Goal: Task Accomplishment & Management: Use online tool/utility

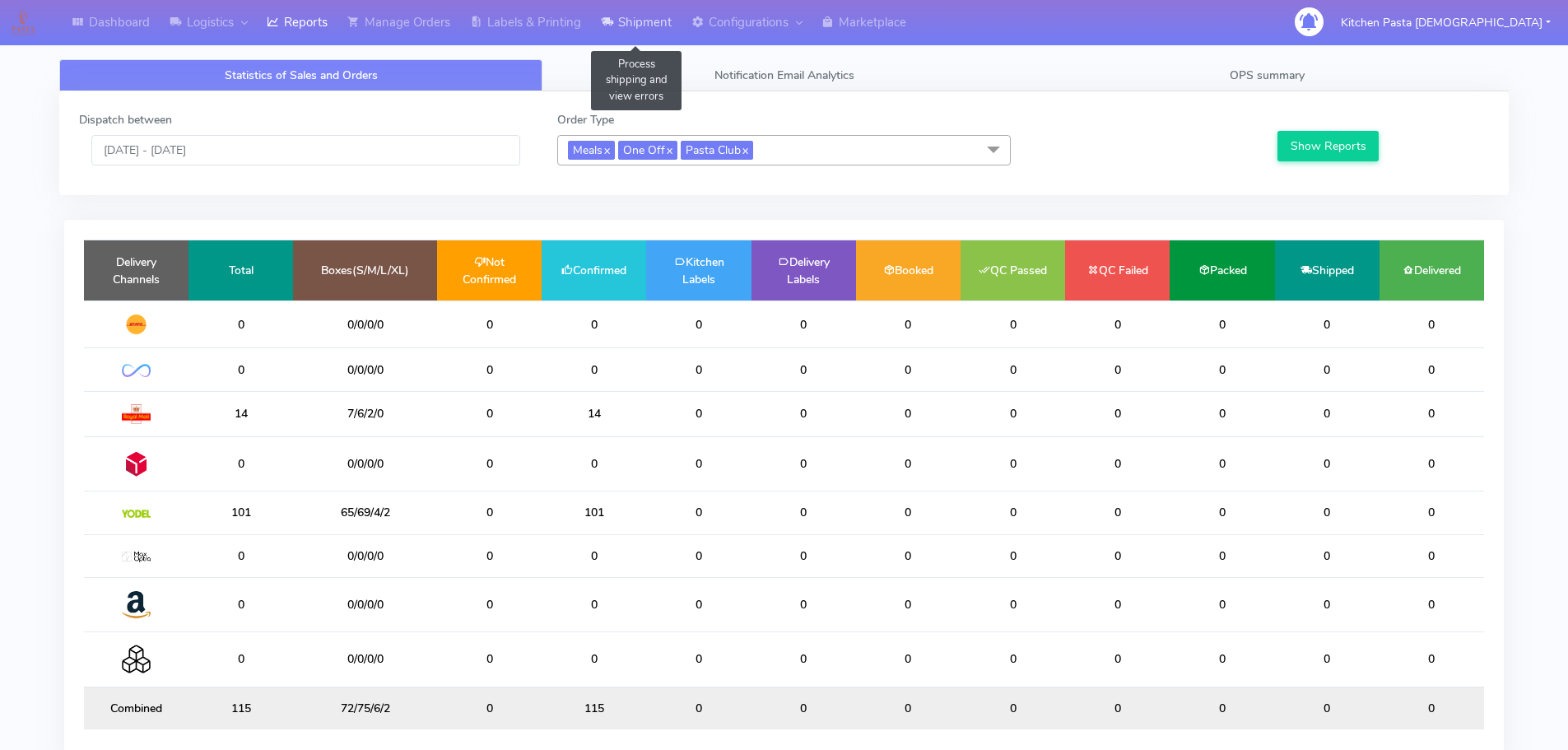
drag, startPoint x: 635, startPoint y: 20, endPoint x: 642, endPoint y: 45, distance: 26.0
click at [635, 20] on link "Shipment" at bounding box center [636, 22] width 91 height 45
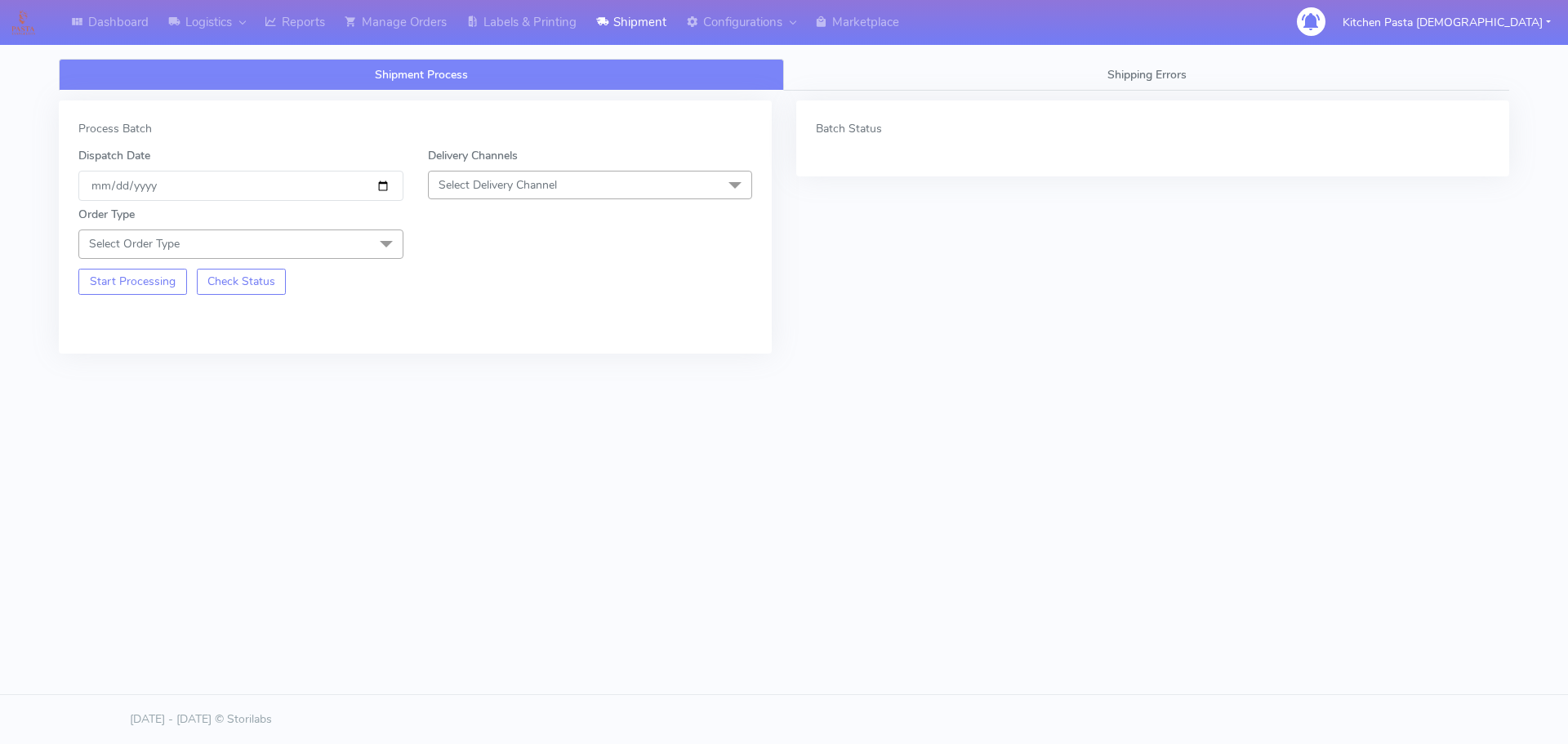
click at [611, 197] on span "Select Delivery Channel" at bounding box center [590, 185] width 325 height 29
click at [497, 363] on div "Yodel" at bounding box center [590, 369] width 307 height 18
click at [374, 253] on span at bounding box center [386, 244] width 32 height 31
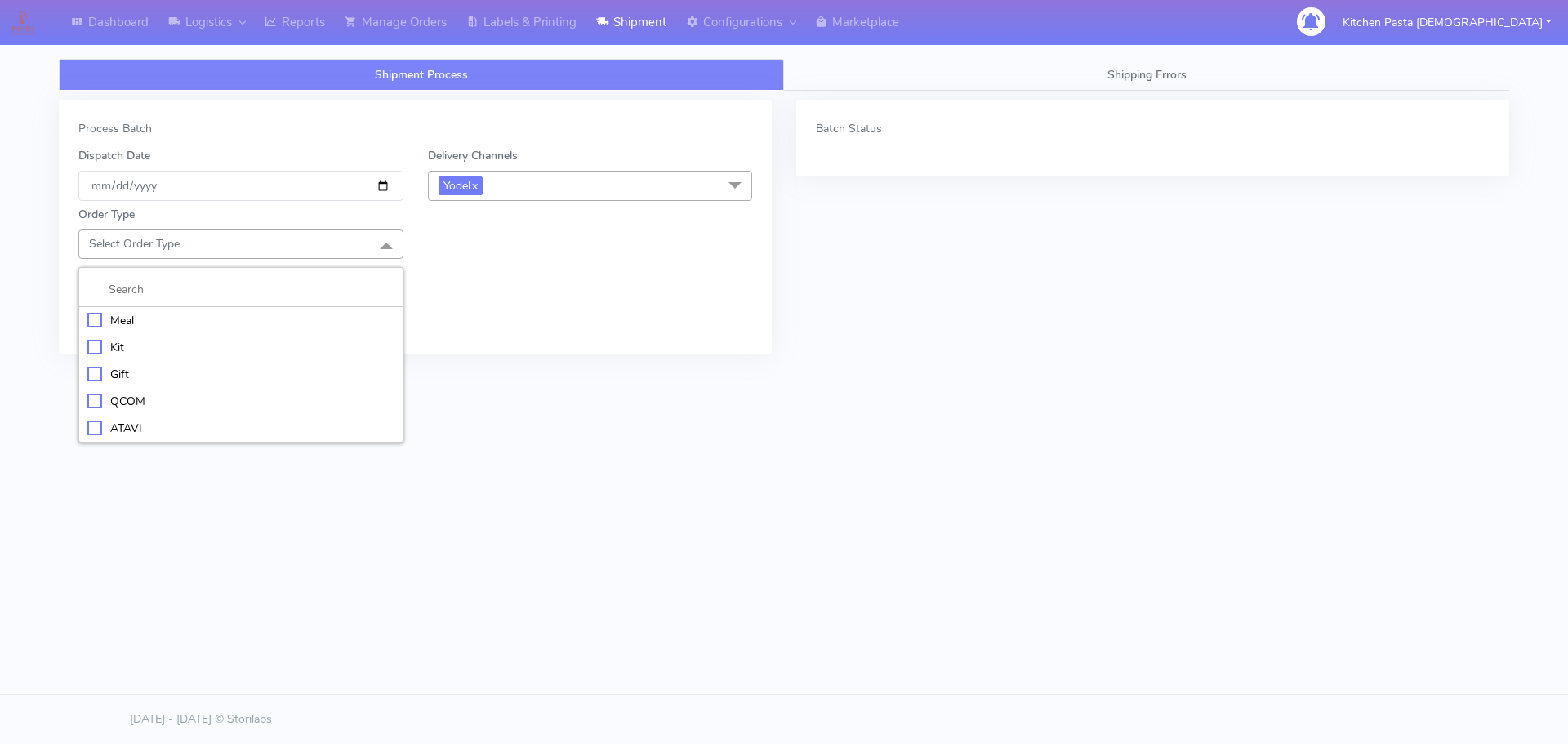
click at [266, 313] on div "Meal" at bounding box center [241, 320] width 307 height 18
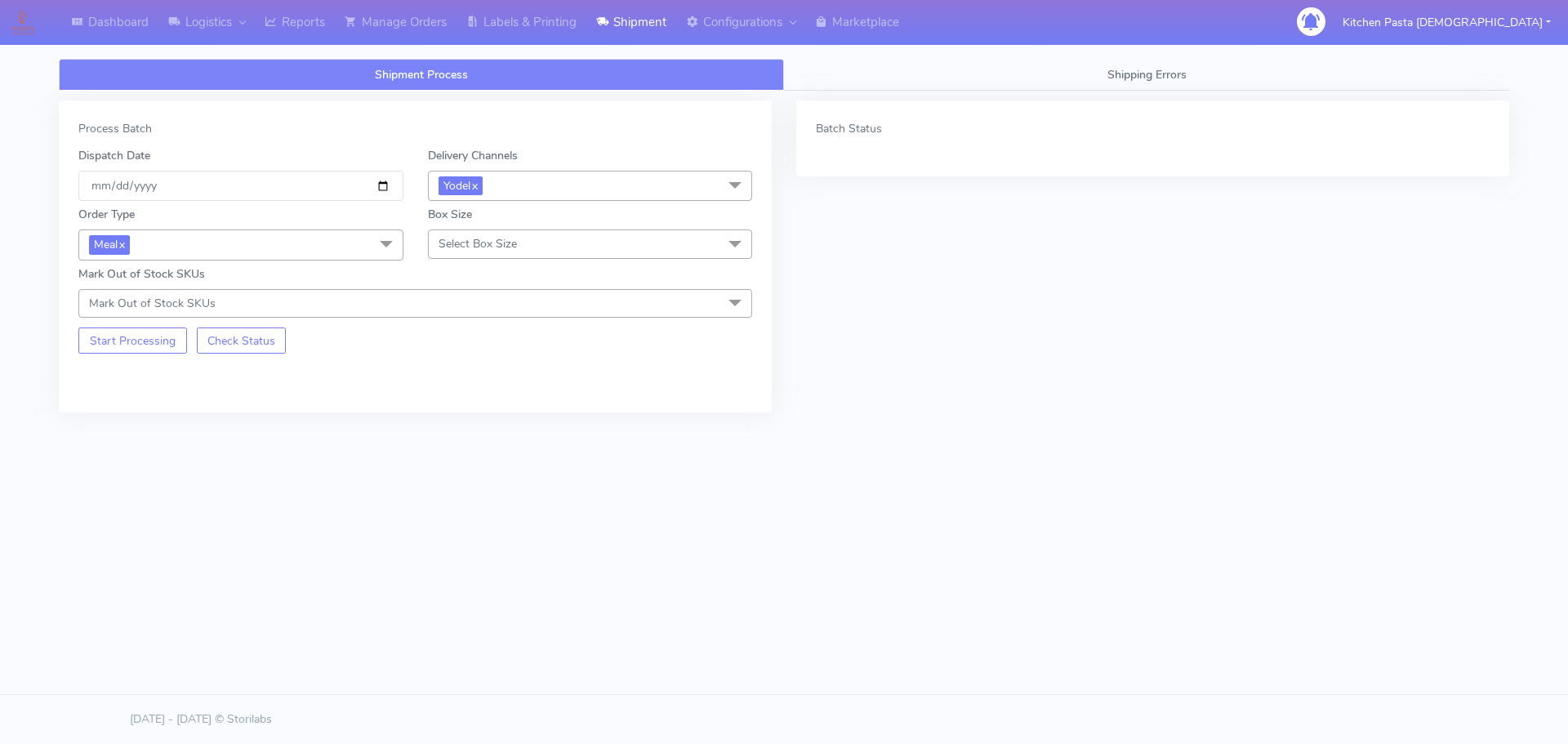
click at [491, 242] on span "Select Box Size" at bounding box center [478, 244] width 79 height 16
drag, startPoint x: 492, startPoint y: 372, endPoint x: 229, endPoint y: 348, distance: 264.1
click at [491, 373] on div "Medium" at bounding box center [590, 375] width 307 height 18
click at [165, 351] on button "Start Processing" at bounding box center [133, 340] width 108 height 26
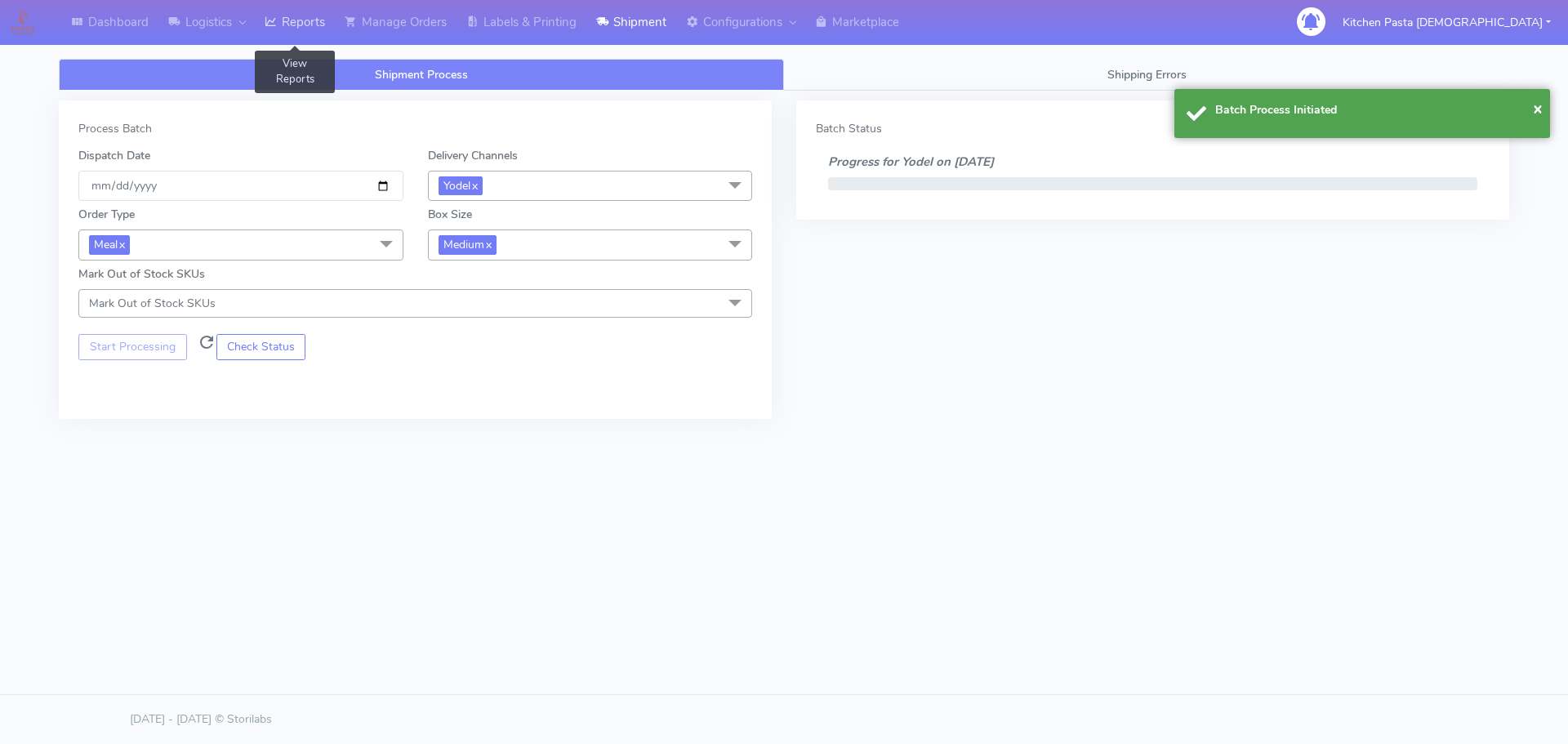
click at [293, 22] on link "Reports" at bounding box center [294, 22] width 80 height 45
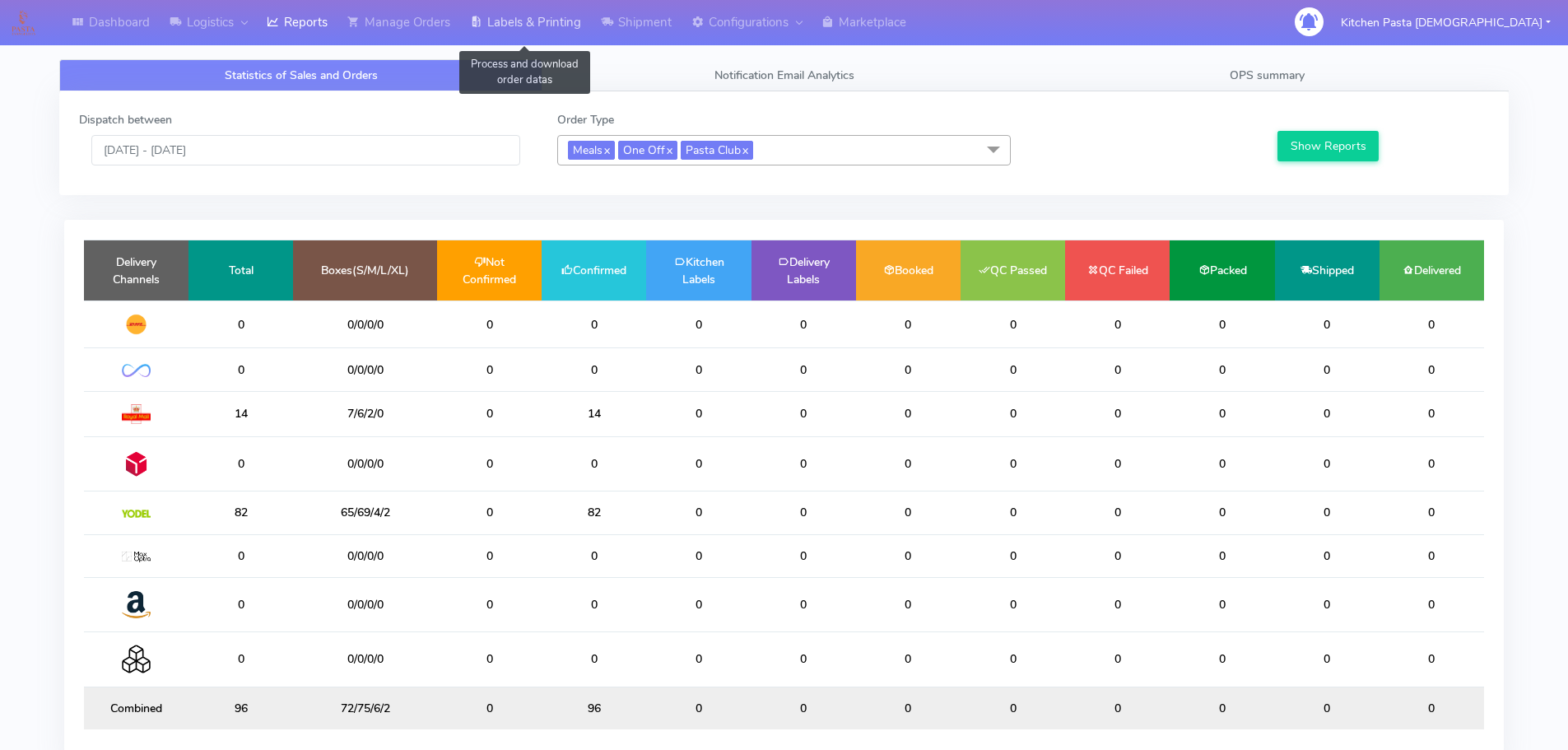
click at [517, 31] on link "Labels & Printing" at bounding box center [526, 22] width 131 height 45
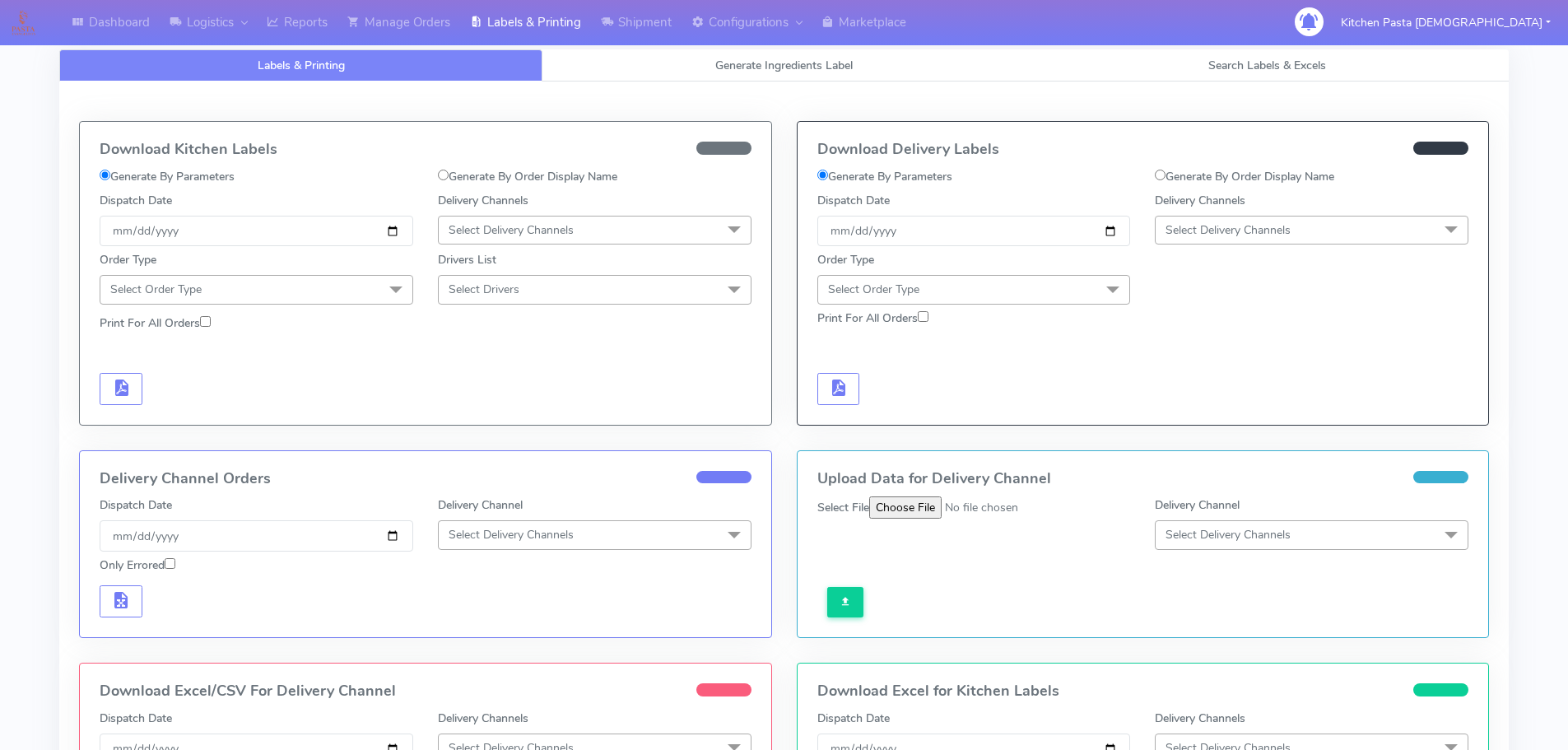
click at [1271, 232] on span "Select Delivery Channels" at bounding box center [1228, 230] width 125 height 16
click at [1231, 416] on div "Yodel" at bounding box center [1311, 416] width 295 height 18
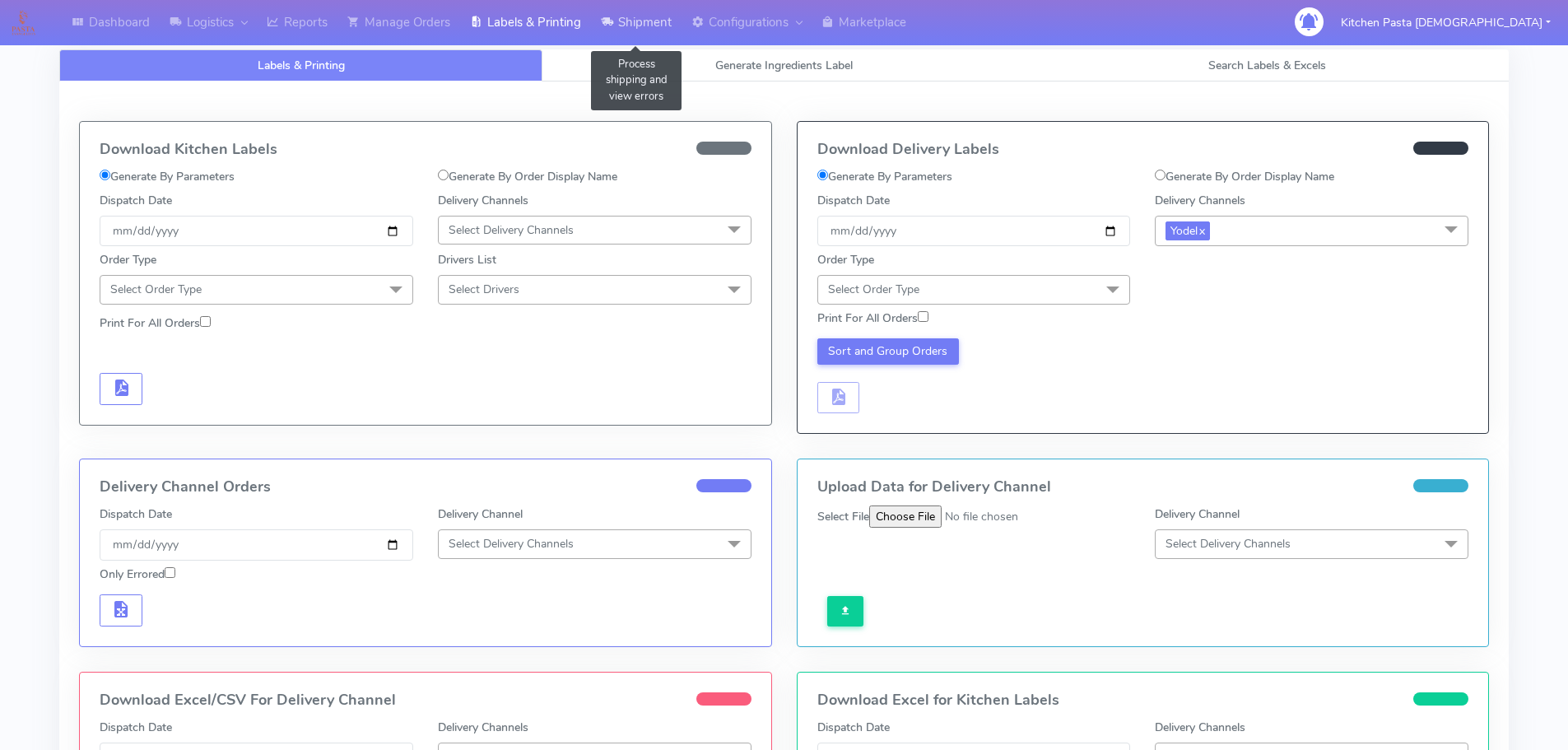
click at [652, 28] on link "Shipment" at bounding box center [636, 22] width 91 height 45
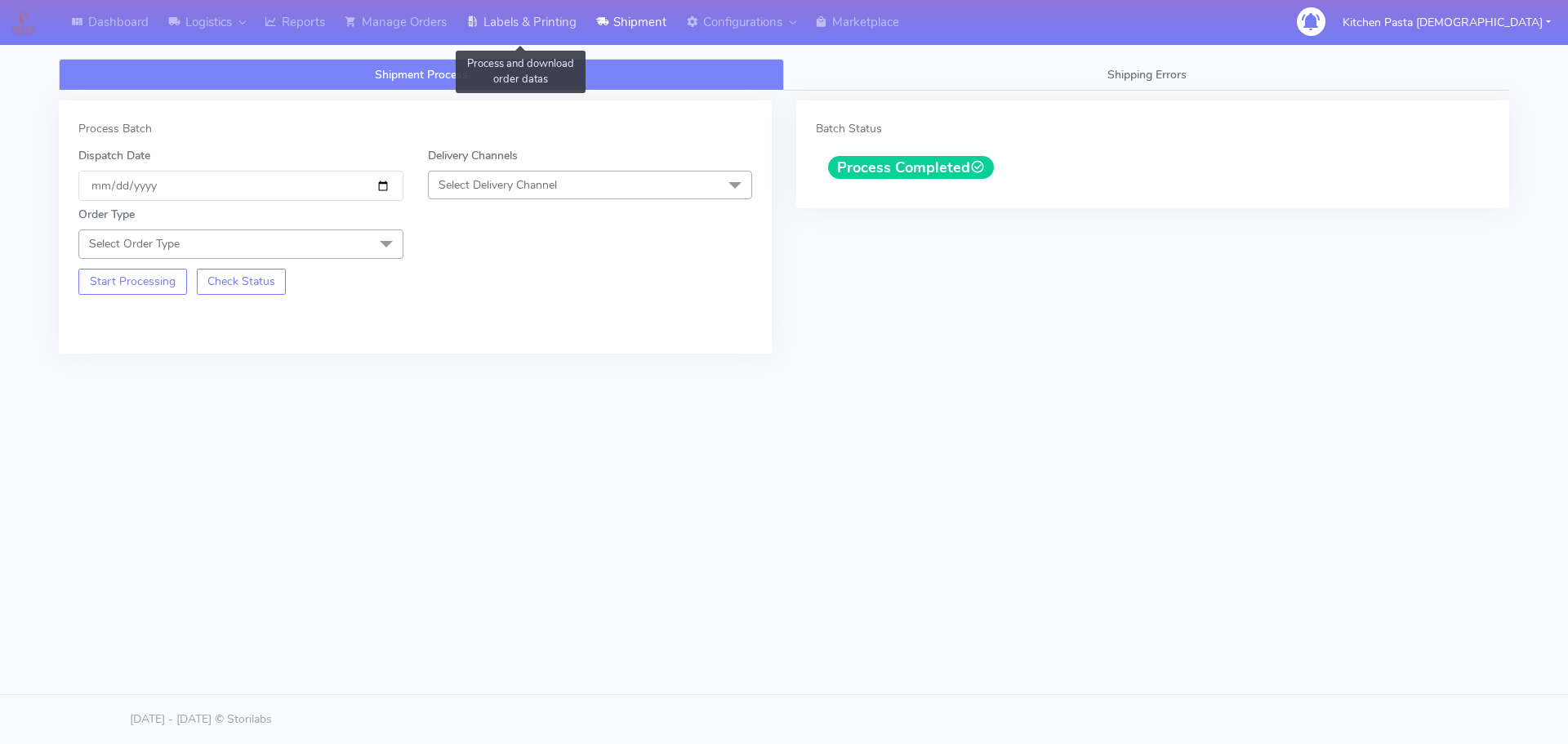
click at [572, 32] on link "Labels & Printing" at bounding box center [522, 22] width 130 height 45
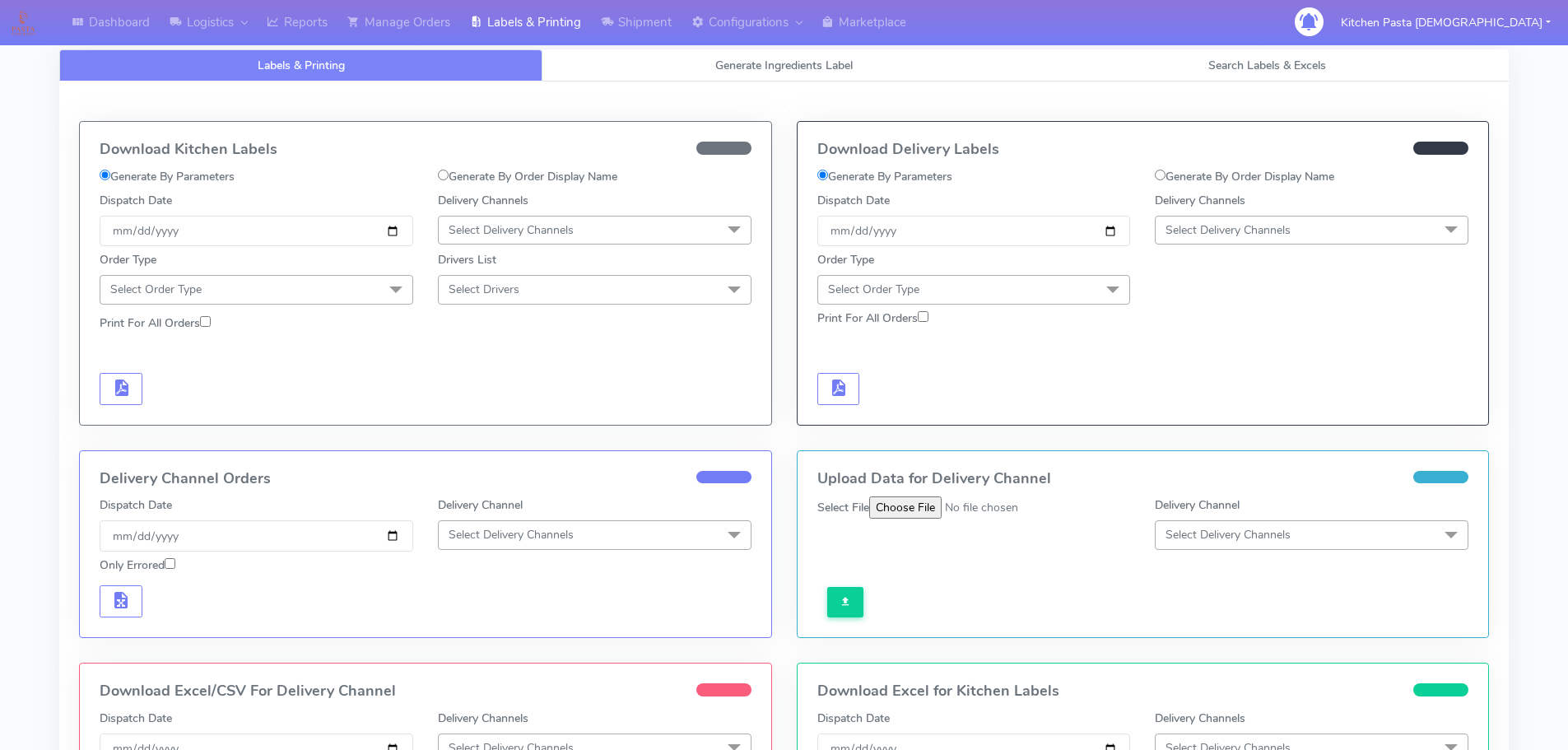
click at [1213, 207] on label "Delivery Channels" at bounding box center [1199, 200] width 91 height 18
click at [1212, 222] on span "Select Delivery Channels" at bounding box center [1228, 230] width 125 height 16
click at [1209, 416] on div "Yodel" at bounding box center [1311, 416] width 295 height 18
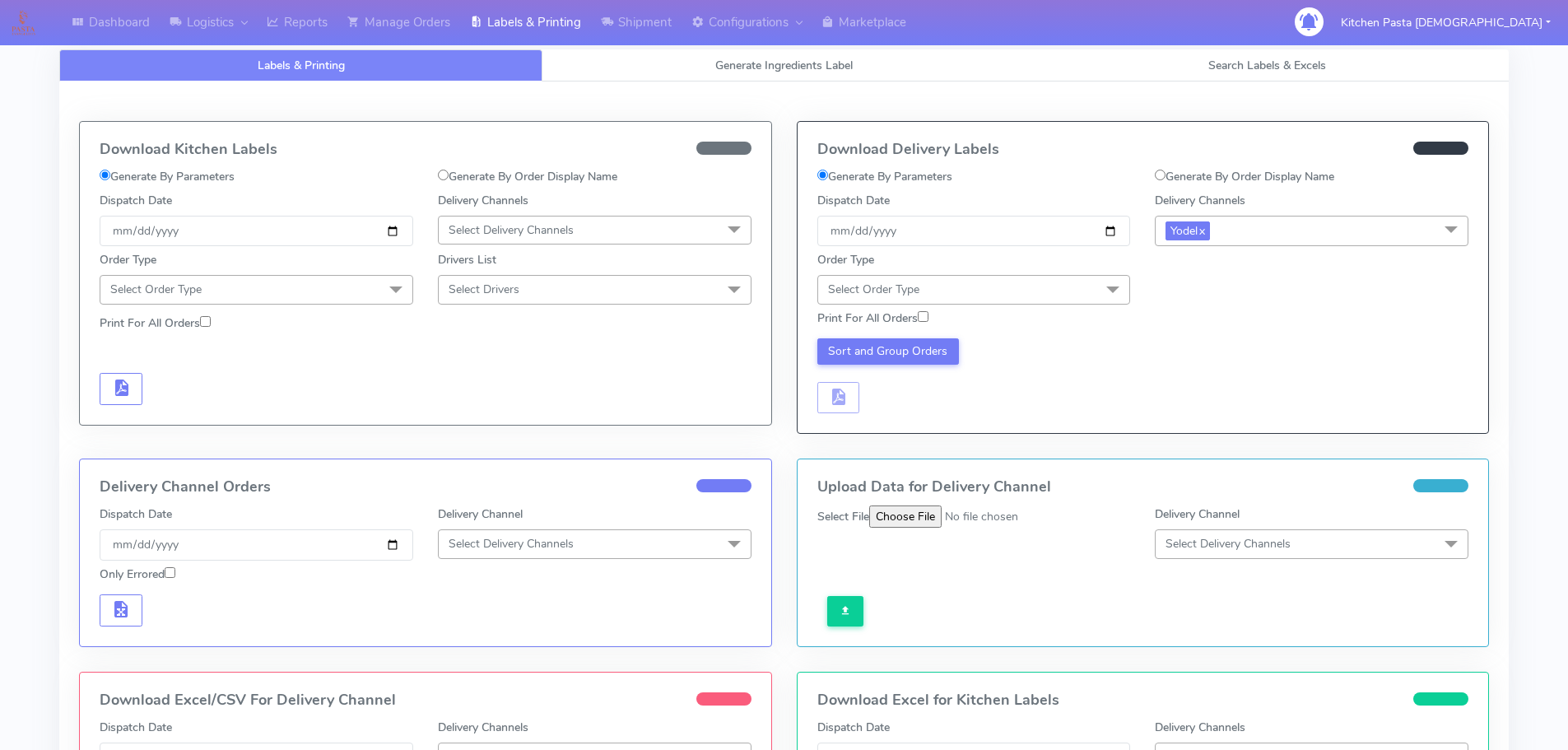
click at [1097, 287] on span at bounding box center [1112, 290] width 33 height 31
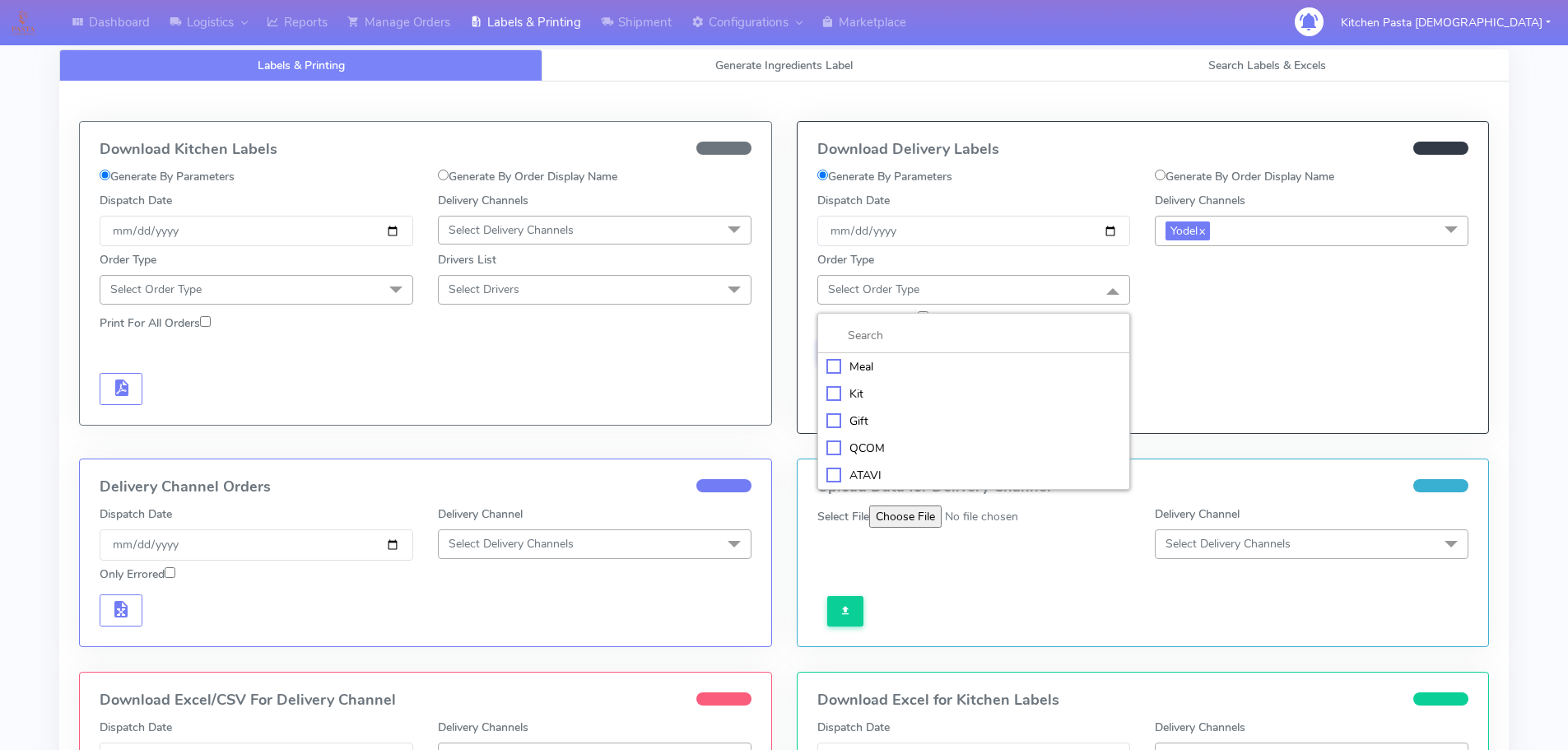
drag, startPoint x: 1027, startPoint y: 370, endPoint x: 1037, endPoint y: 348, distance: 24.2
click at [1030, 364] on div "Meal" at bounding box center [974, 367] width 295 height 18
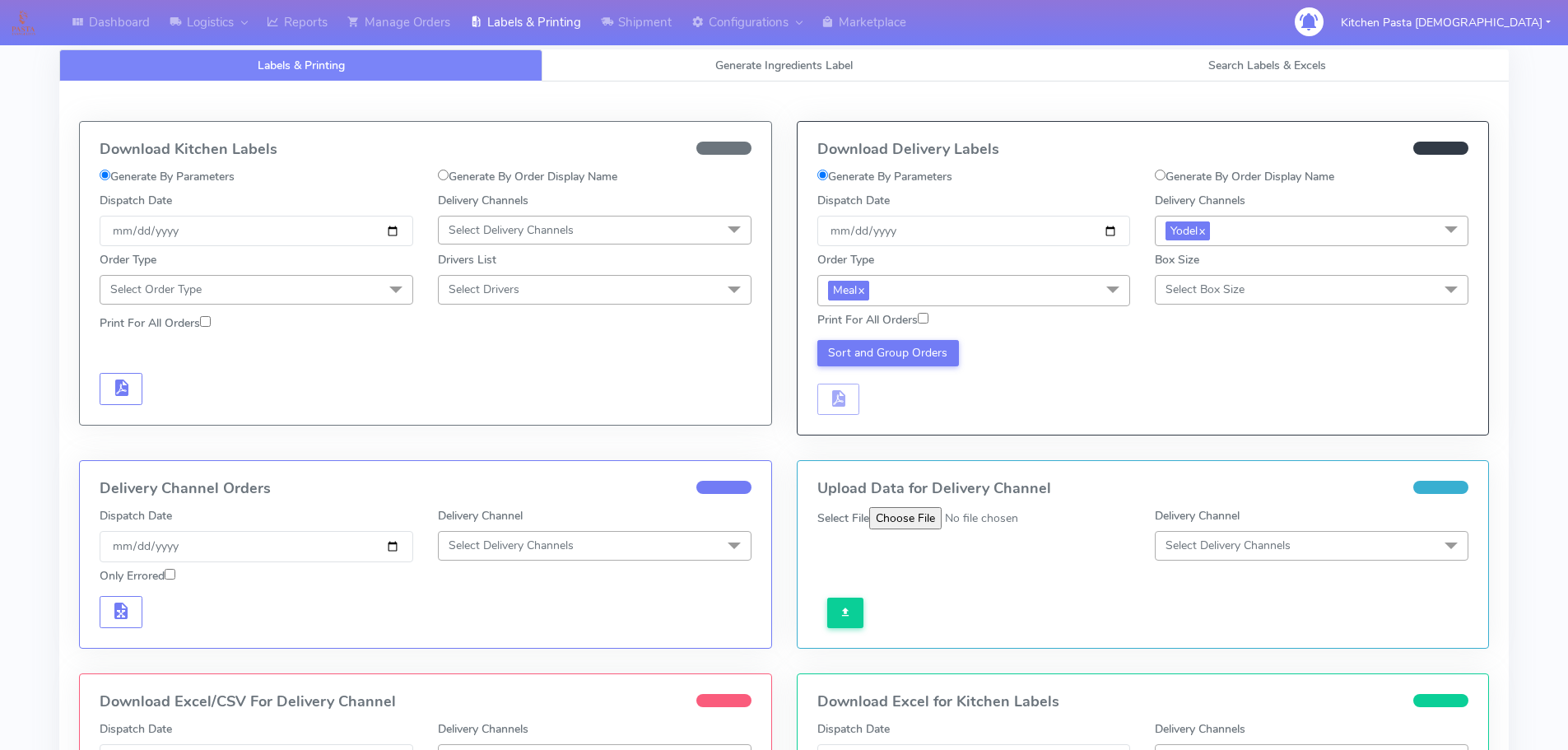
click at [1161, 296] on span "Select Box Size" at bounding box center [1311, 289] width 314 height 29
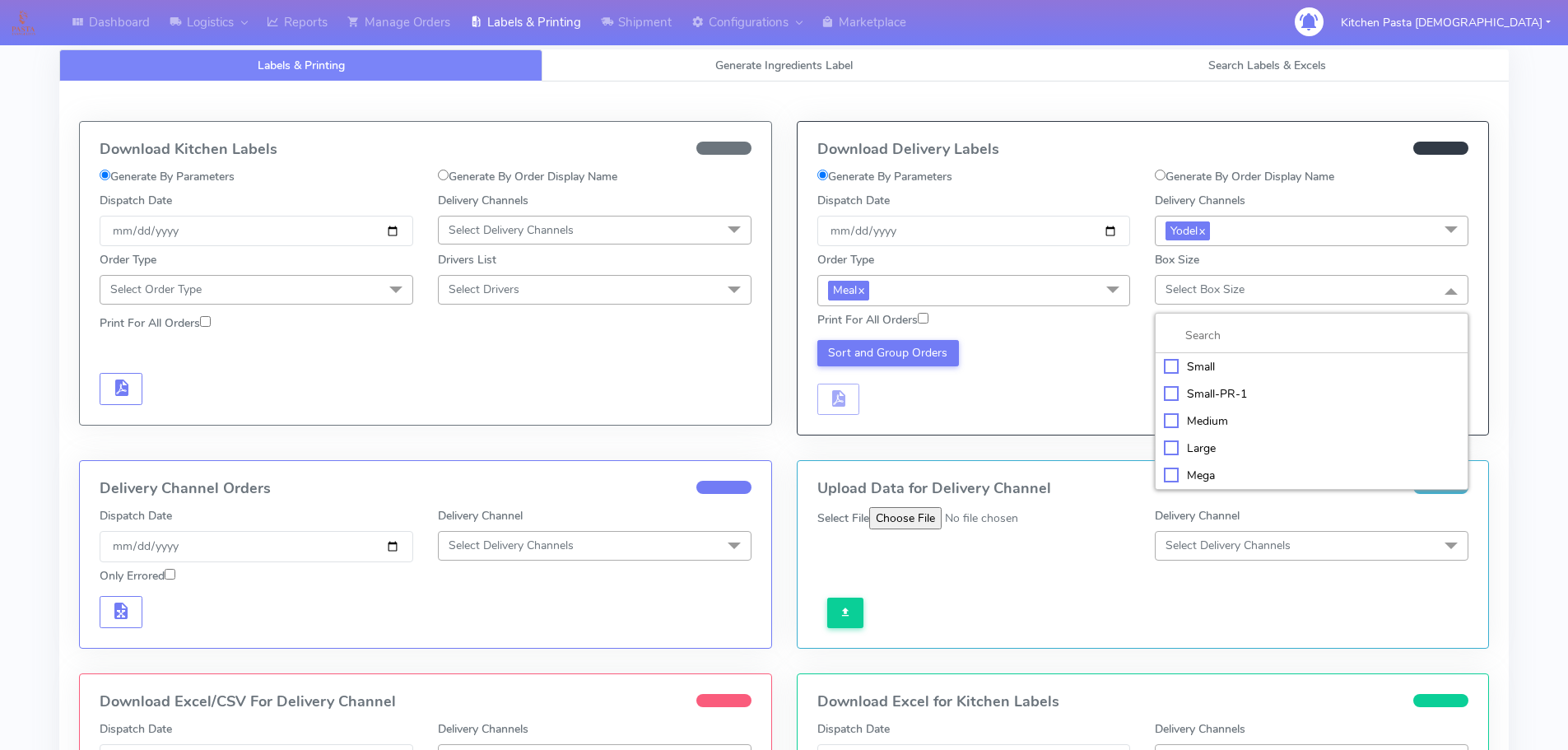
click at [1184, 416] on div "Medium" at bounding box center [1311, 422] width 295 height 18
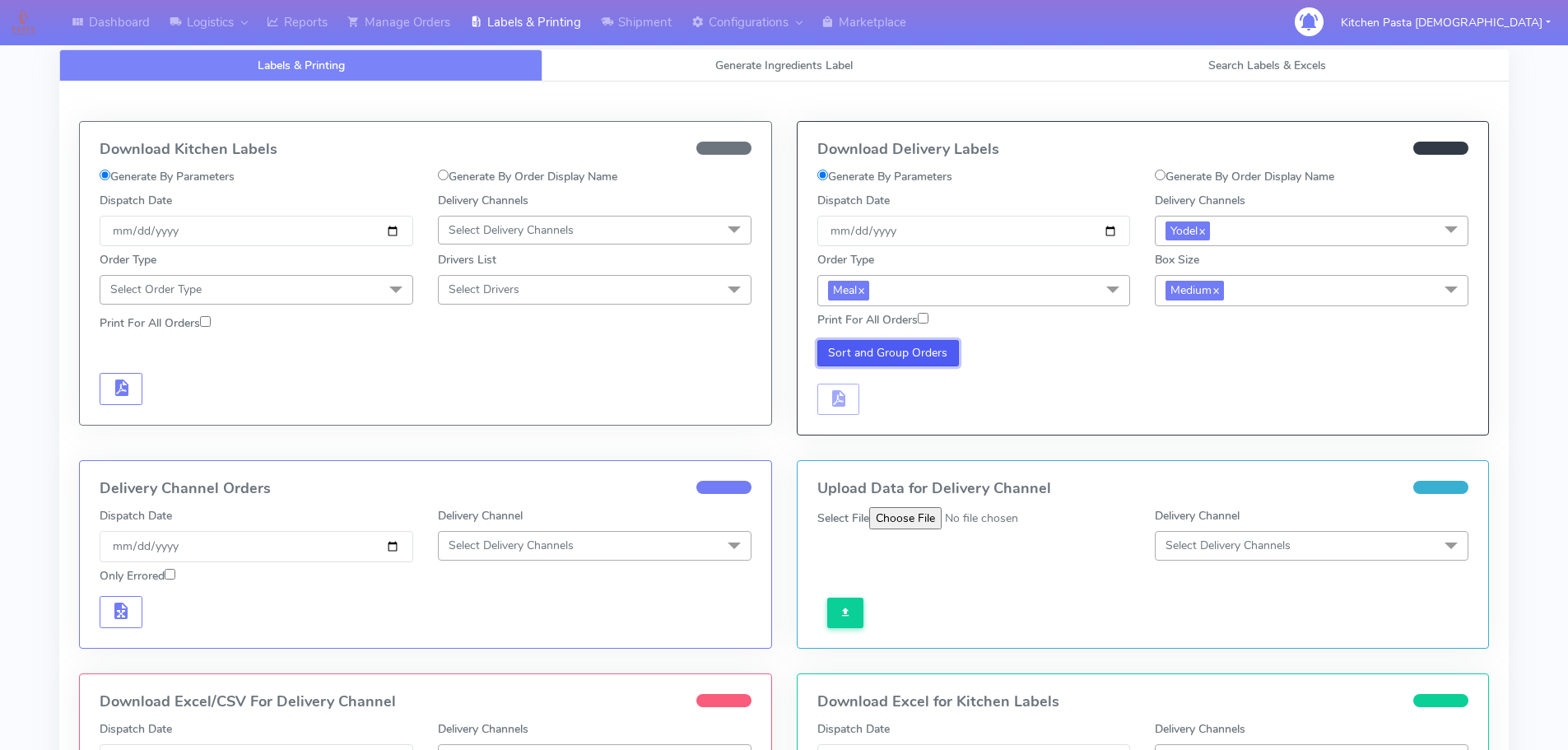
click at [918, 351] on button "Sort and Group Orders" at bounding box center [888, 353] width 142 height 26
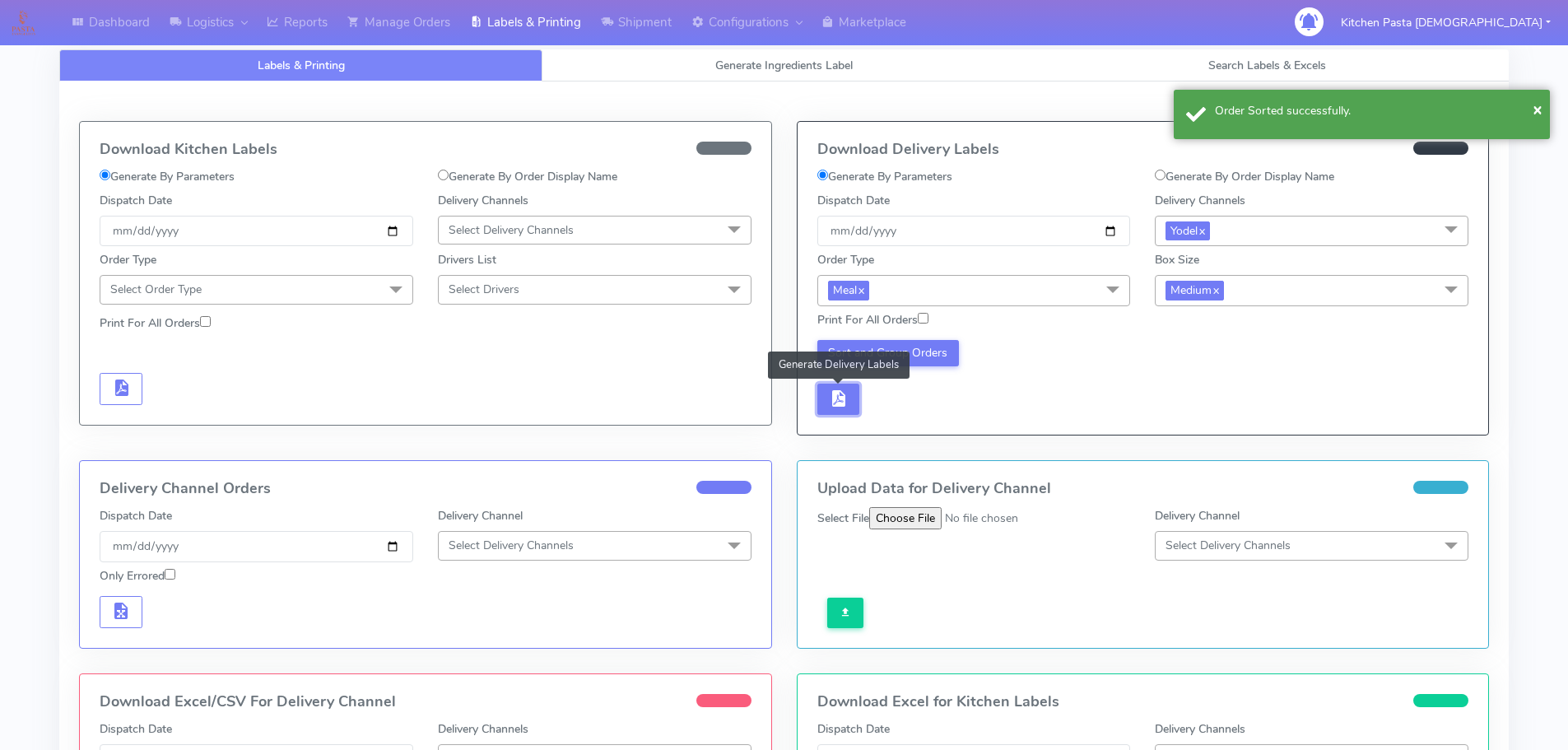
click at [848, 390] on button "button" at bounding box center [839, 400] width 43 height 32
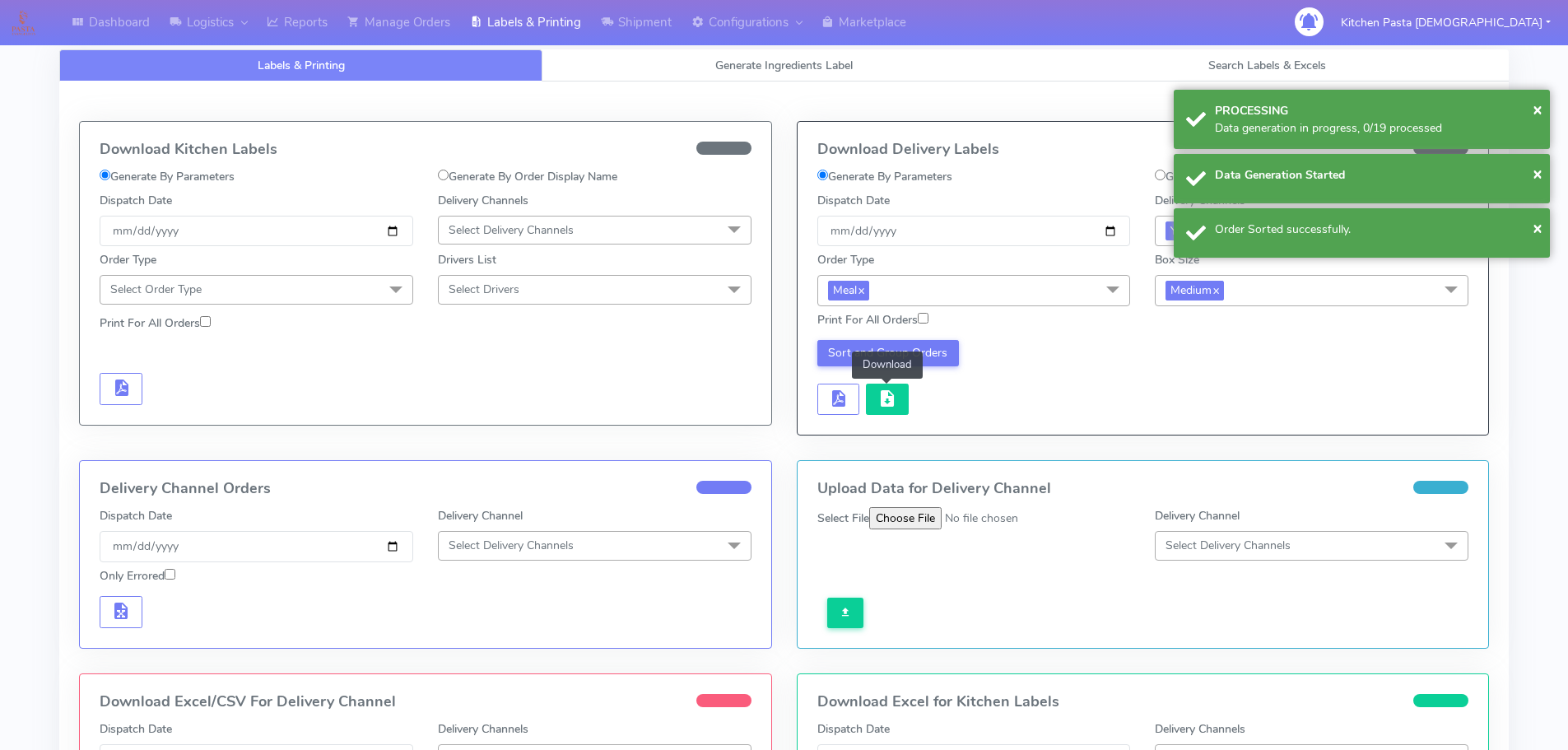
drag, startPoint x: 888, startPoint y: 402, endPoint x: 900, endPoint y: 391, distance: 16.3
click at [890, 401] on span "button" at bounding box center [887, 402] width 19 height 16
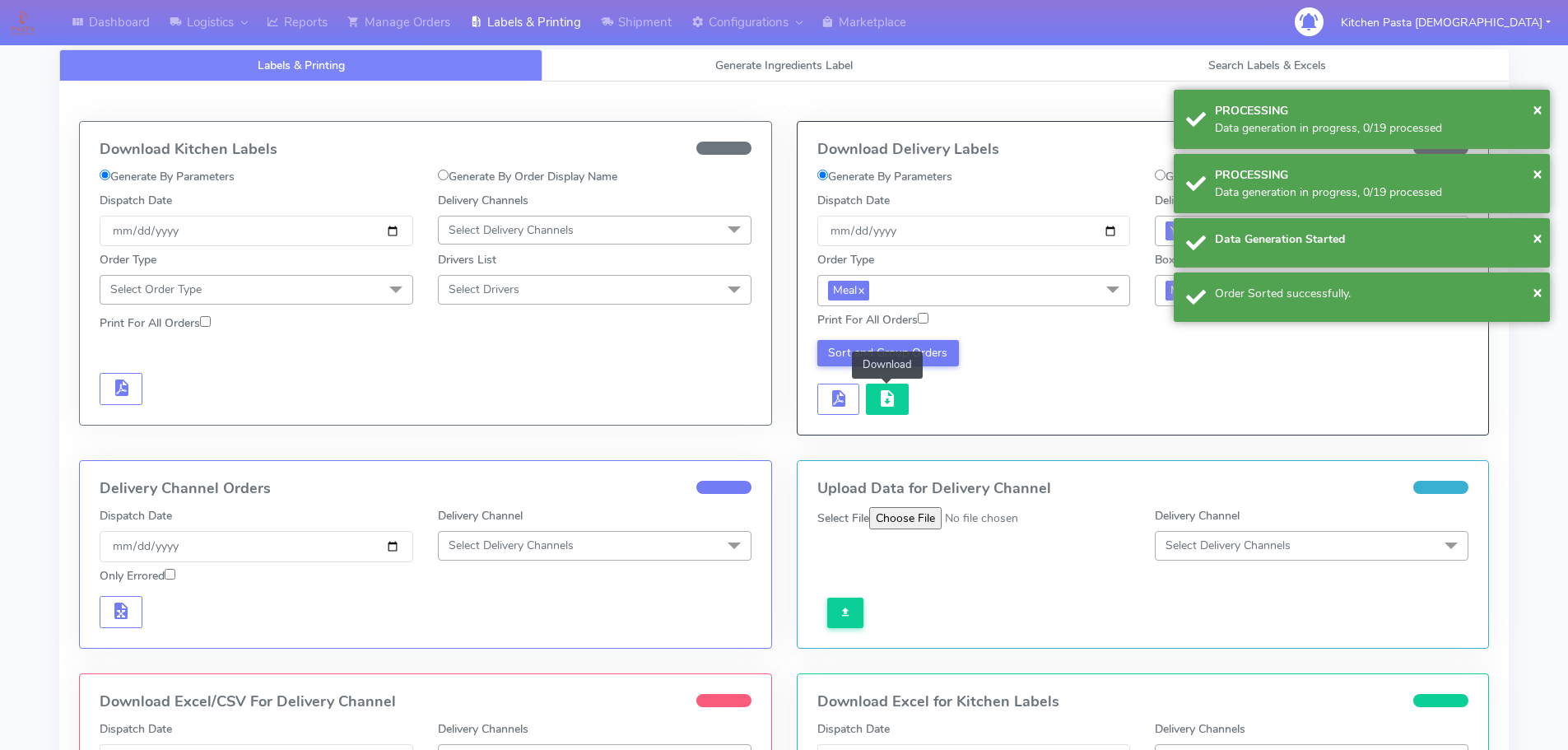
click at [900, 391] on button "button" at bounding box center [887, 400] width 43 height 32
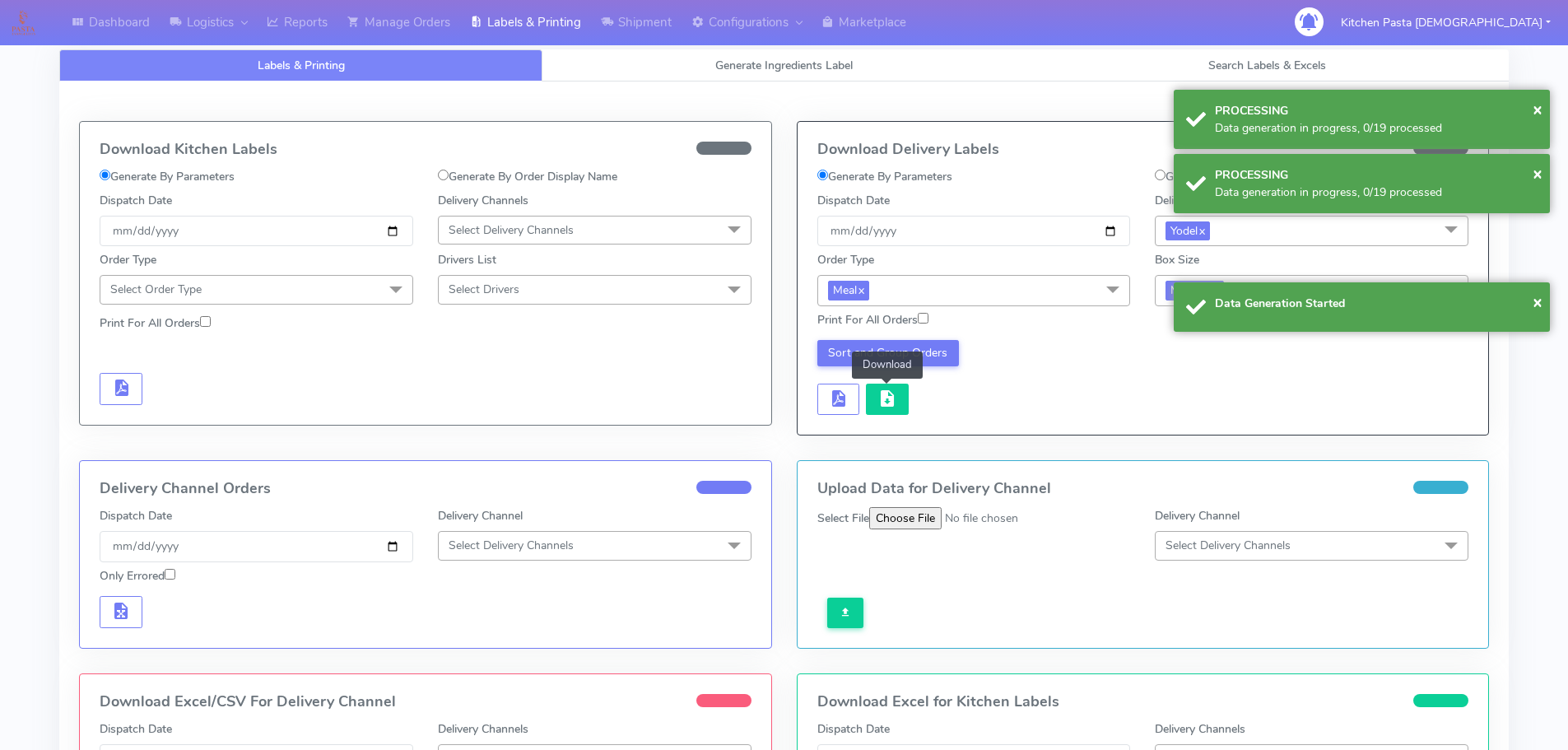
click at [901, 391] on button "button" at bounding box center [887, 400] width 43 height 32
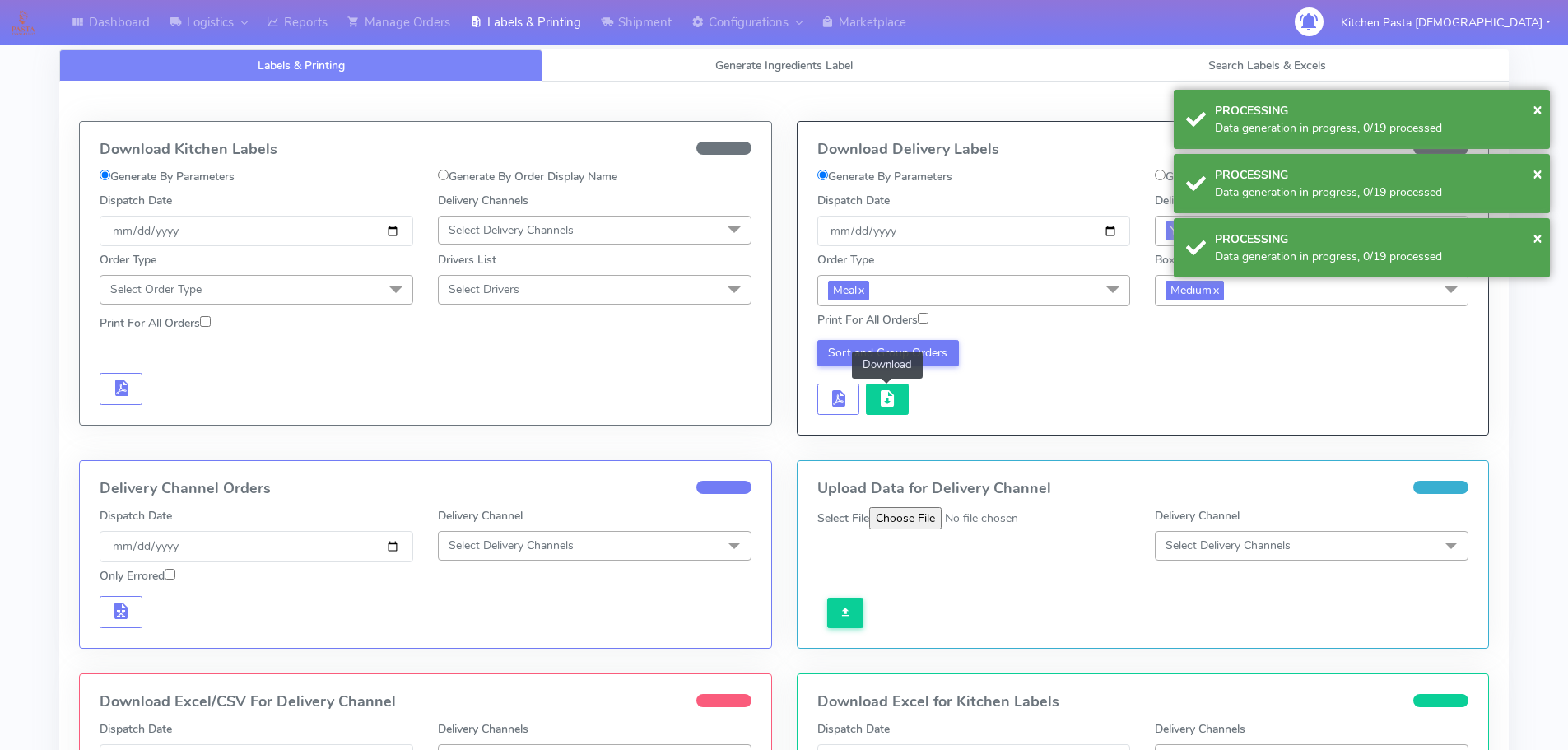
click at [901, 391] on button "button" at bounding box center [887, 400] width 43 height 32
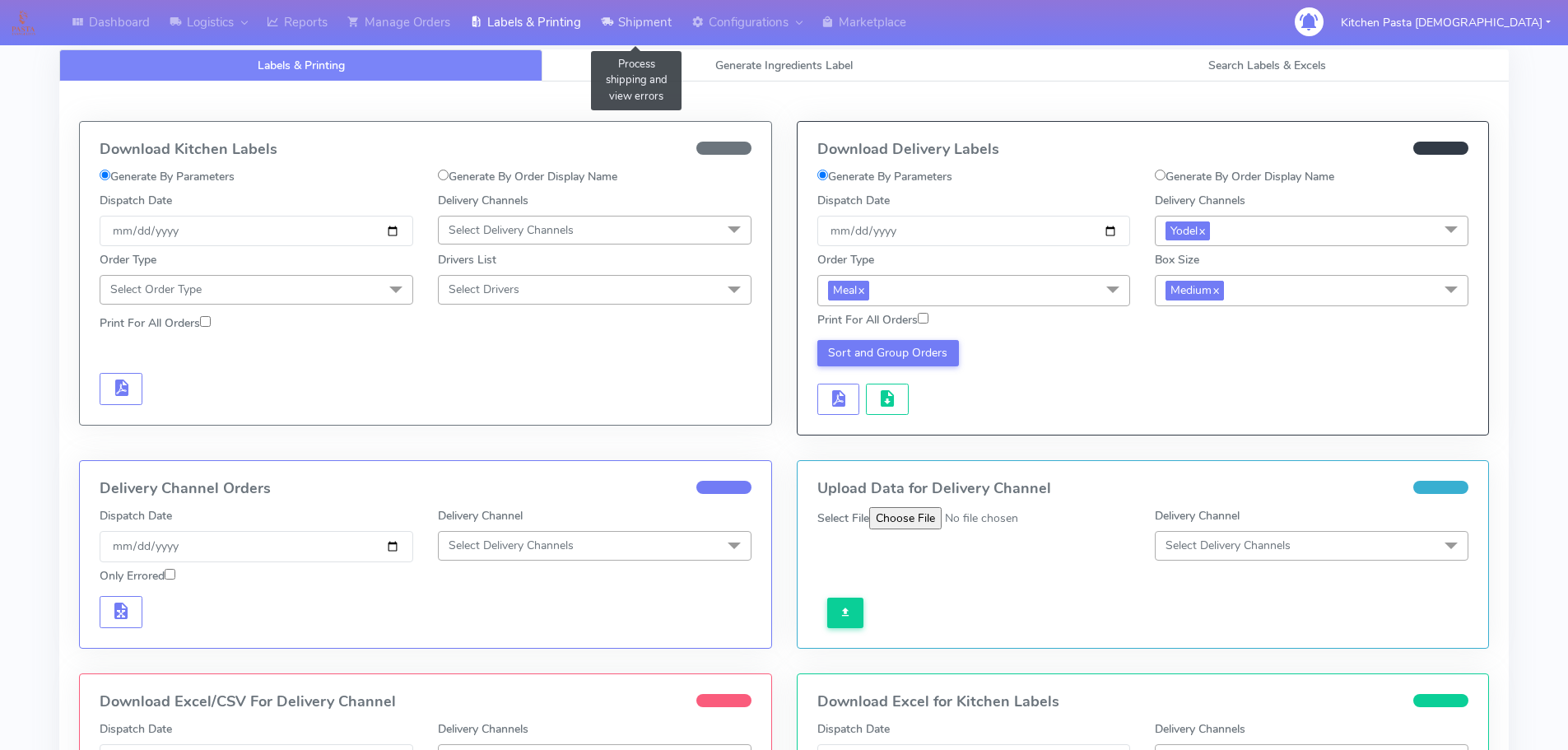
click at [638, 13] on link "Shipment" at bounding box center [636, 22] width 91 height 45
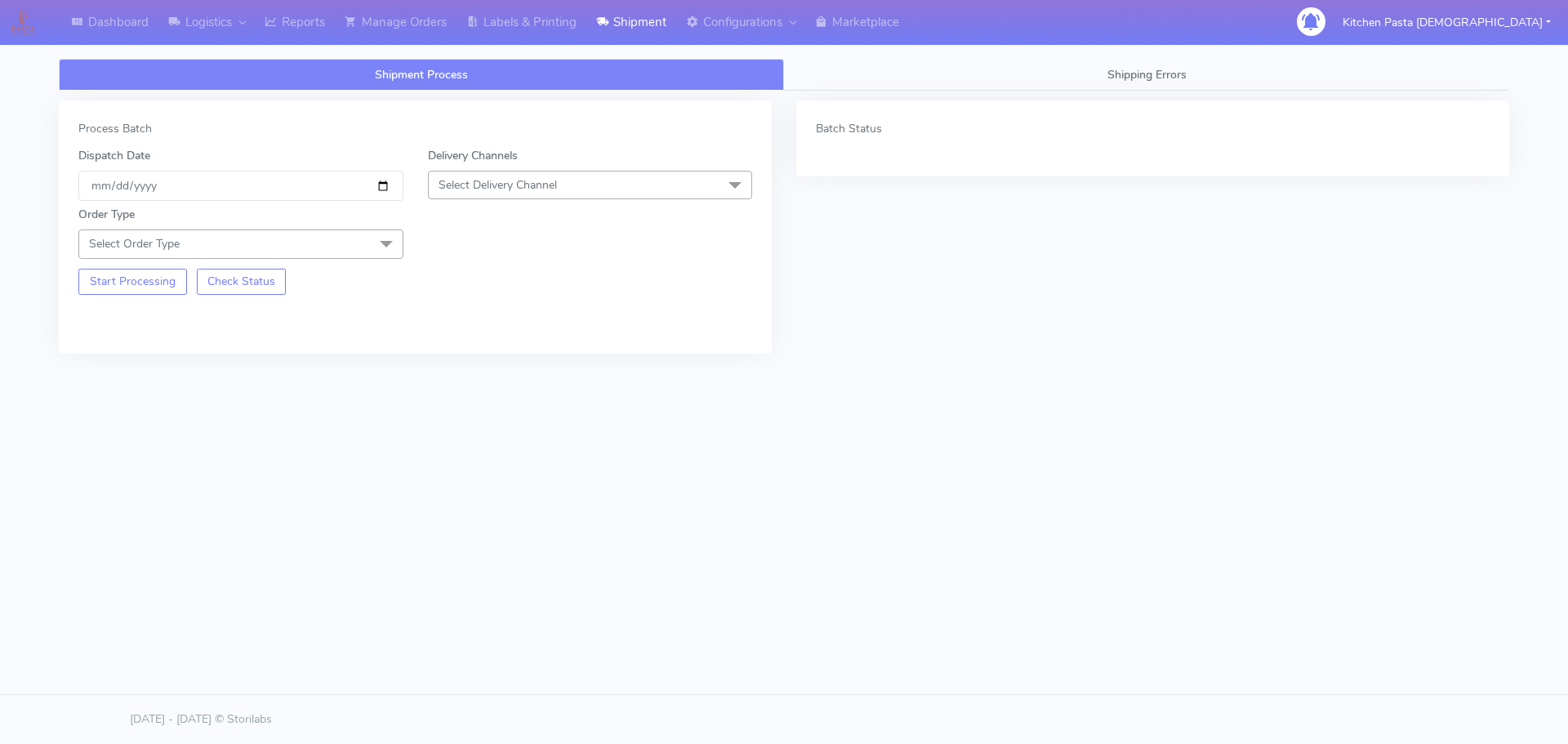
click at [570, 175] on span "Select Delivery Channel" at bounding box center [590, 185] width 325 height 29
click at [504, 371] on div "Yodel" at bounding box center [590, 369] width 307 height 18
click at [361, 243] on span "Select Order Type" at bounding box center [241, 243] width 325 height 29
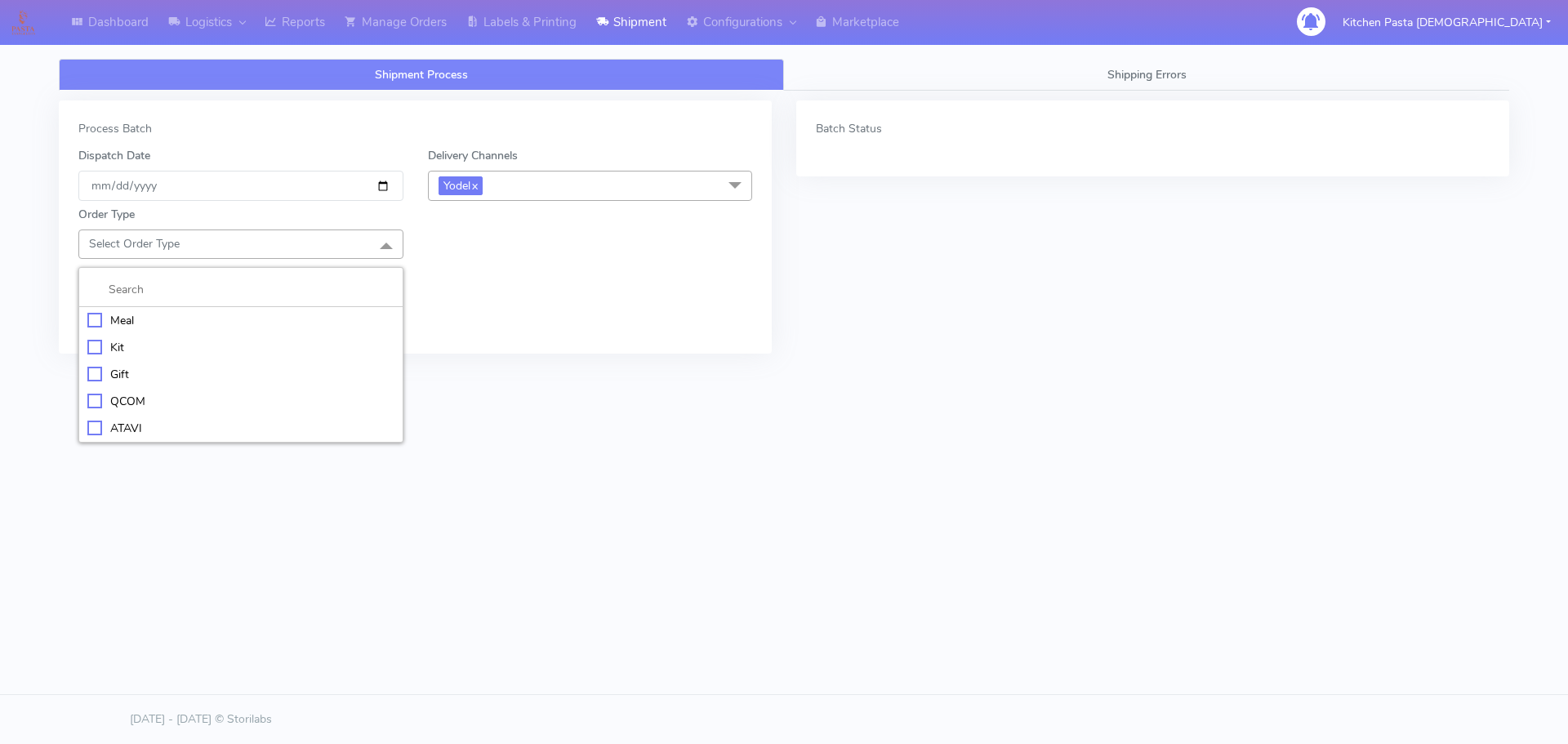
click at [244, 319] on div "Meal" at bounding box center [241, 320] width 307 height 18
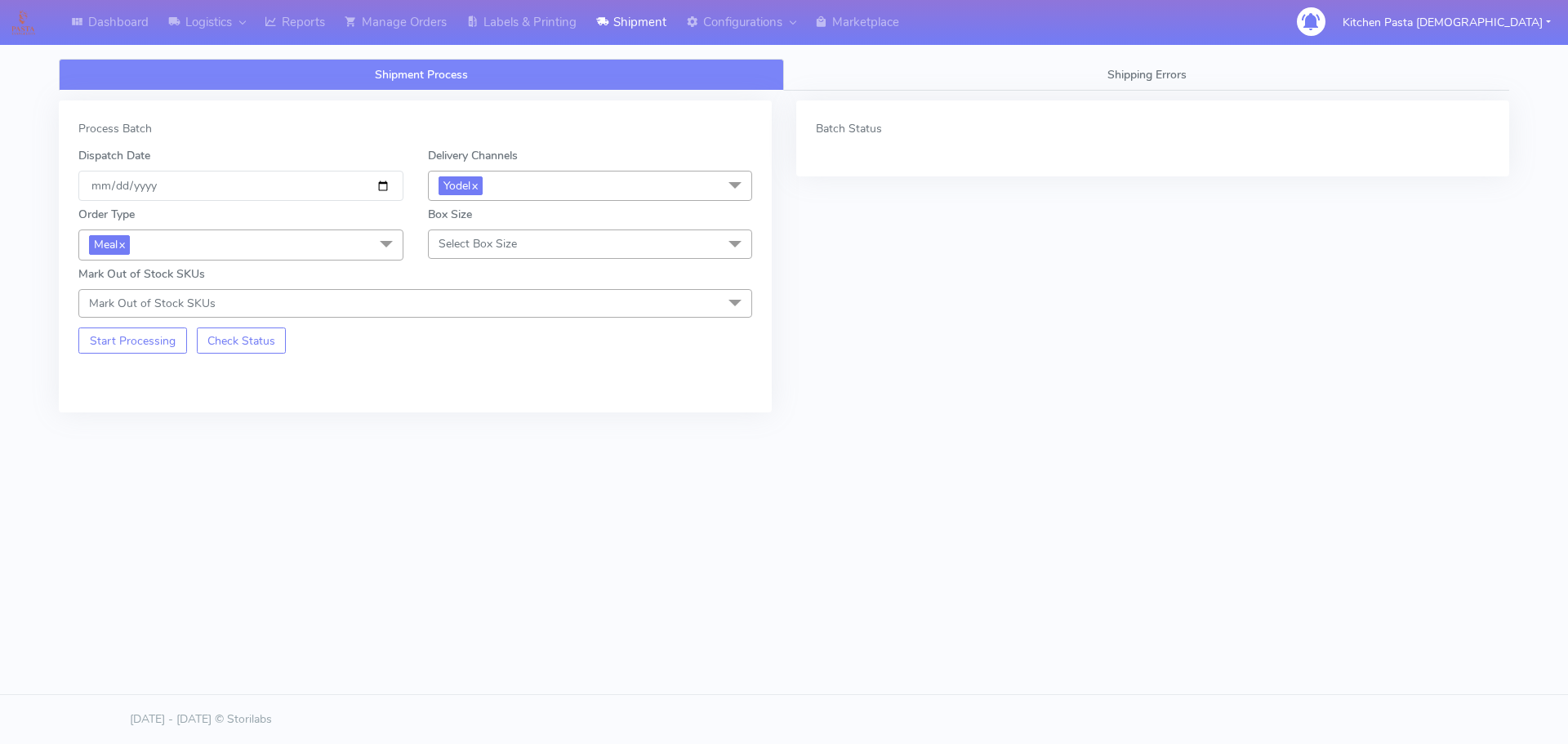
click at [588, 242] on span "Select Box Size" at bounding box center [590, 243] width 325 height 29
click at [500, 323] on div "Small" at bounding box center [590, 320] width 307 height 18
click at [162, 348] on button "Start Processing" at bounding box center [133, 340] width 108 height 26
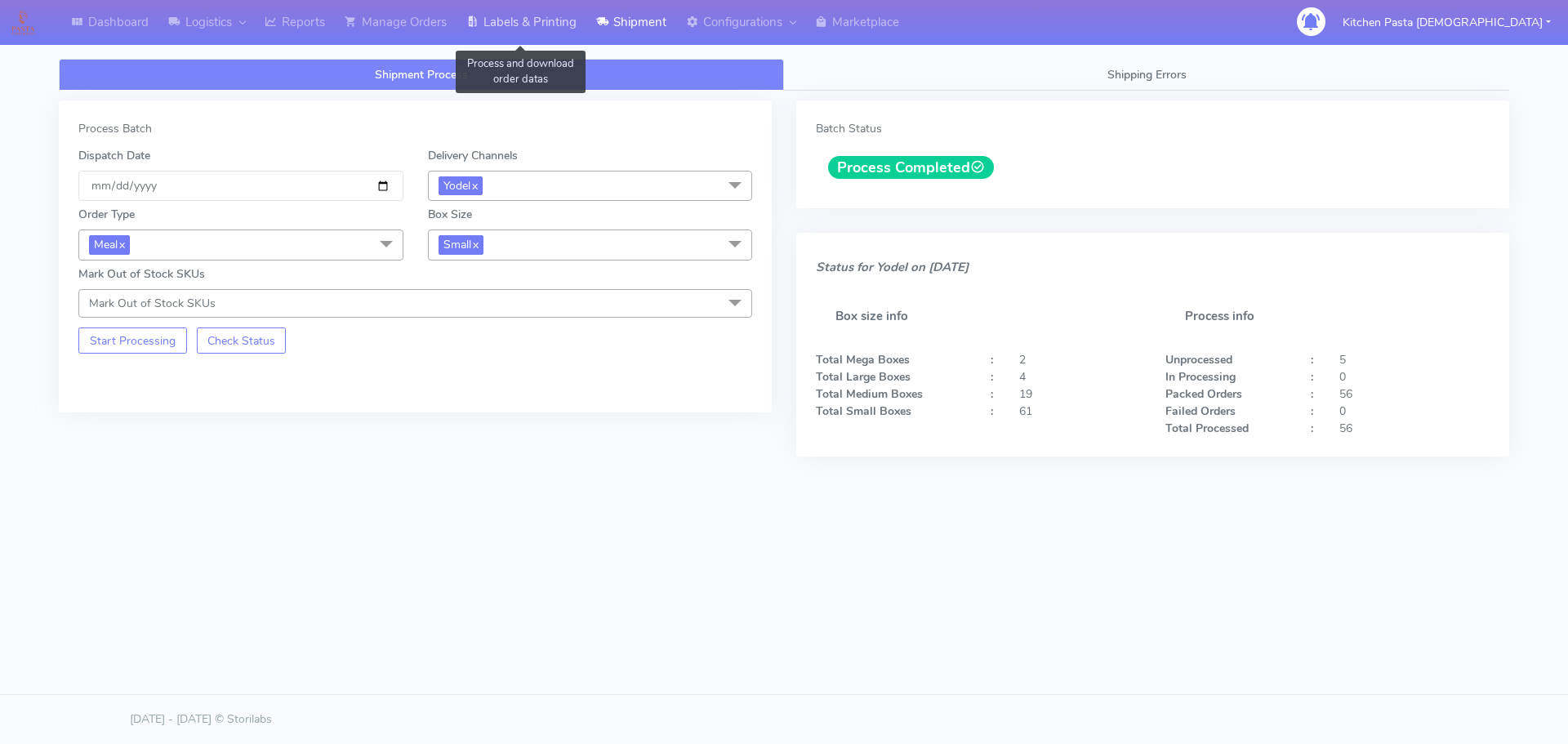
drag, startPoint x: 575, startPoint y: 43, endPoint x: 583, endPoint y: 37, distance: 10.0
click at [575, 43] on link "Labels & Printing" at bounding box center [522, 22] width 130 height 45
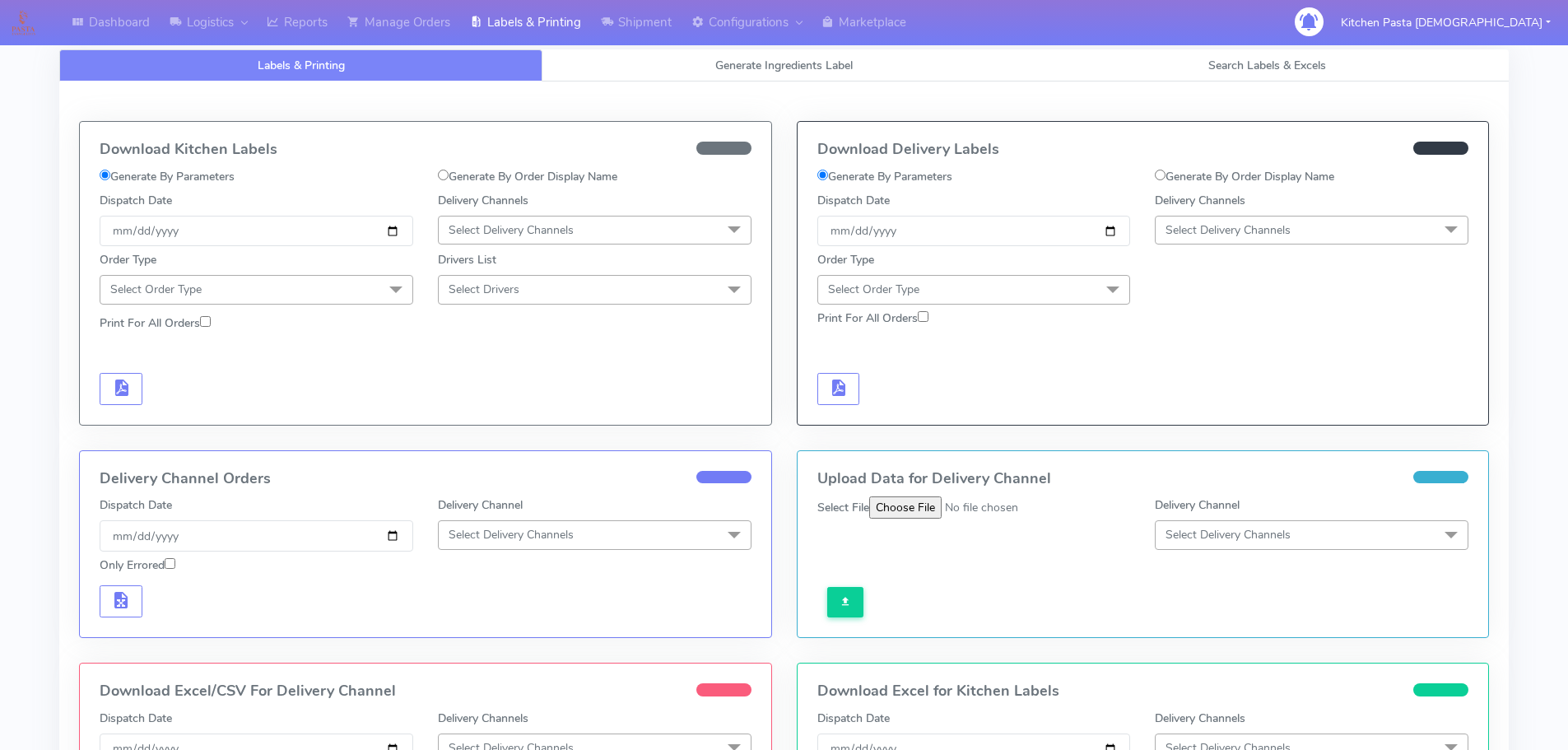
click at [1371, 252] on div at bounding box center [1311, 278] width 339 height 53
click at [1318, 219] on span "Select Delivery Channels" at bounding box center [1311, 230] width 314 height 29
click at [1220, 418] on div "Yodel" at bounding box center [1311, 416] width 295 height 18
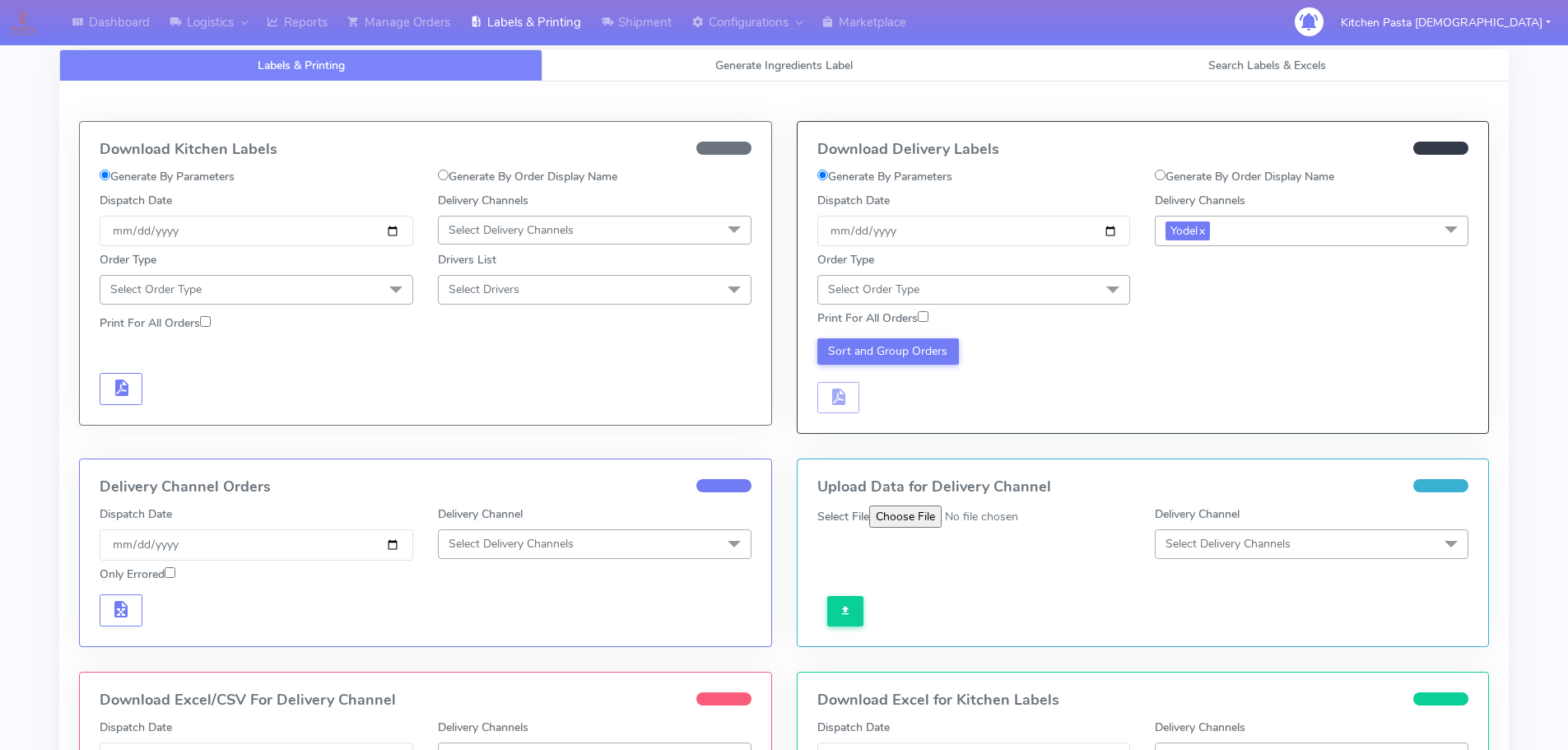
click at [1066, 295] on span "Select Order Type" at bounding box center [974, 289] width 314 height 29
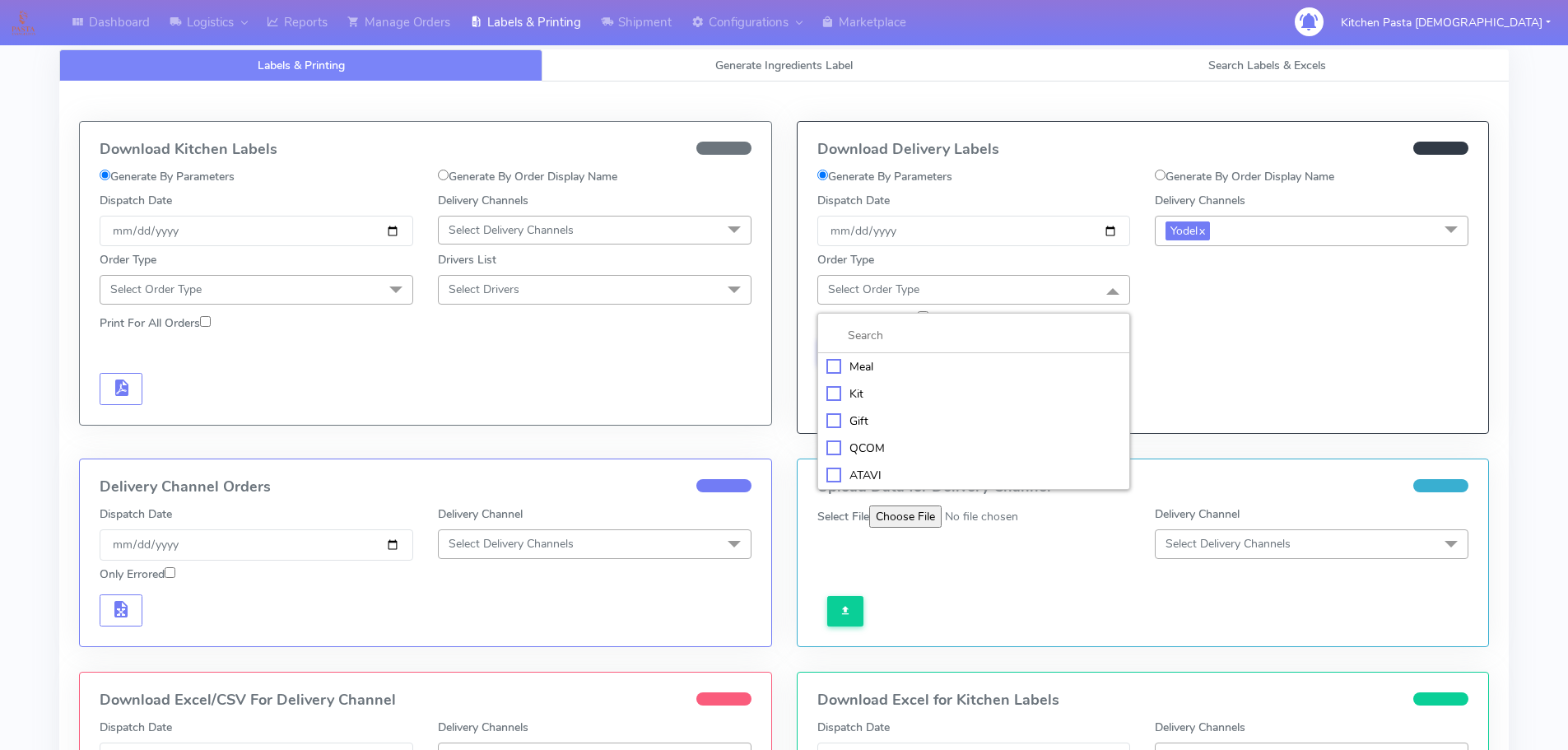
click at [856, 364] on div "Meal" at bounding box center [974, 367] width 295 height 18
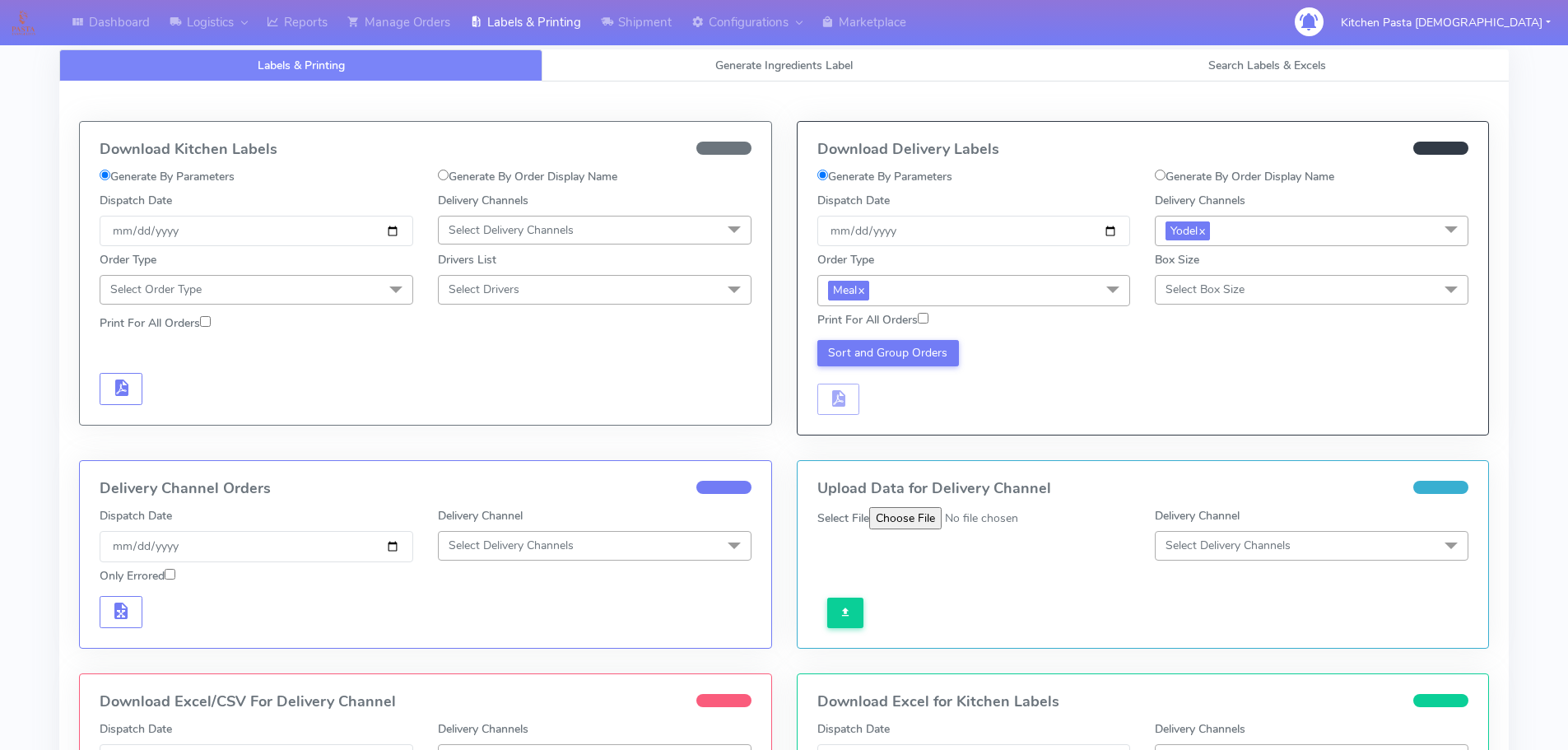
click at [1291, 281] on span "Select Box Size" at bounding box center [1311, 289] width 314 height 29
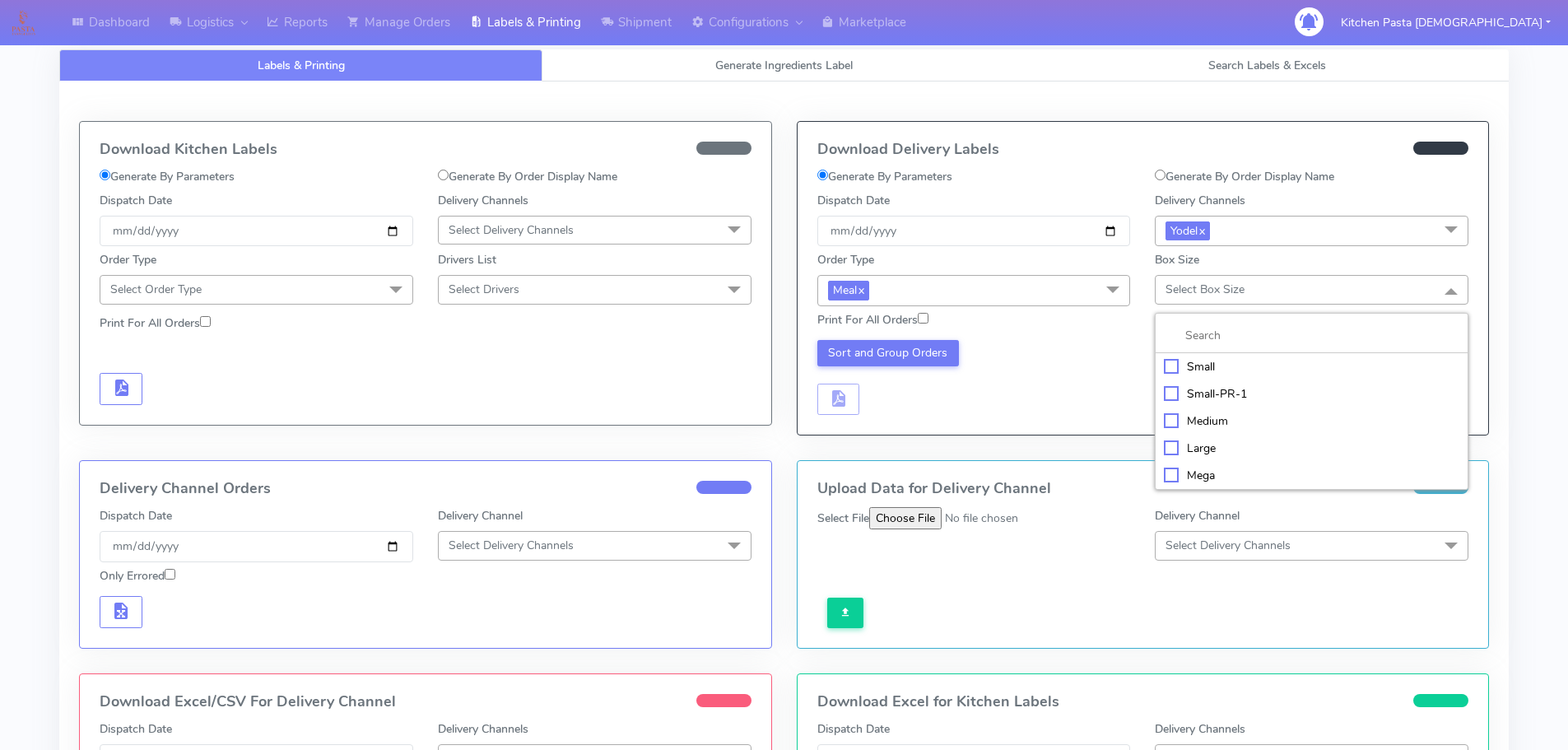
click at [1157, 364] on li "Small" at bounding box center [1311, 366] width 312 height 27
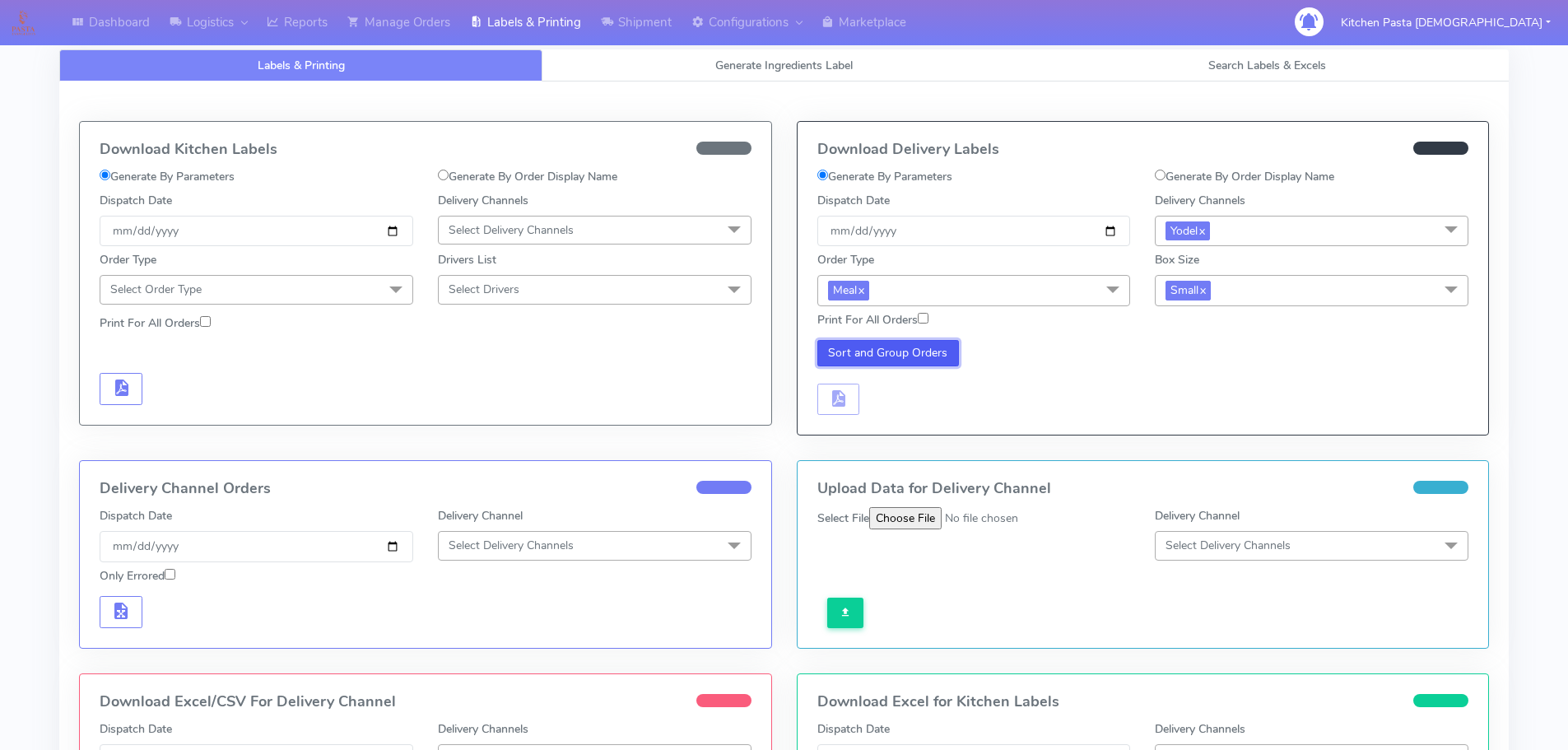
click at [850, 359] on button "Sort and Group Orders" at bounding box center [888, 353] width 142 height 26
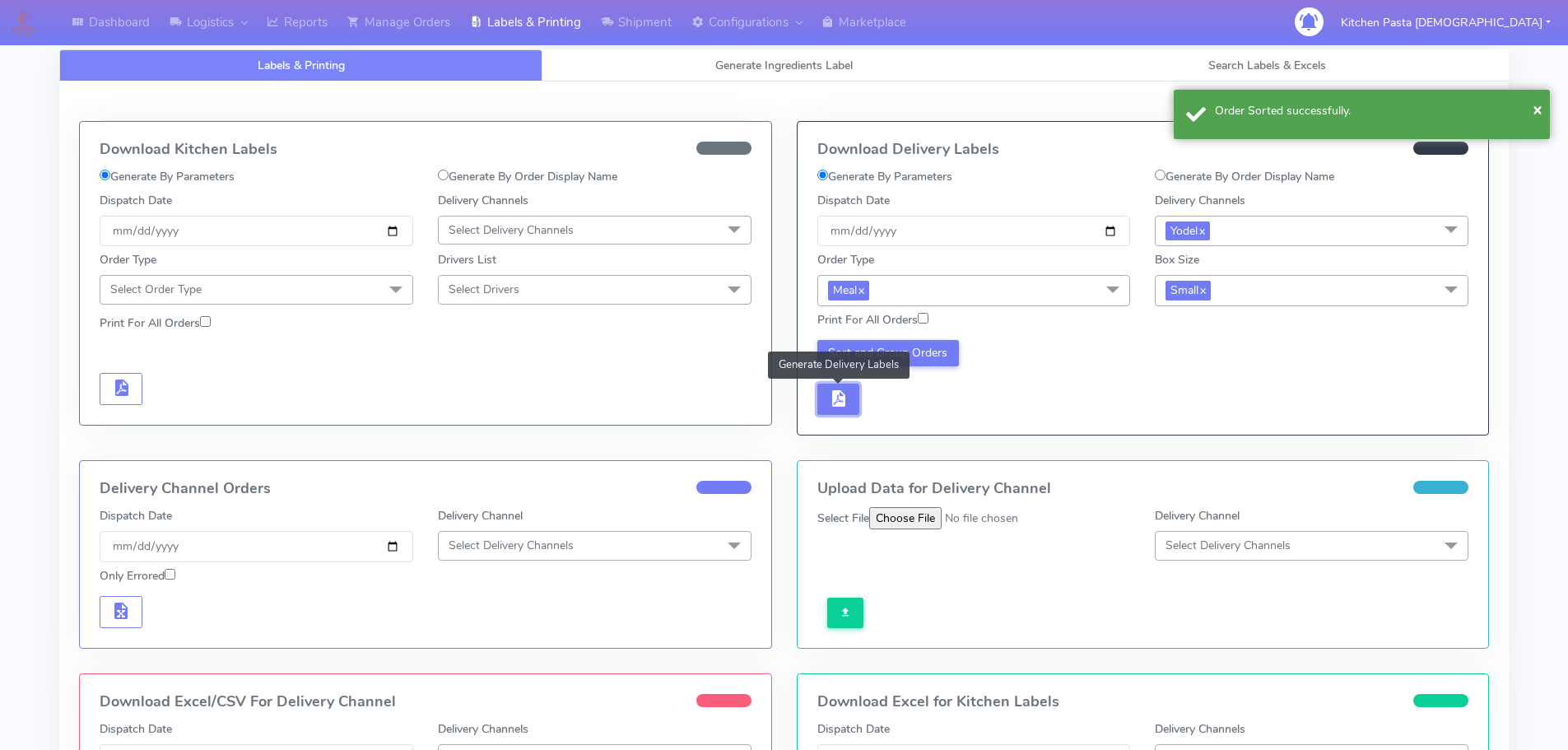
click at [819, 414] on button "button" at bounding box center [839, 400] width 43 height 32
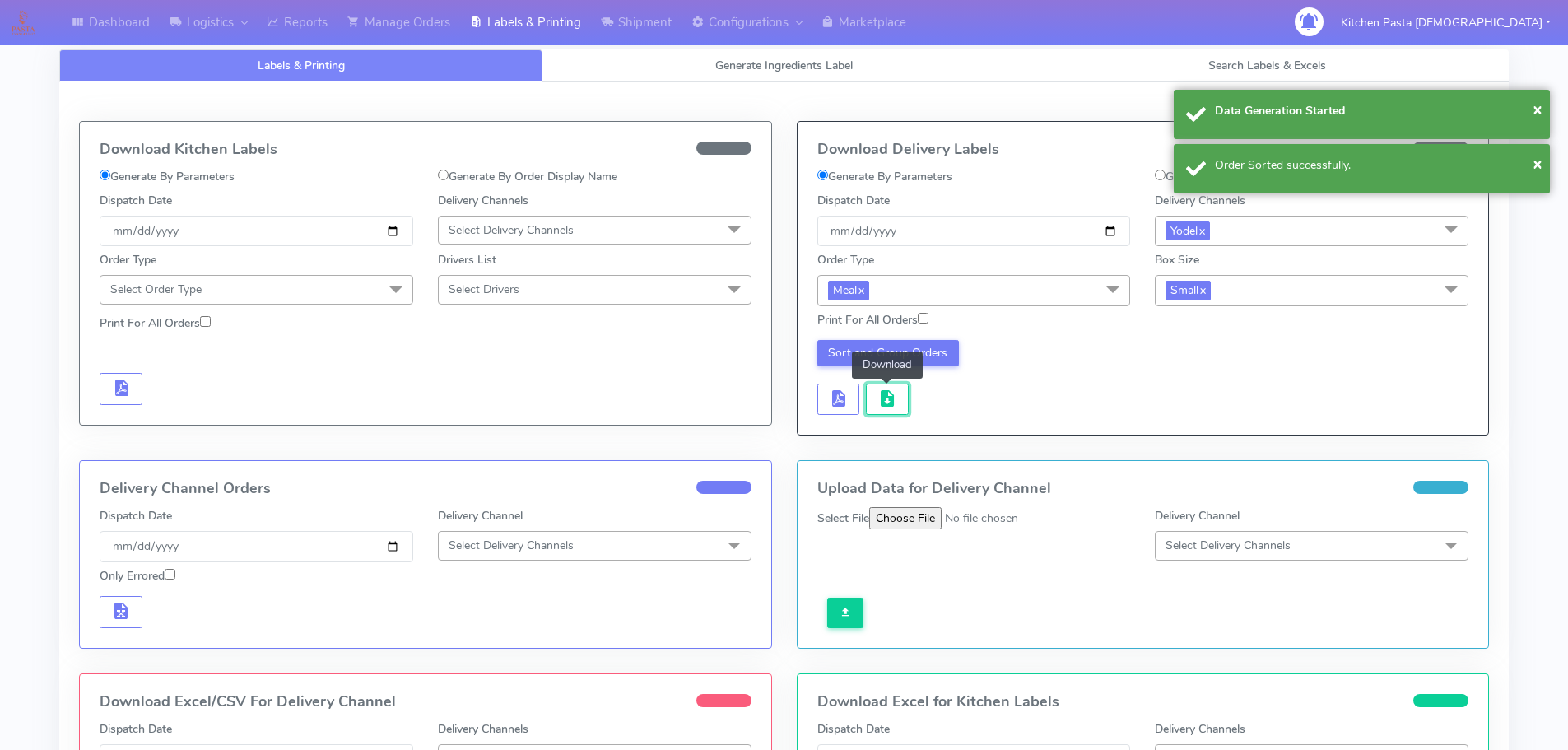
click at [897, 411] on button "button" at bounding box center [887, 400] width 43 height 32
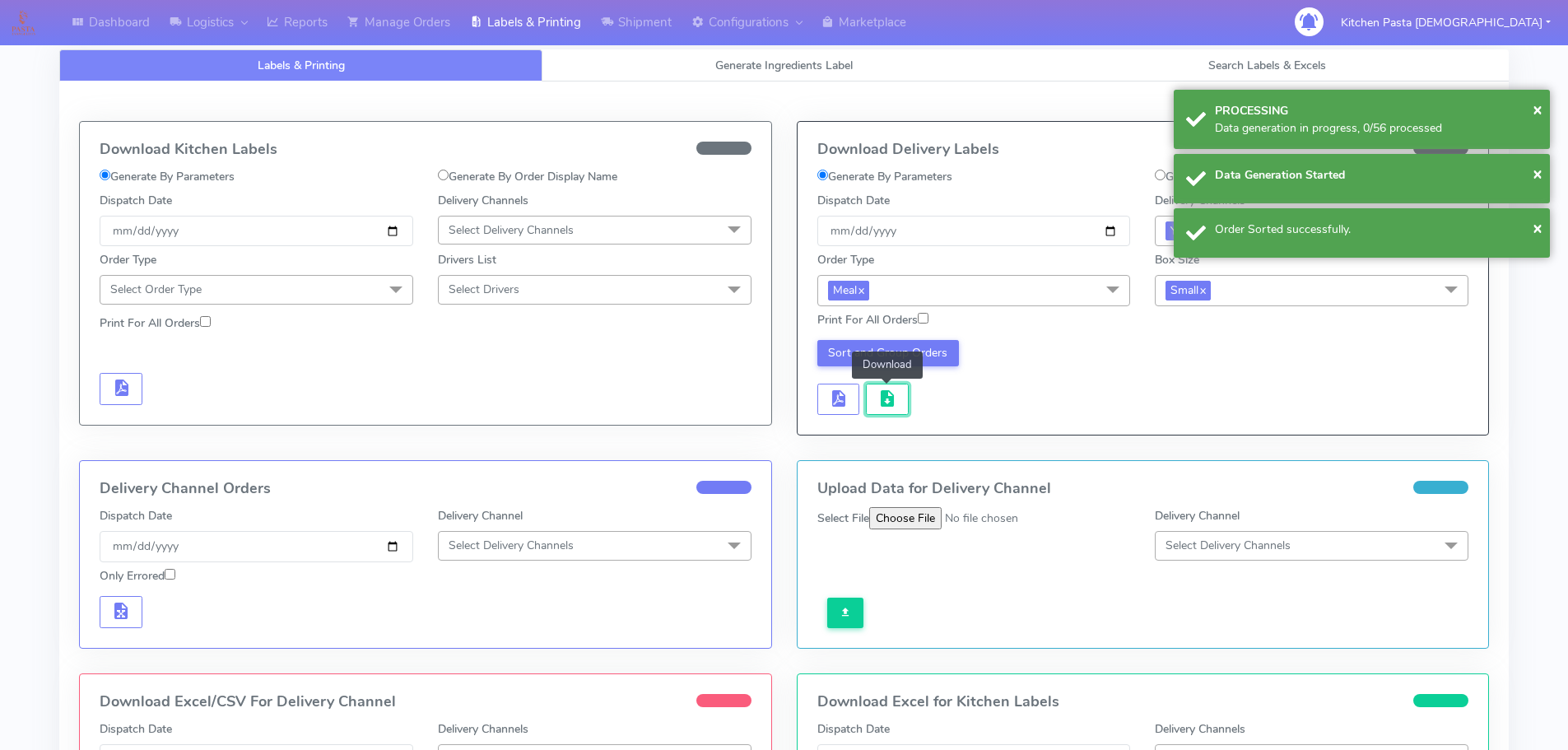
click at [897, 411] on button "button" at bounding box center [887, 400] width 43 height 32
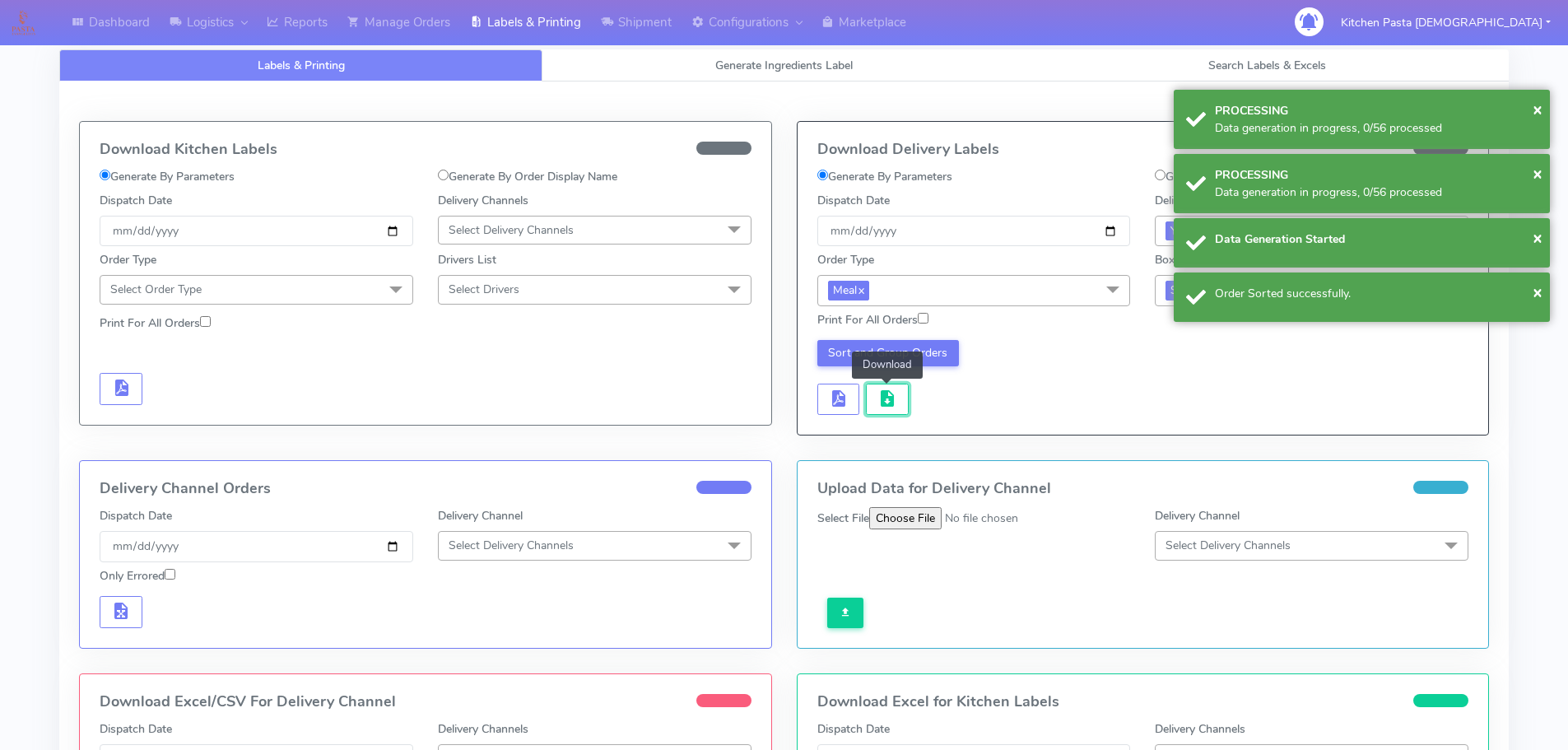
click at [897, 411] on button "button" at bounding box center [887, 400] width 43 height 32
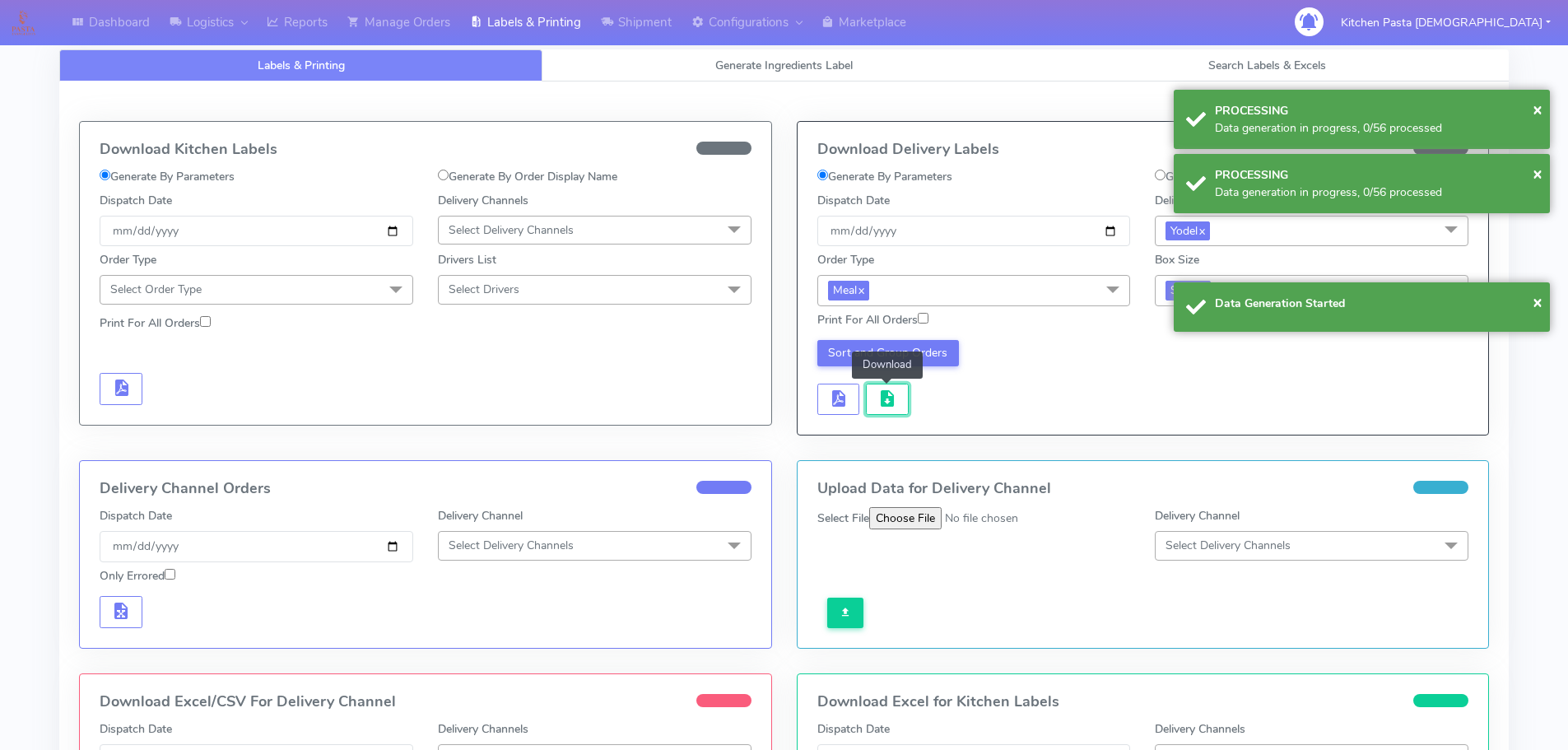
click at [897, 411] on button "button" at bounding box center [887, 400] width 43 height 32
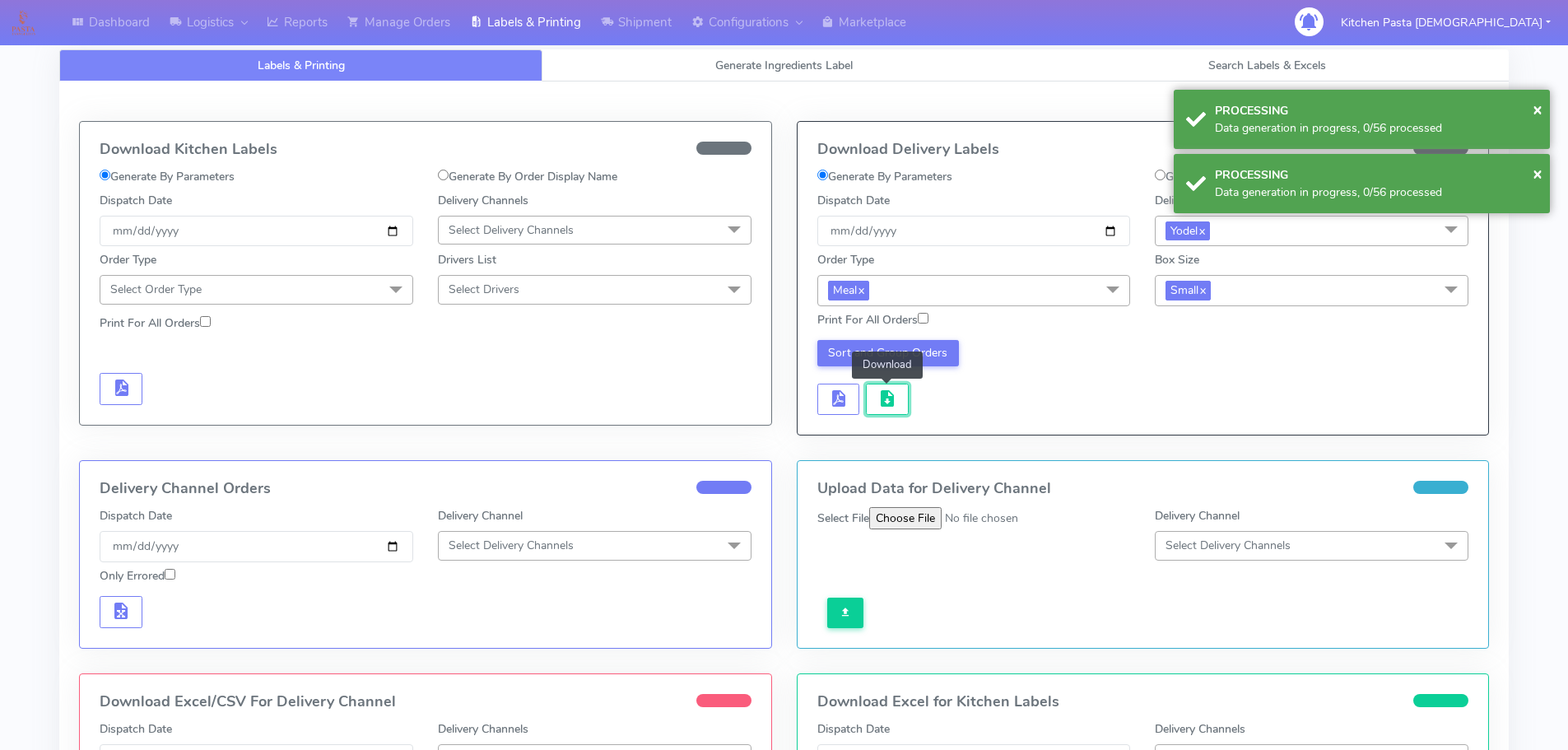
click at [897, 411] on button "button" at bounding box center [887, 400] width 43 height 32
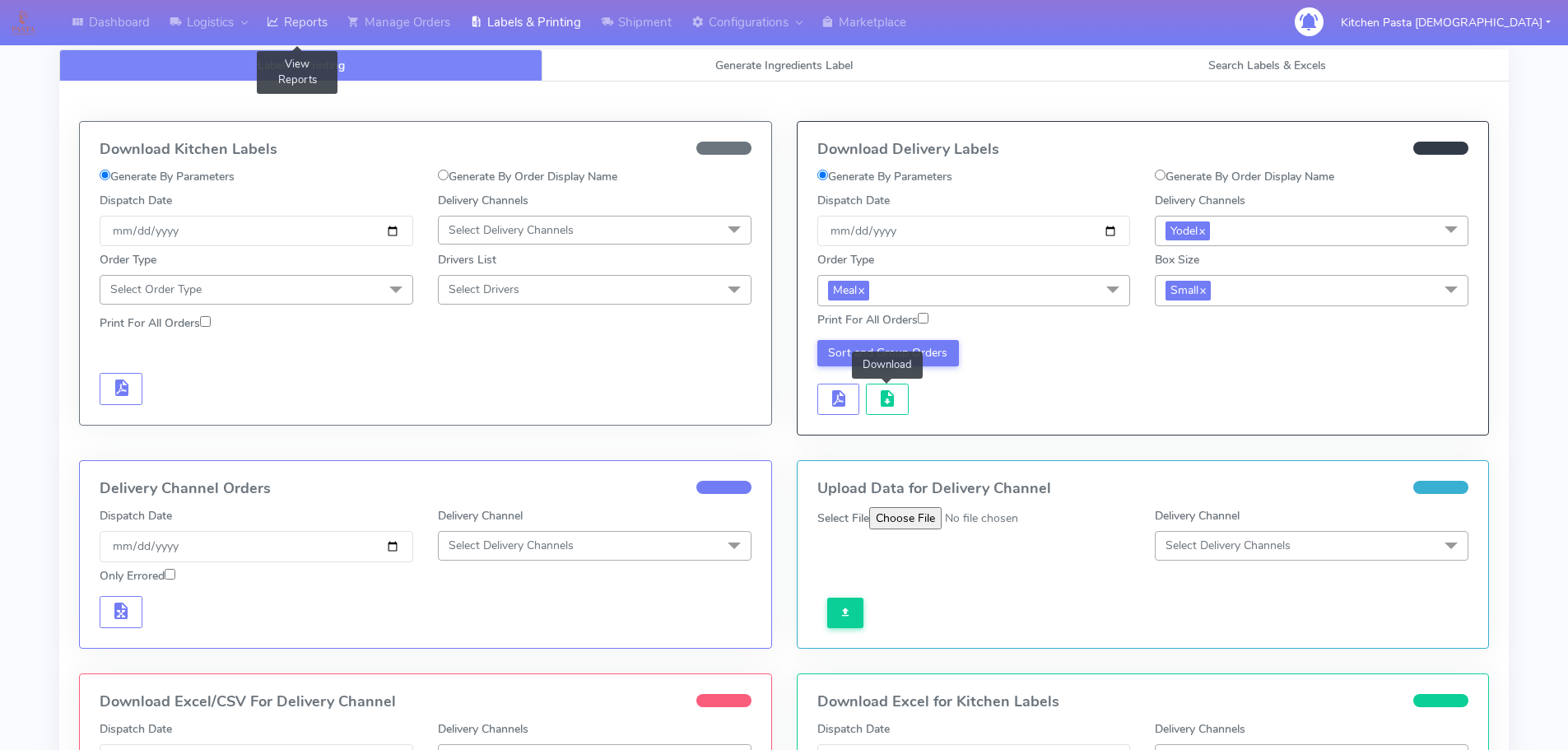
click at [312, 8] on link "Reports" at bounding box center [296, 22] width 80 height 45
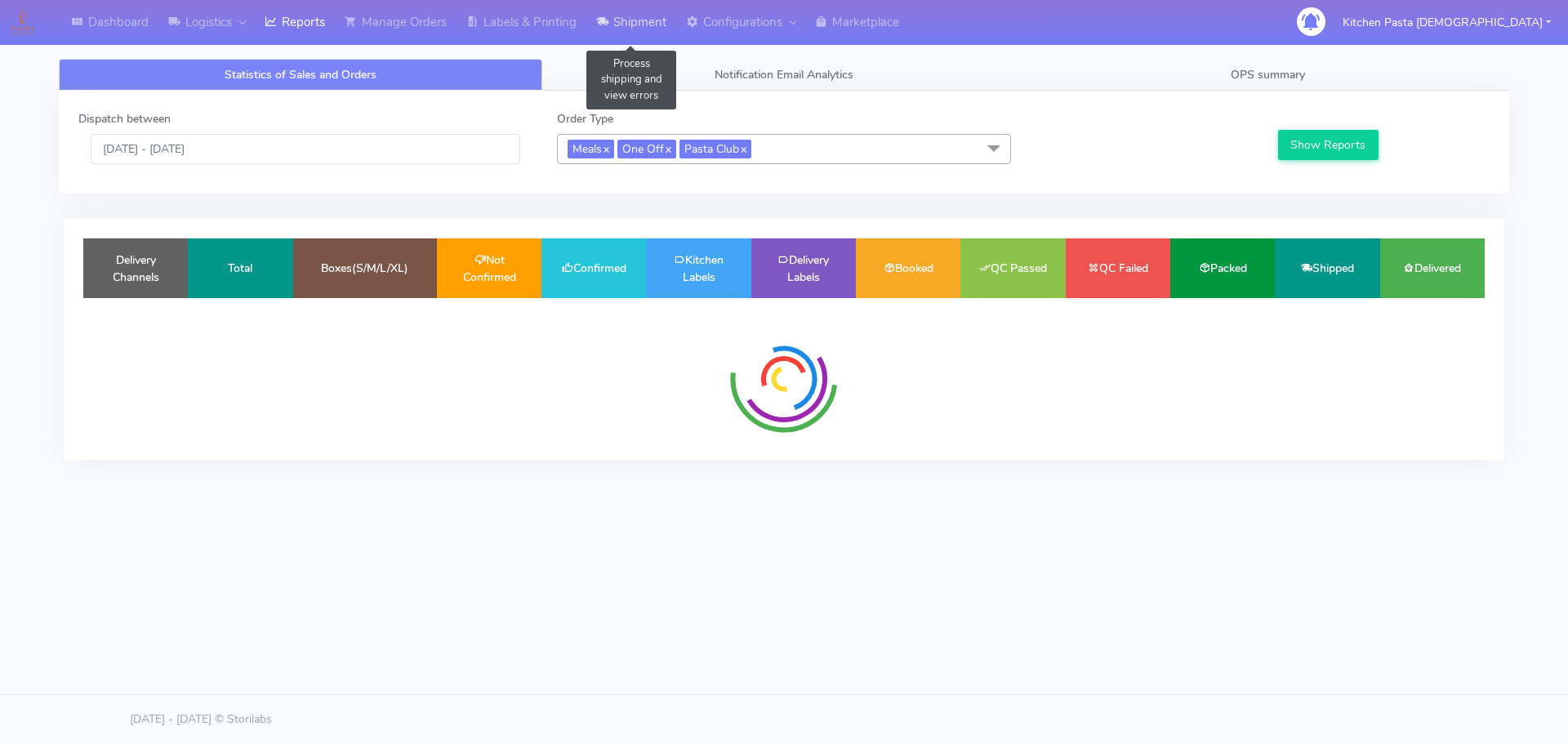
click at [611, 34] on link "Shipment" at bounding box center [631, 22] width 90 height 45
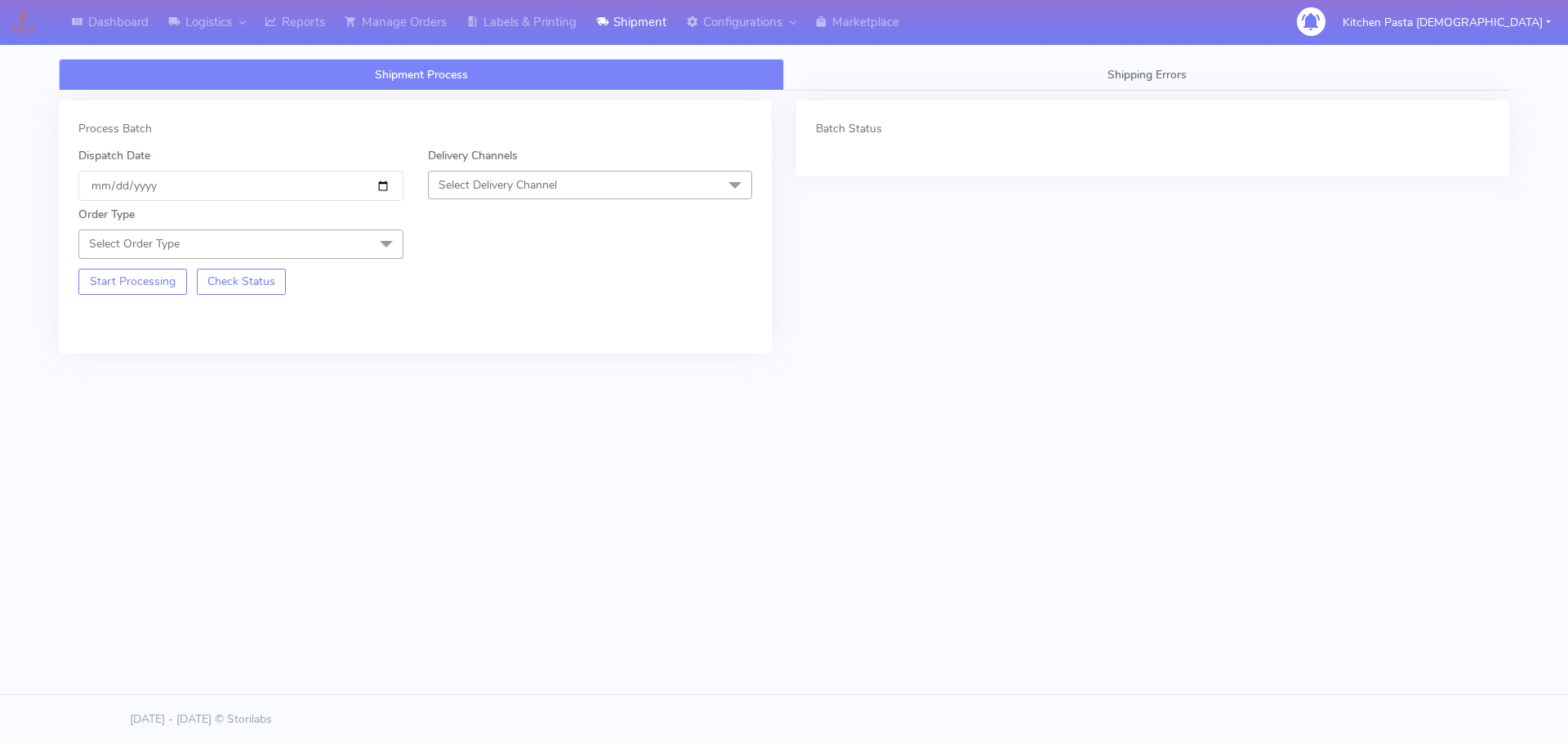
drag, startPoint x: 554, startPoint y: 172, endPoint x: 529, endPoint y: 265, distance: 96.3
click at [554, 172] on span "Select Delivery Channel" at bounding box center [590, 185] width 325 height 29
click at [486, 374] on div "Yodel" at bounding box center [590, 369] width 307 height 18
click at [309, 245] on span "Select Order Type" at bounding box center [241, 243] width 325 height 29
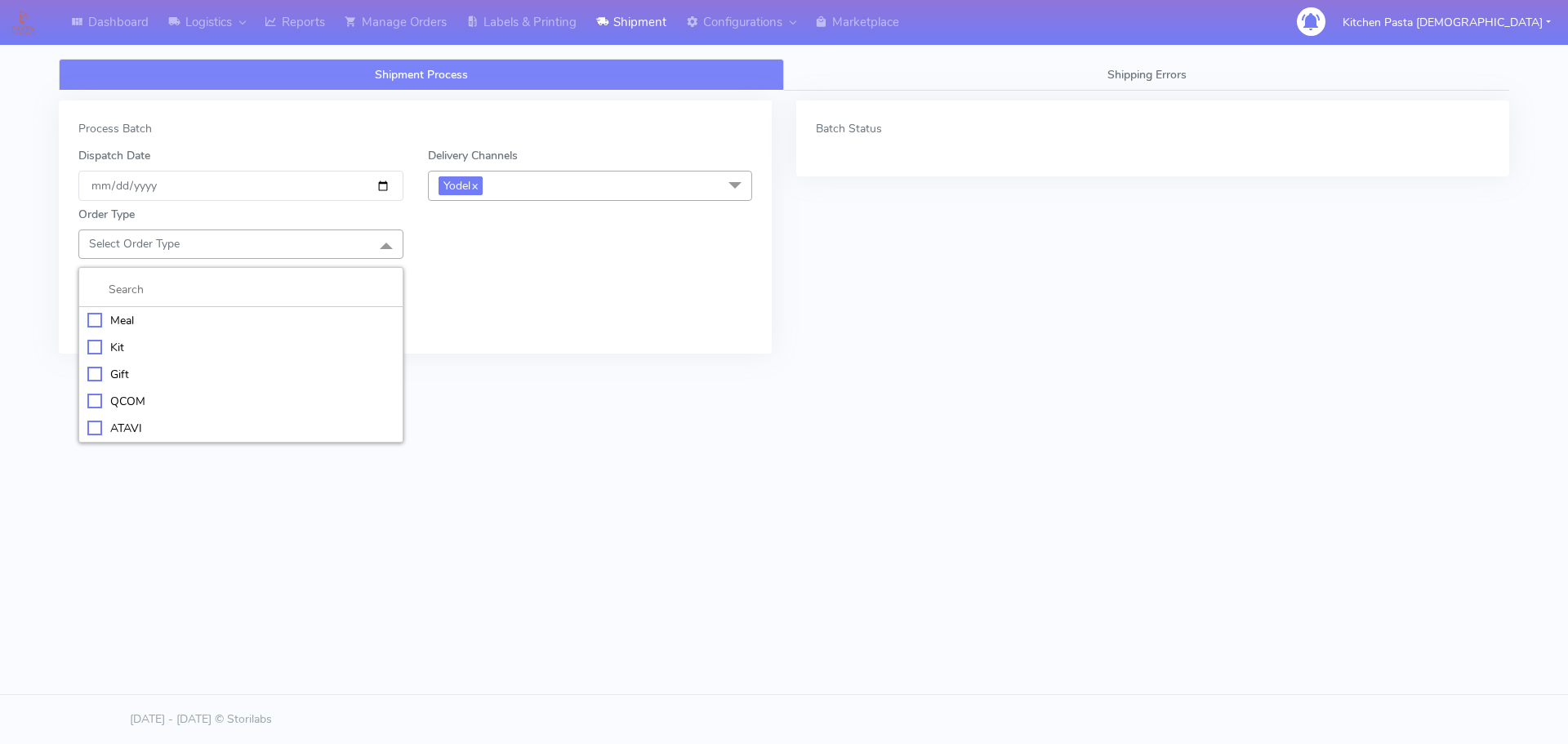
click at [185, 319] on div "Meal" at bounding box center [241, 320] width 307 height 18
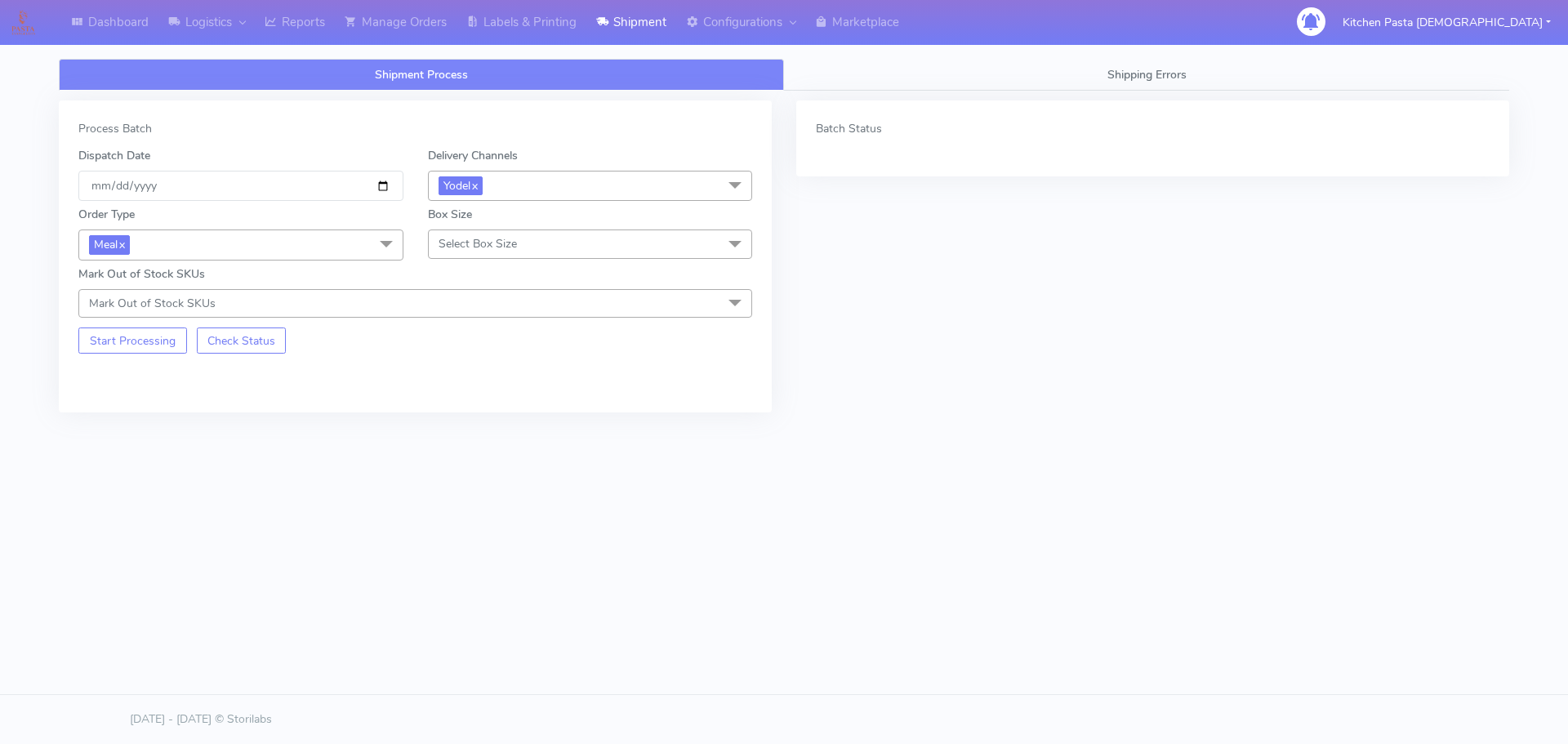
click at [580, 242] on span "Select Box Size" at bounding box center [590, 243] width 325 height 29
click at [477, 421] on div "Mega" at bounding box center [590, 429] width 307 height 18
click at [124, 339] on button "Start Processing" at bounding box center [133, 340] width 108 height 26
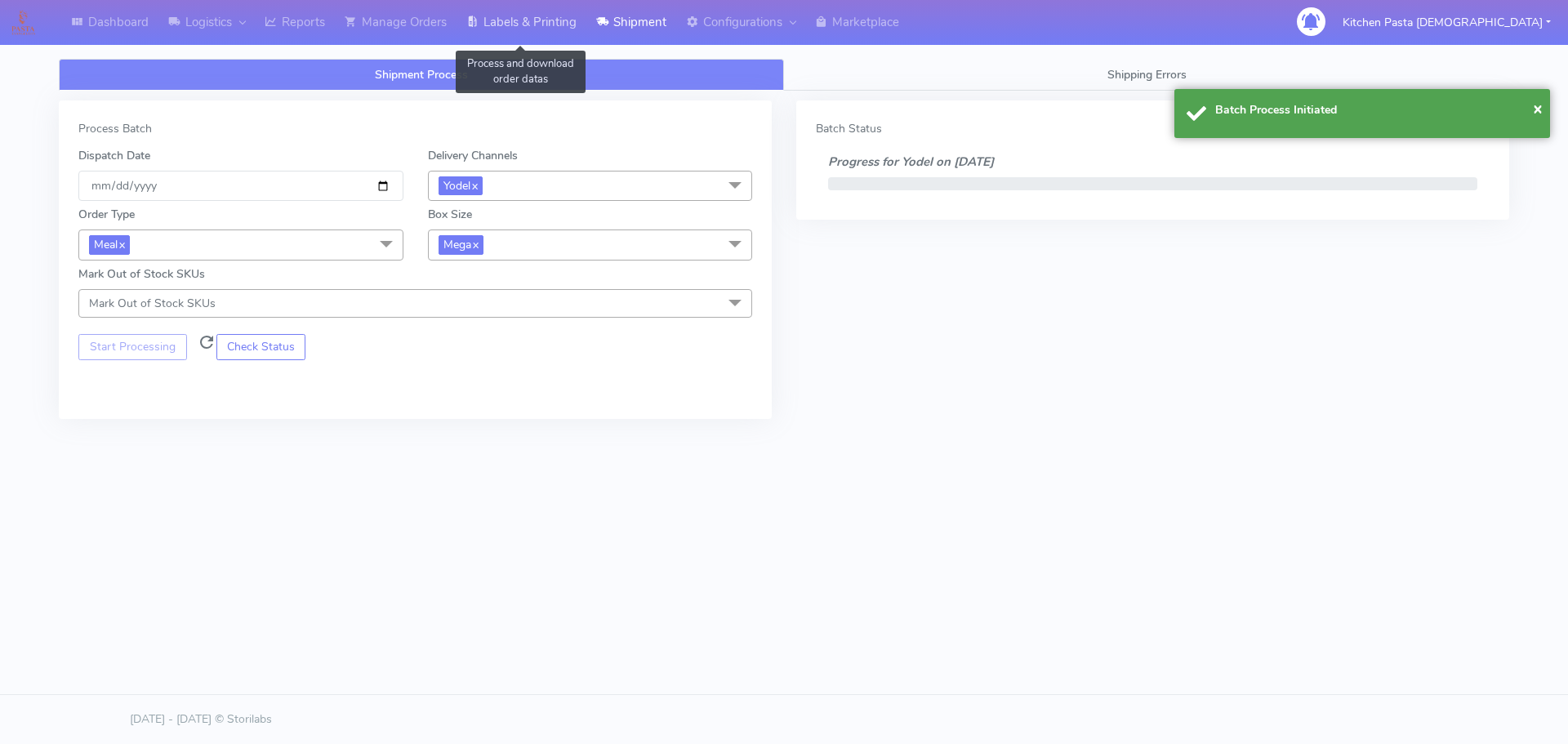
click at [559, 14] on link "Labels & Printing" at bounding box center [522, 22] width 130 height 45
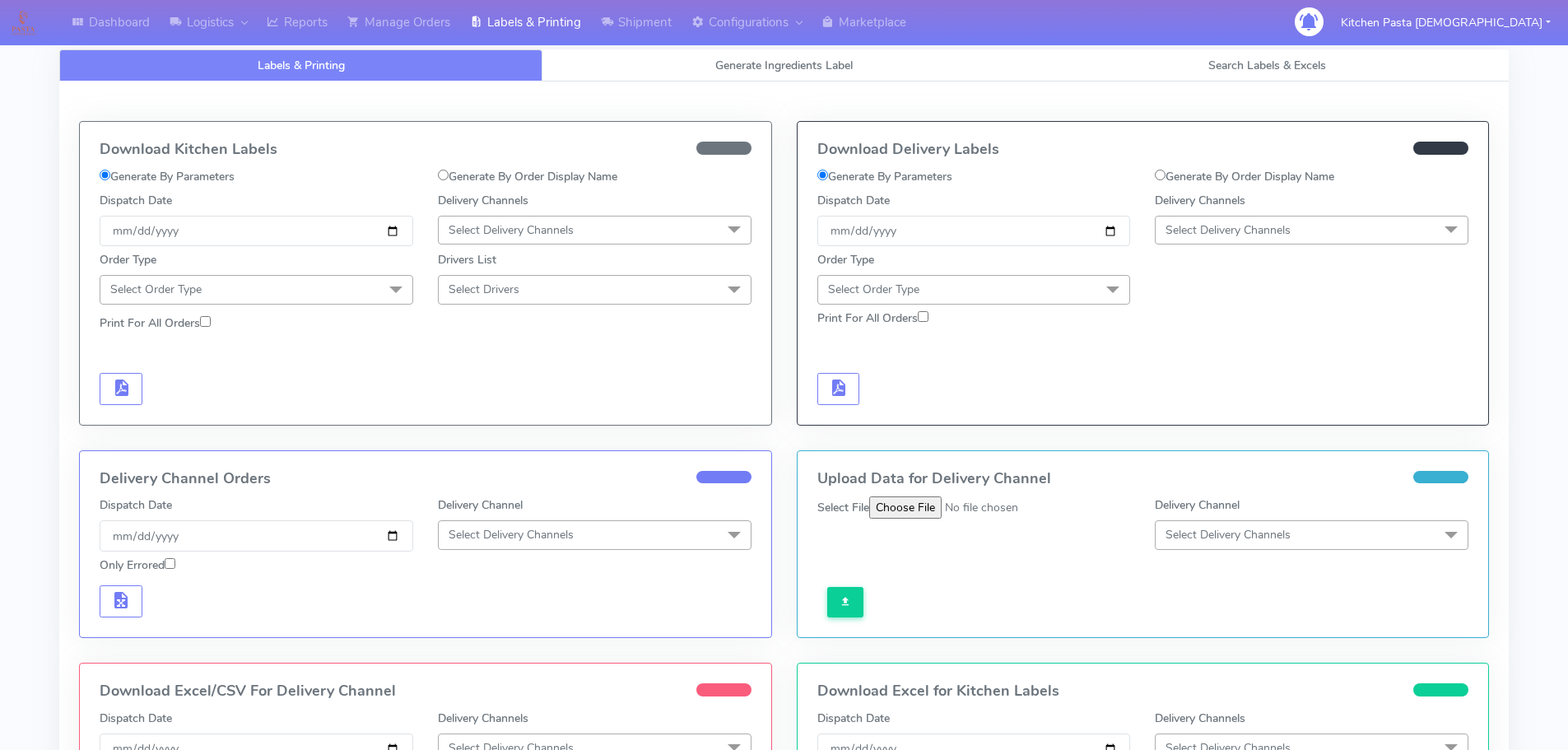
click at [1326, 242] on span "Select Delivery Channels" at bounding box center [1311, 230] width 314 height 29
click at [1205, 414] on div "Yodel" at bounding box center [1311, 416] width 295 height 18
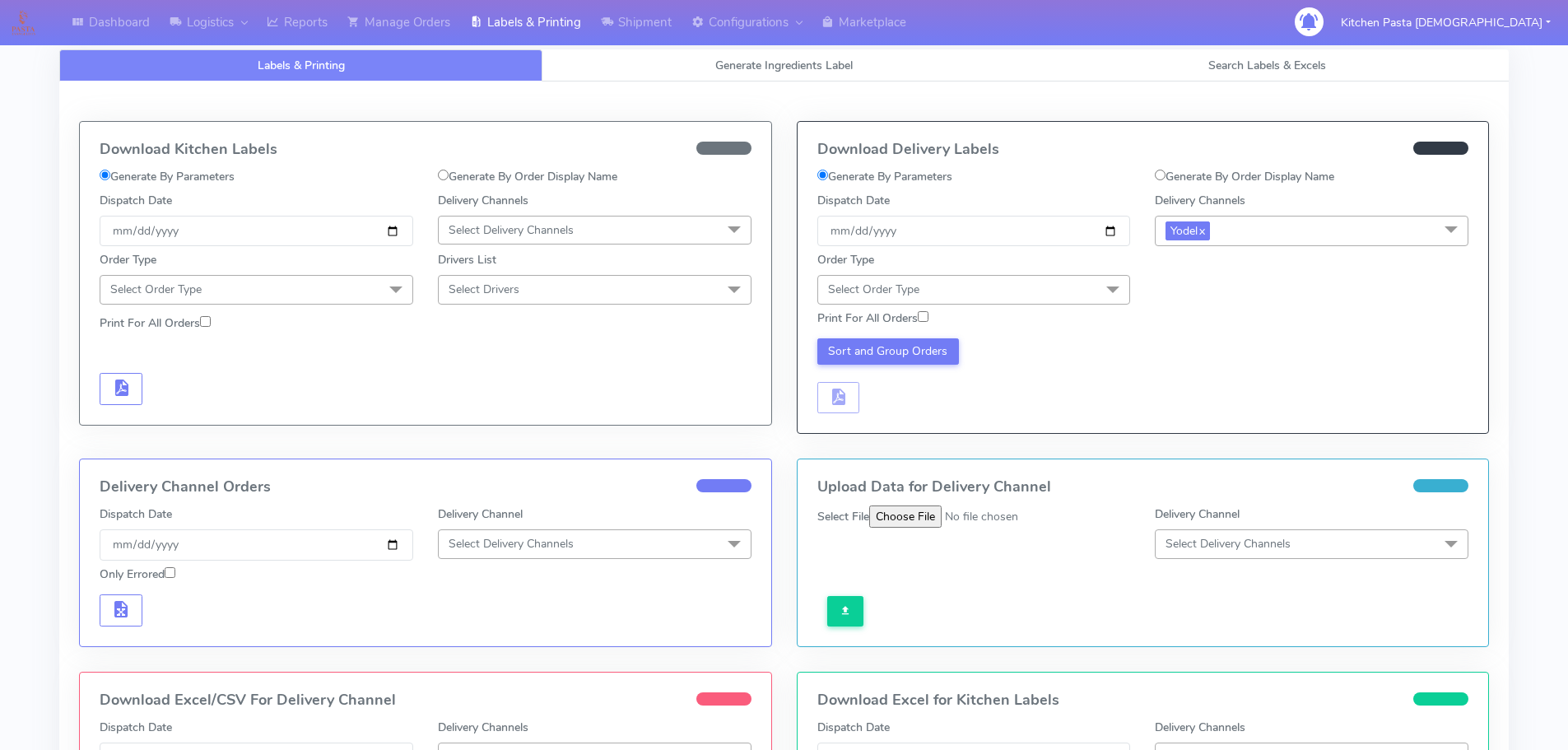
click at [1063, 289] on span "Select Order Type" at bounding box center [974, 289] width 314 height 29
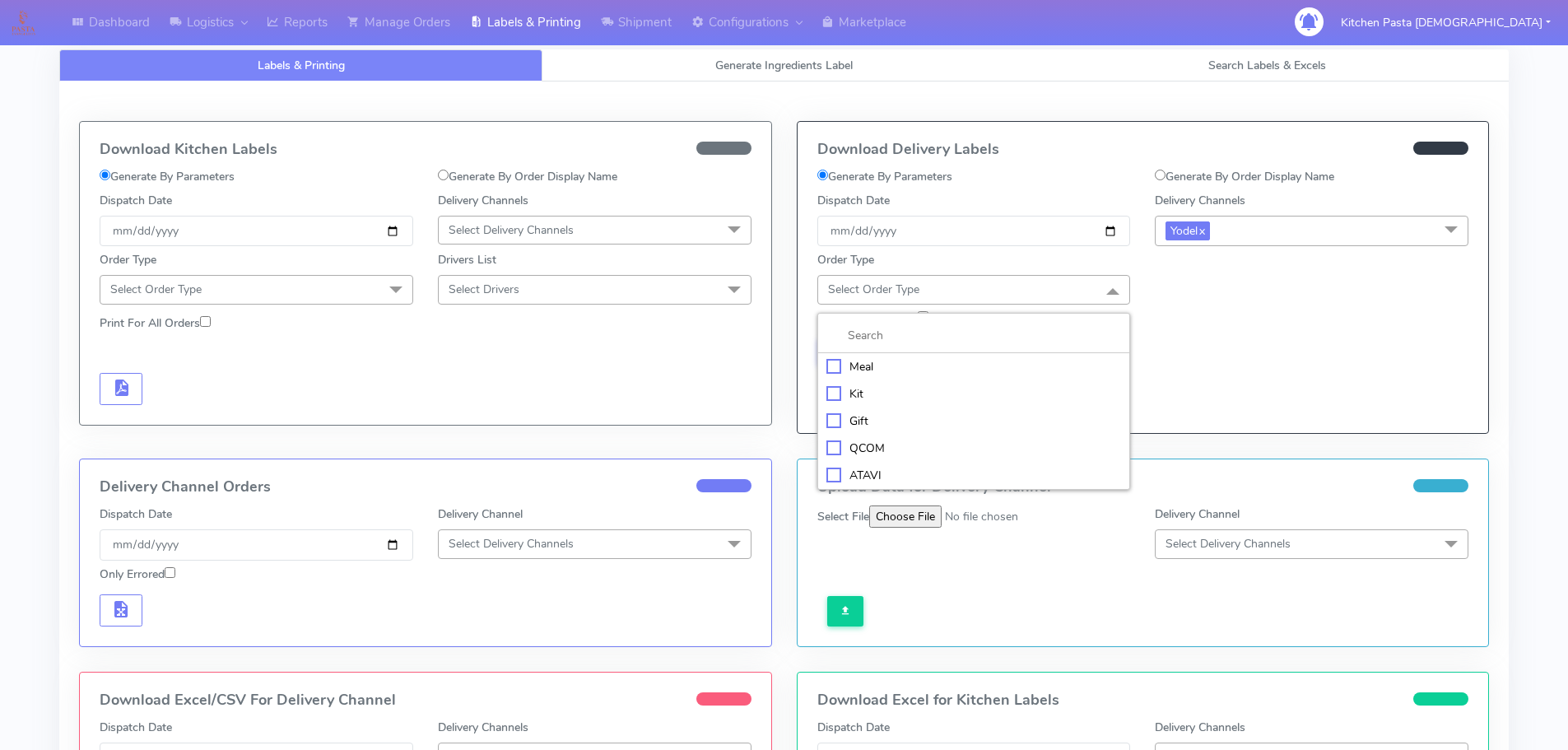
click at [953, 359] on div "Meal" at bounding box center [974, 367] width 295 height 18
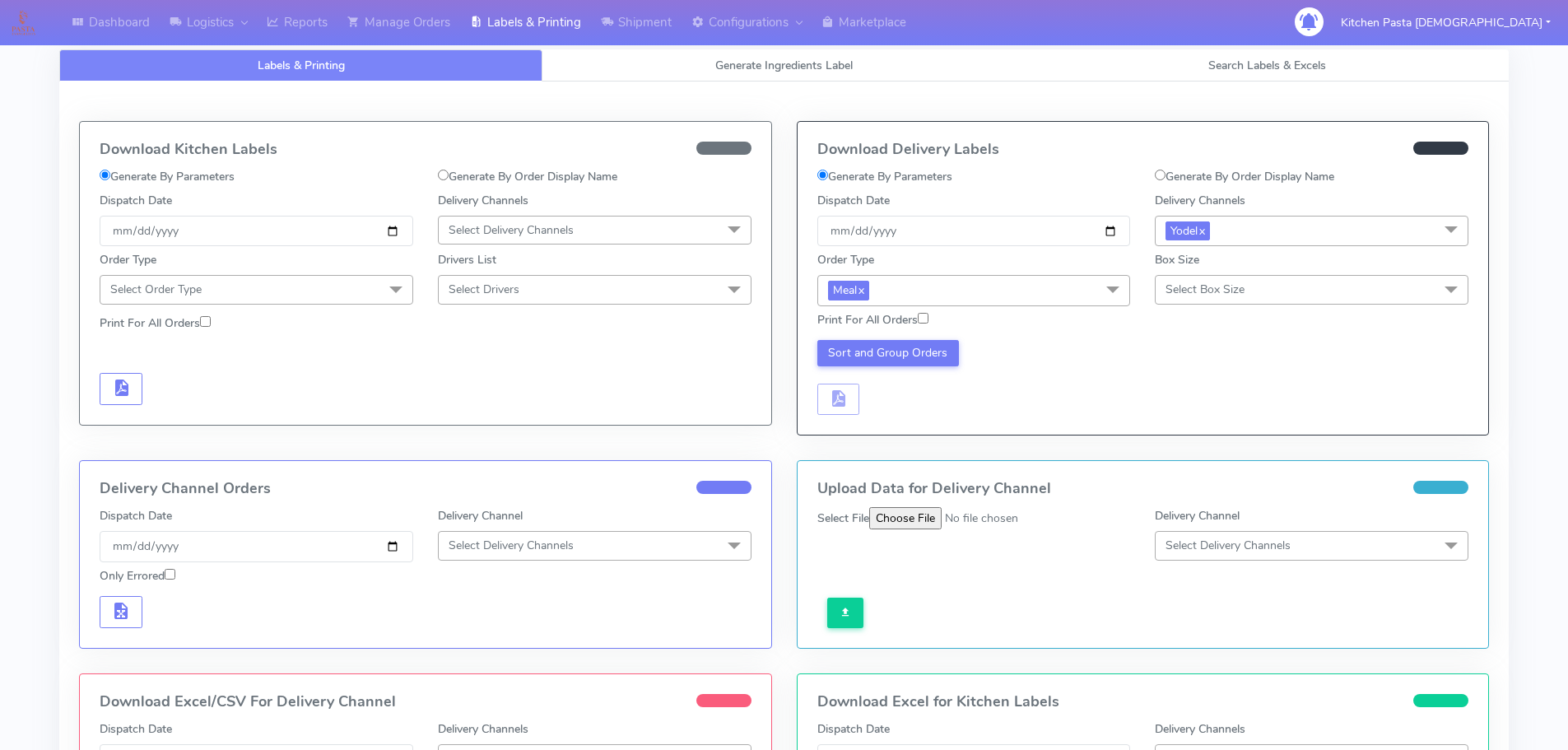
click at [1251, 289] on span "Select Box Size" at bounding box center [1311, 289] width 314 height 29
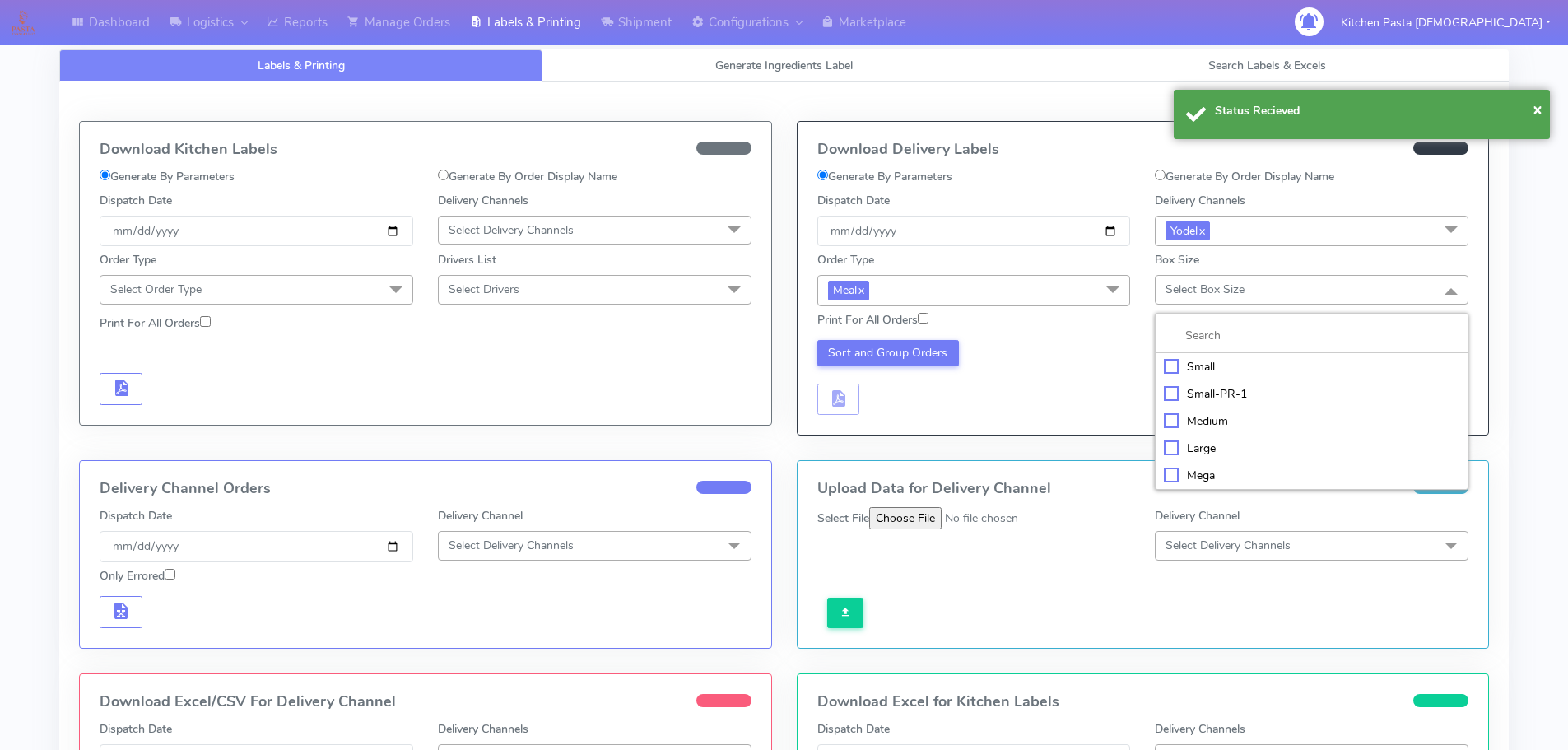
click at [1193, 463] on li "Mega" at bounding box center [1311, 476] width 312 height 27
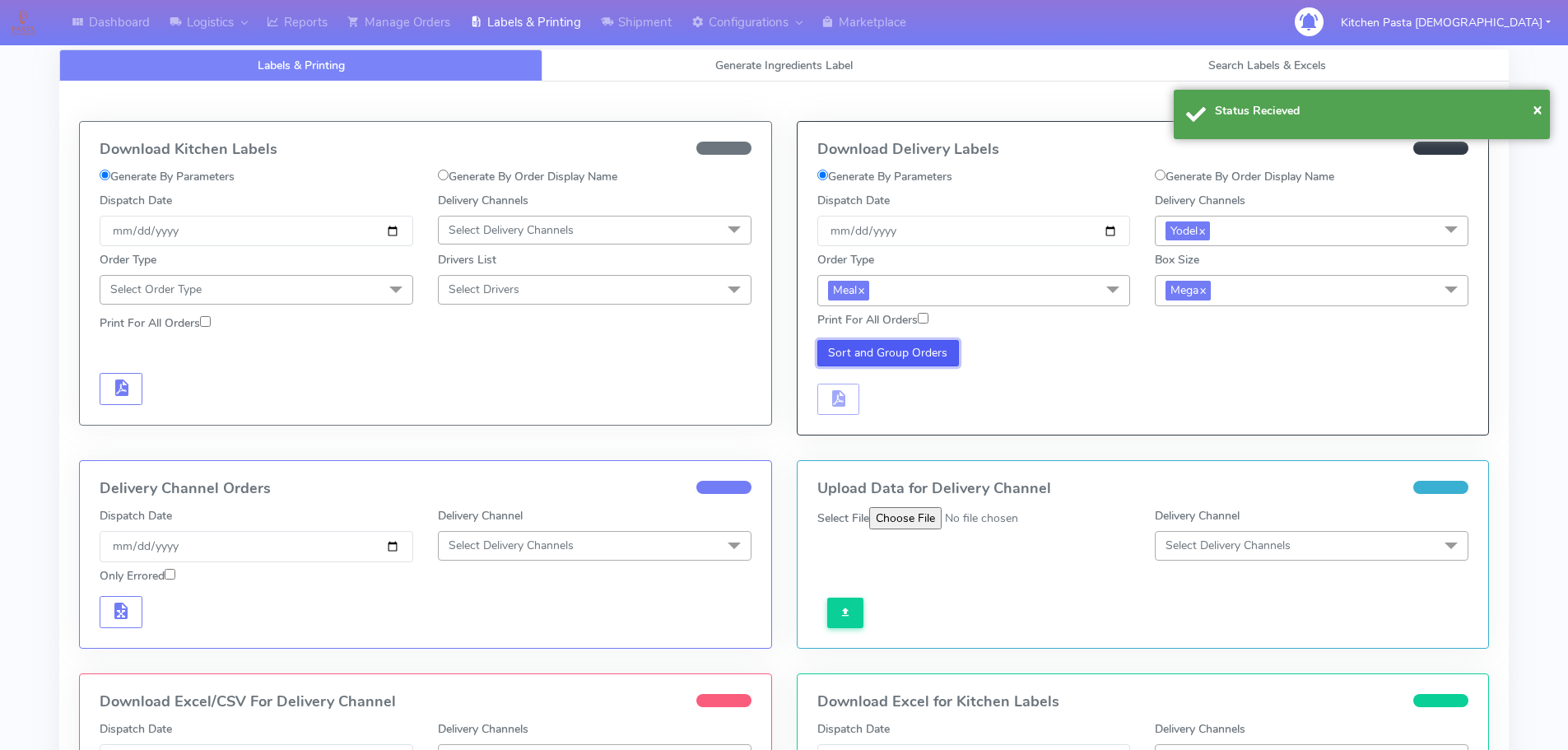
click at [894, 347] on button "Sort and Group Orders" at bounding box center [888, 353] width 142 height 26
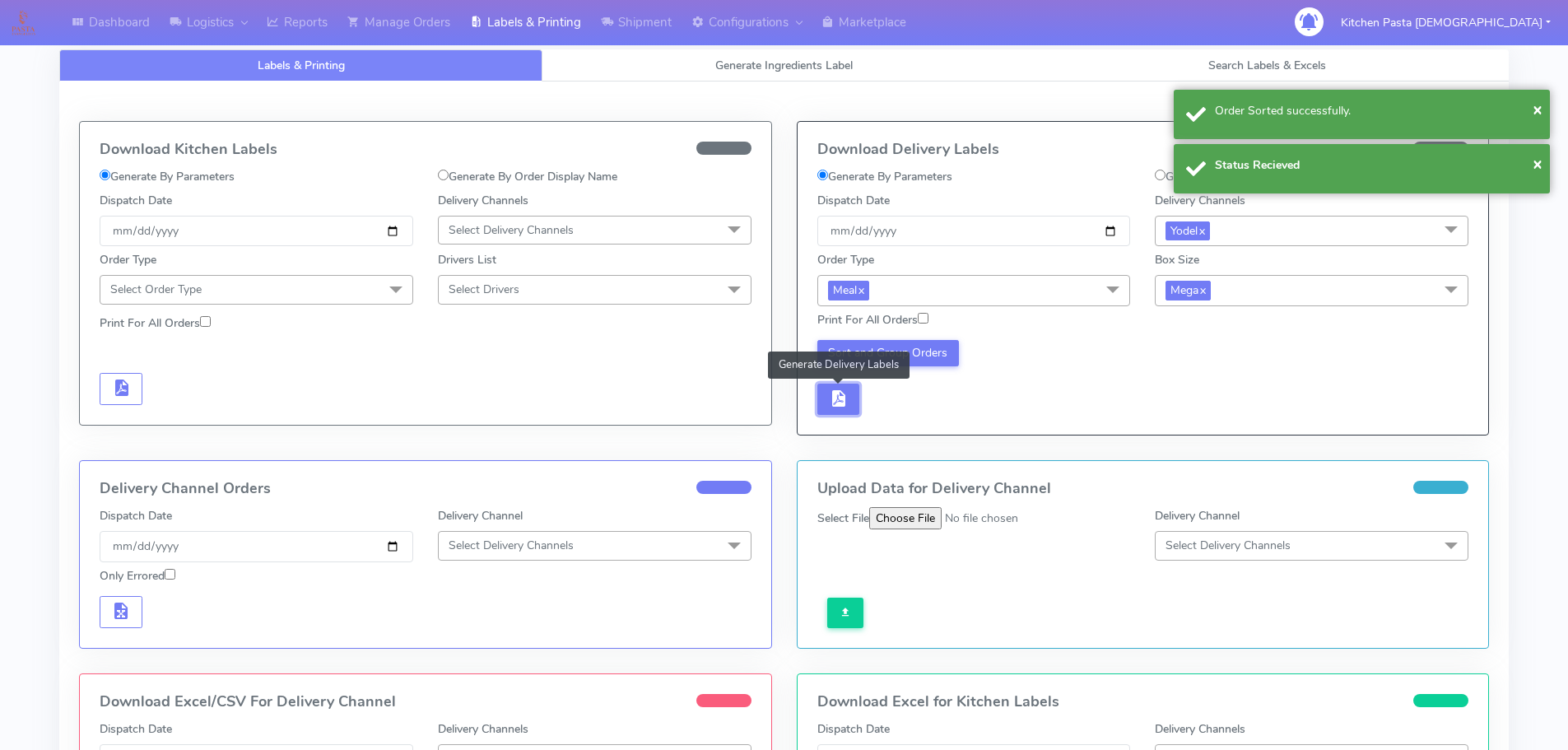
click at [853, 403] on button "button" at bounding box center [839, 400] width 43 height 32
click at [902, 405] on button "button" at bounding box center [887, 400] width 43 height 32
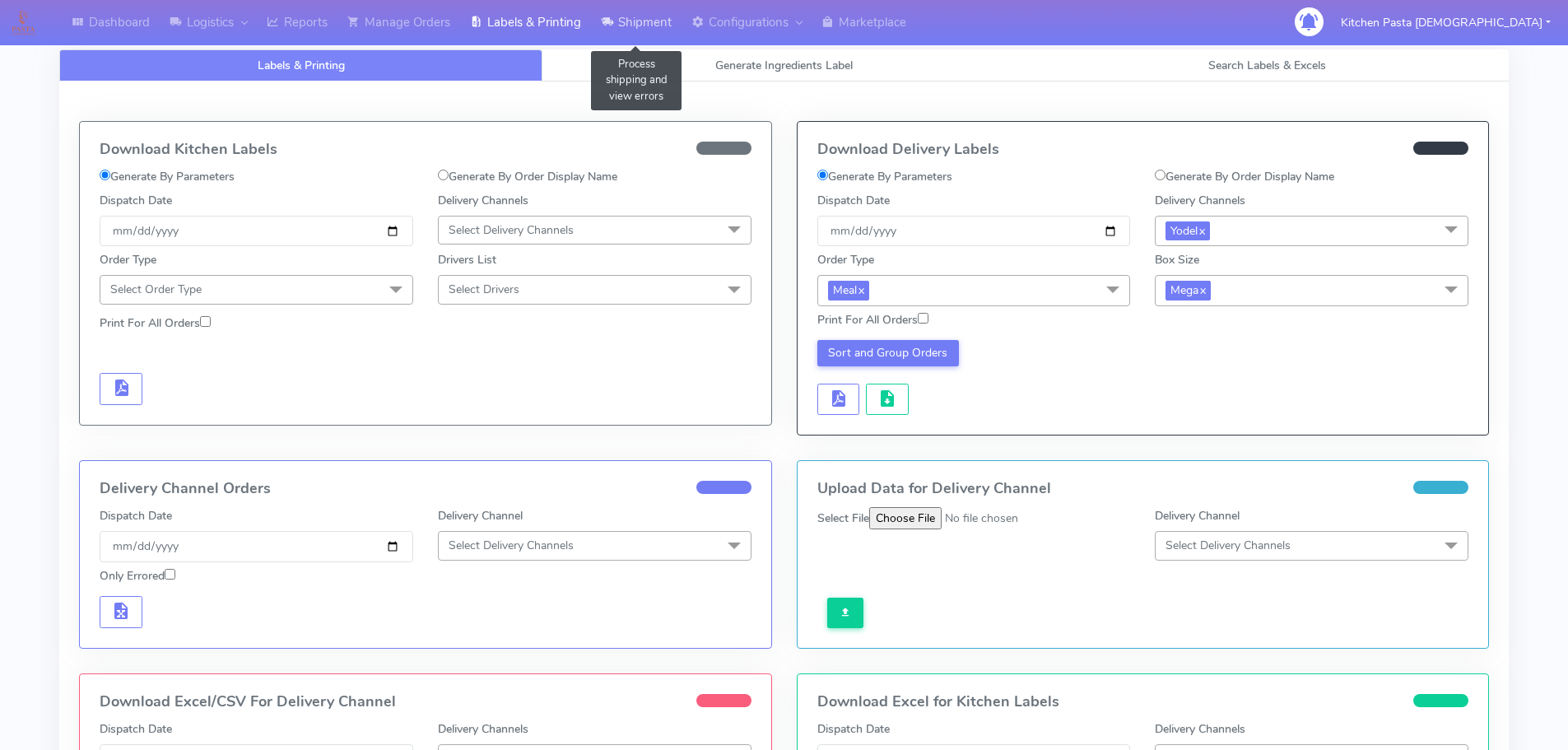
click at [628, 8] on link "Shipment" at bounding box center [636, 22] width 91 height 45
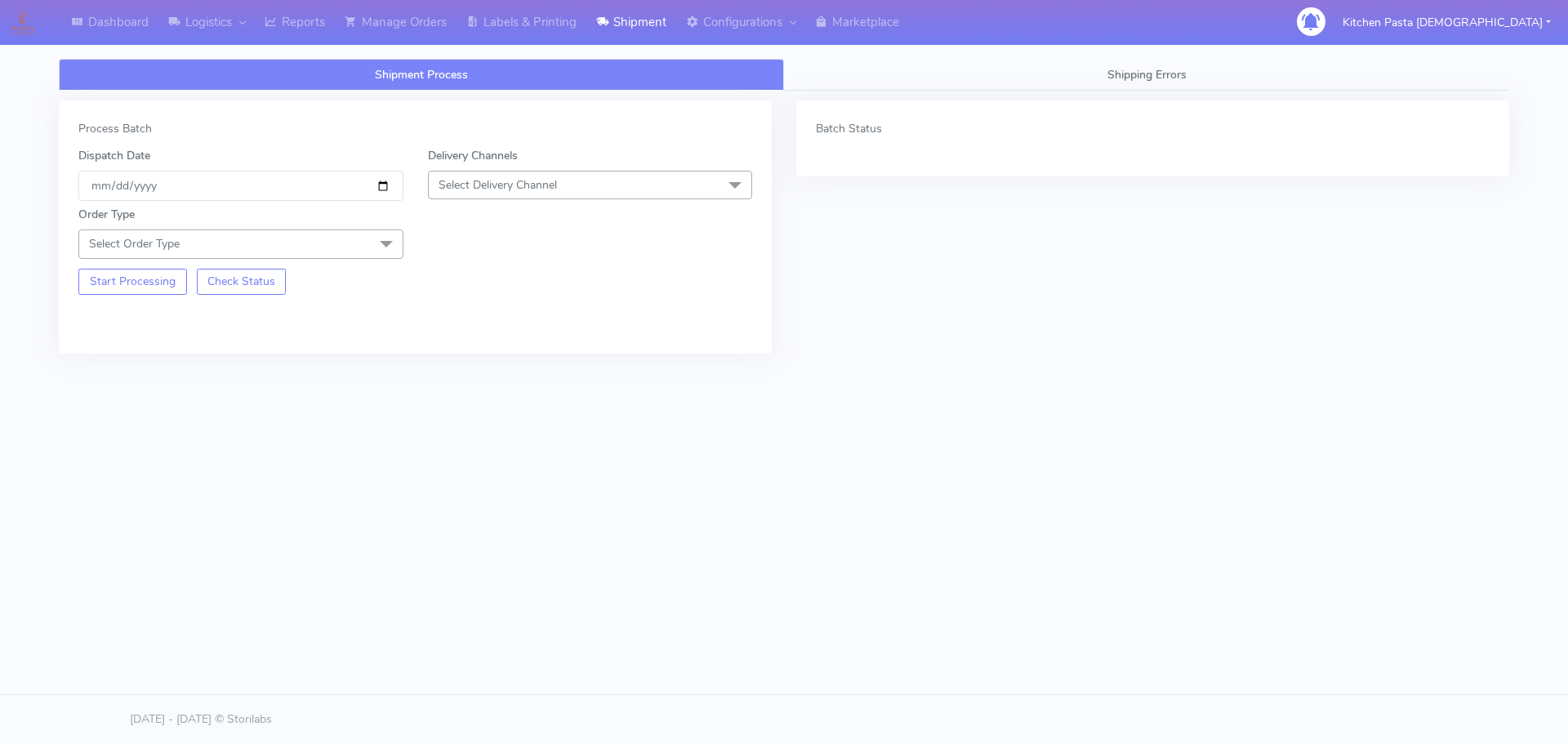
click at [597, 188] on span "Select Delivery Channel" at bounding box center [590, 185] width 325 height 29
click at [477, 365] on div "Yodel" at bounding box center [590, 369] width 307 height 18
click at [290, 260] on div "Start Processing Check Status" at bounding box center [241, 277] width 349 height 36
click at [248, 238] on span "Select Order Type" at bounding box center [241, 243] width 325 height 29
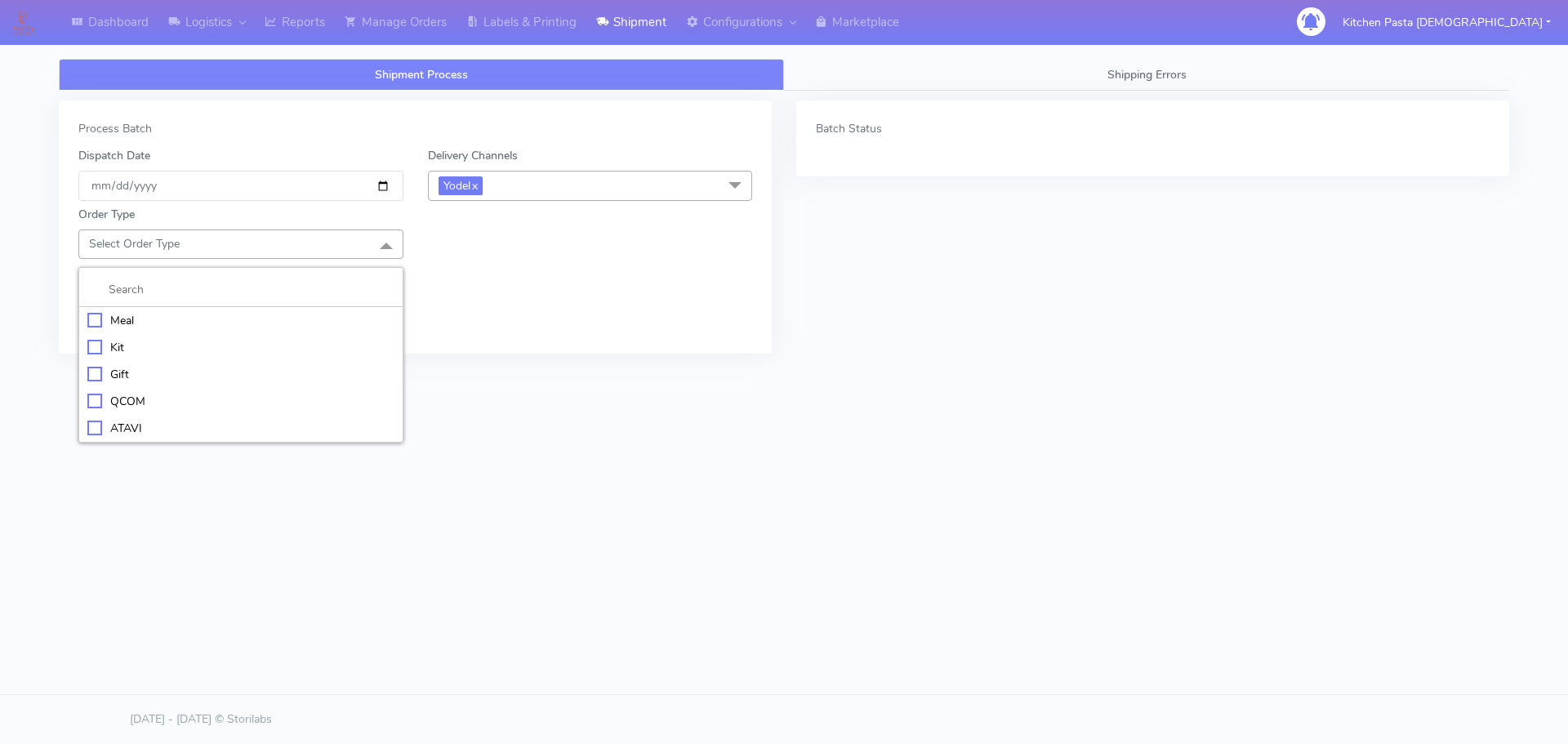
click at [225, 317] on div "Meal" at bounding box center [241, 320] width 307 height 18
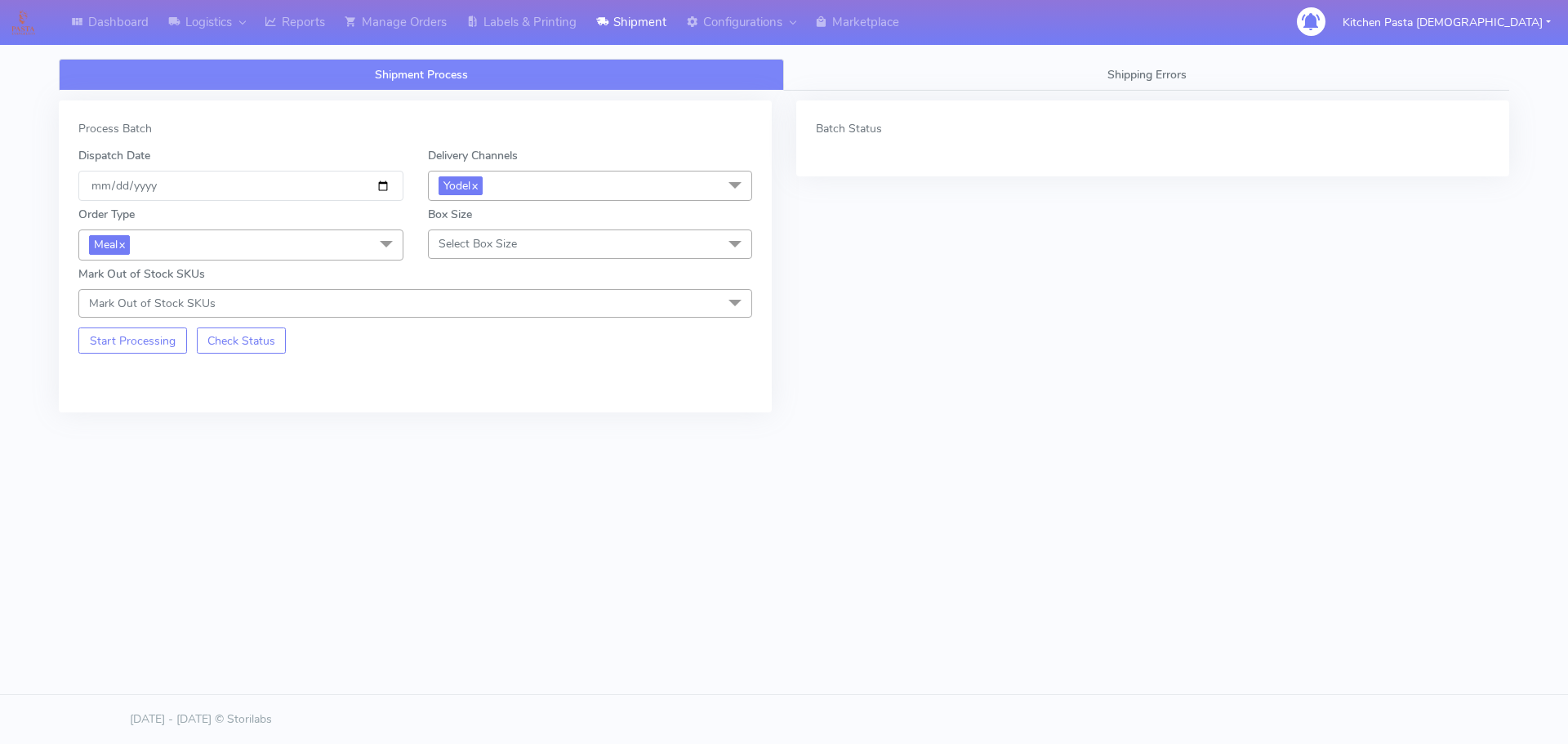
click at [514, 237] on span "Select Box Size" at bounding box center [478, 244] width 79 height 16
click at [471, 402] on div "Large" at bounding box center [590, 402] width 307 height 18
click at [116, 334] on button "Start Processing" at bounding box center [133, 340] width 108 height 26
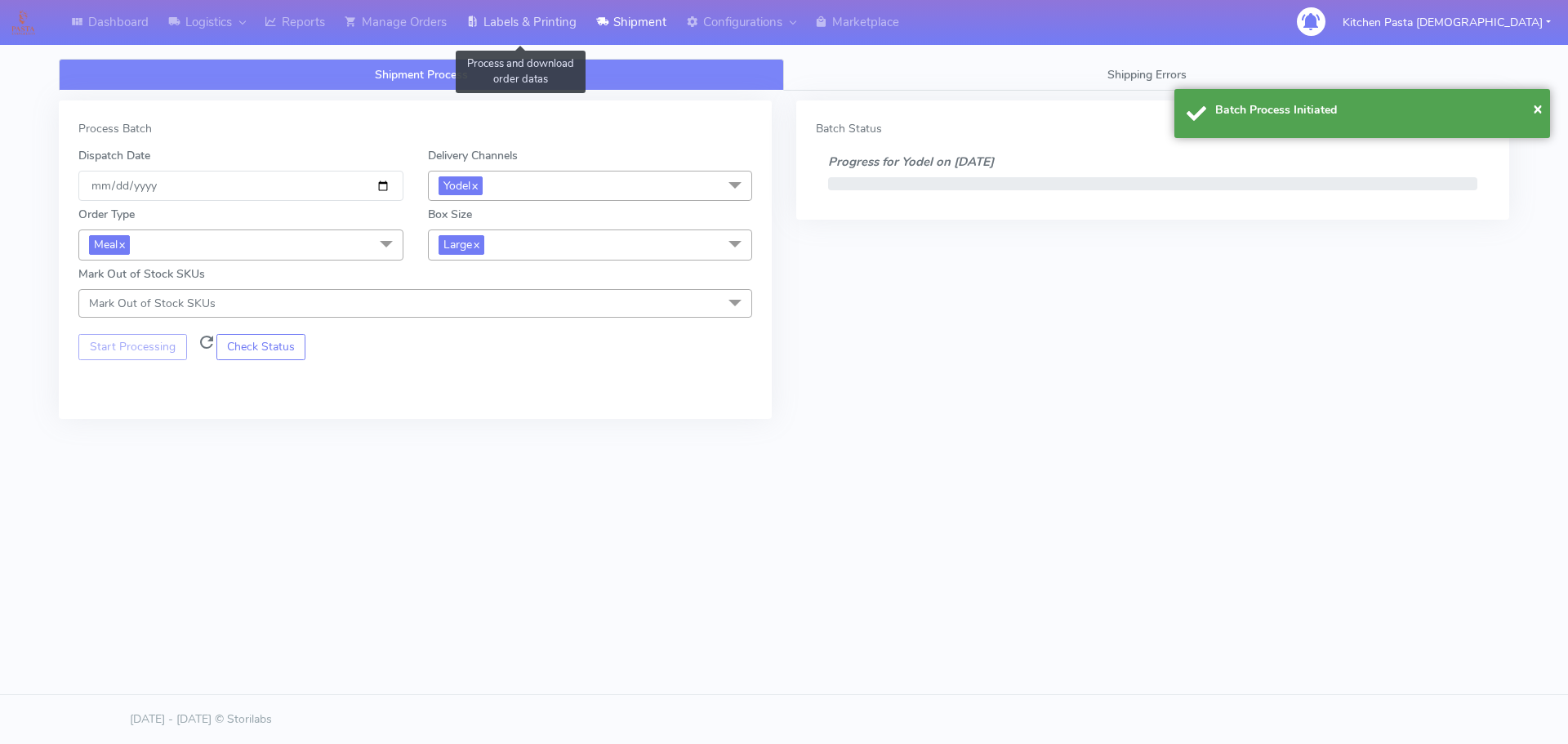
click at [555, 21] on link "Labels & Printing" at bounding box center [522, 22] width 130 height 45
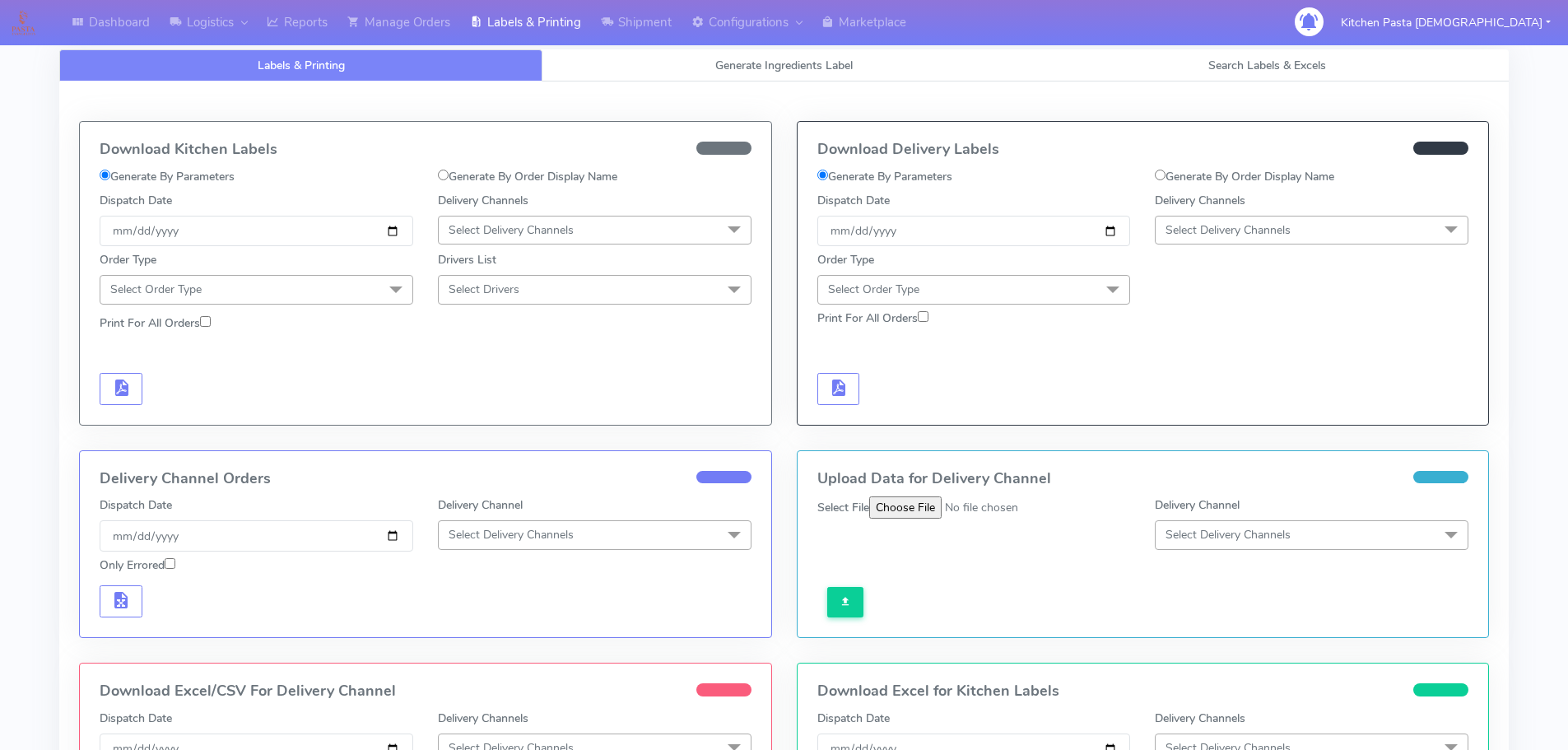
click at [1243, 225] on span "Select Delivery Channels" at bounding box center [1228, 230] width 125 height 16
click at [1213, 410] on div "Yodel" at bounding box center [1311, 416] width 295 height 18
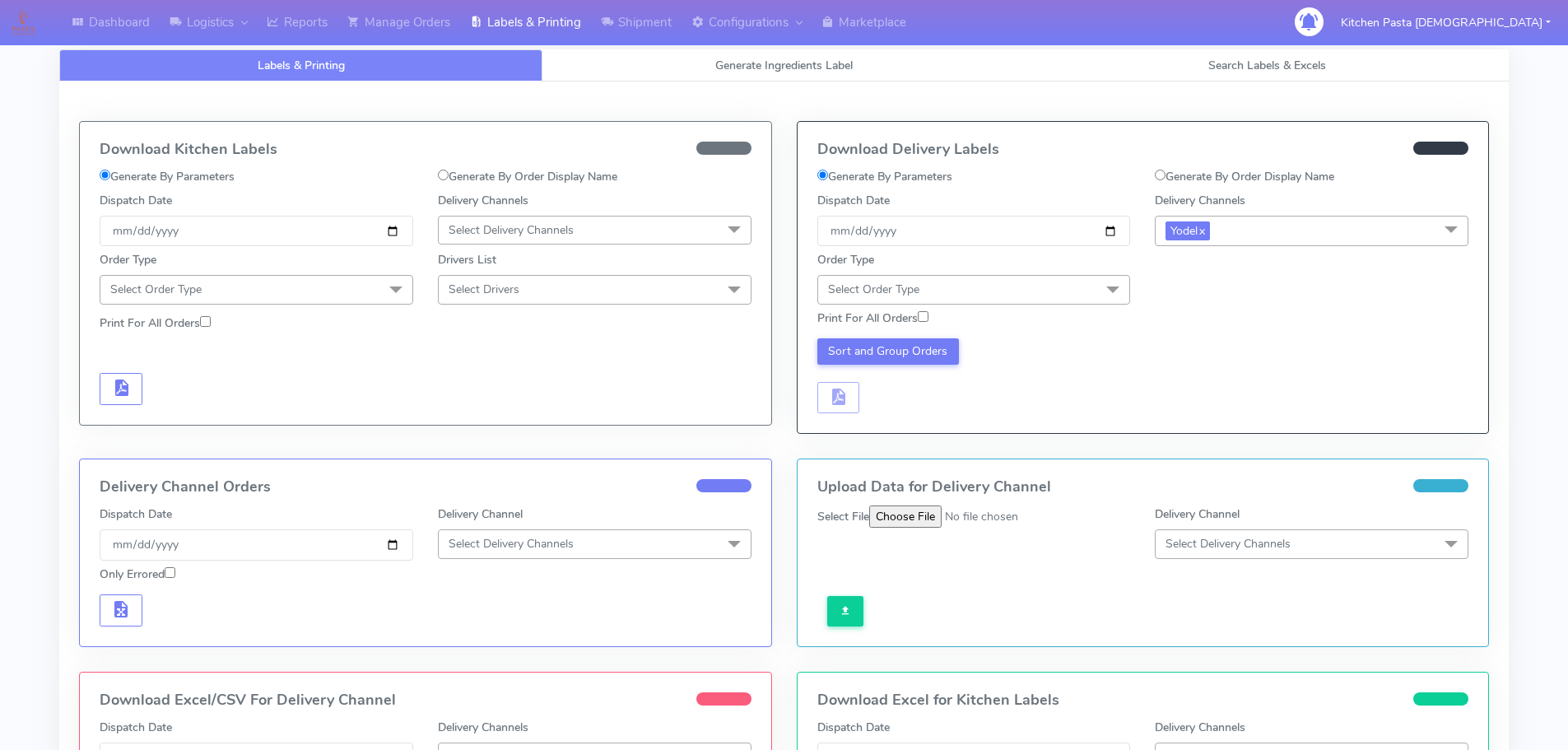
click at [1054, 295] on span "Select Order Type" at bounding box center [974, 289] width 314 height 29
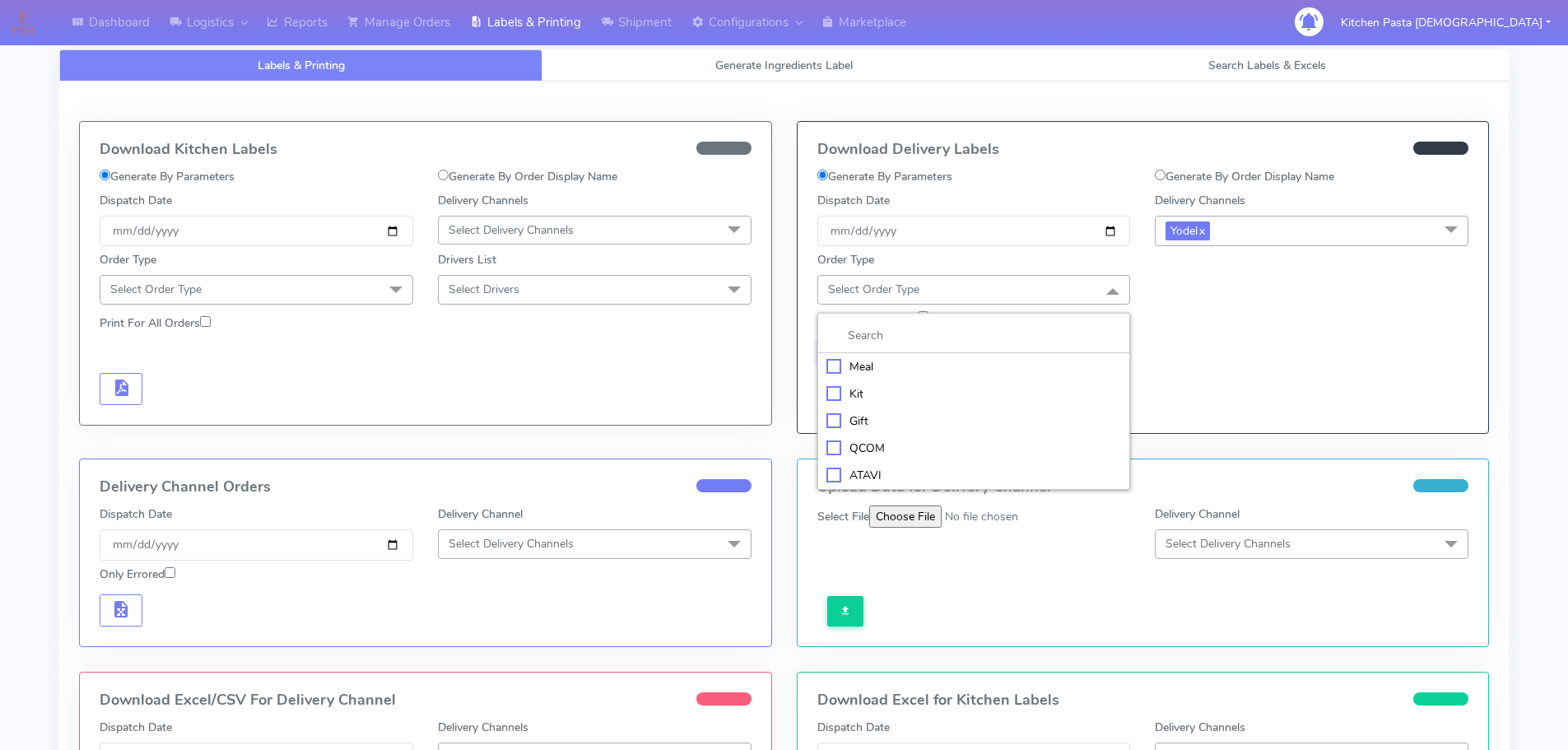
click at [930, 364] on div "Meal" at bounding box center [974, 367] width 295 height 18
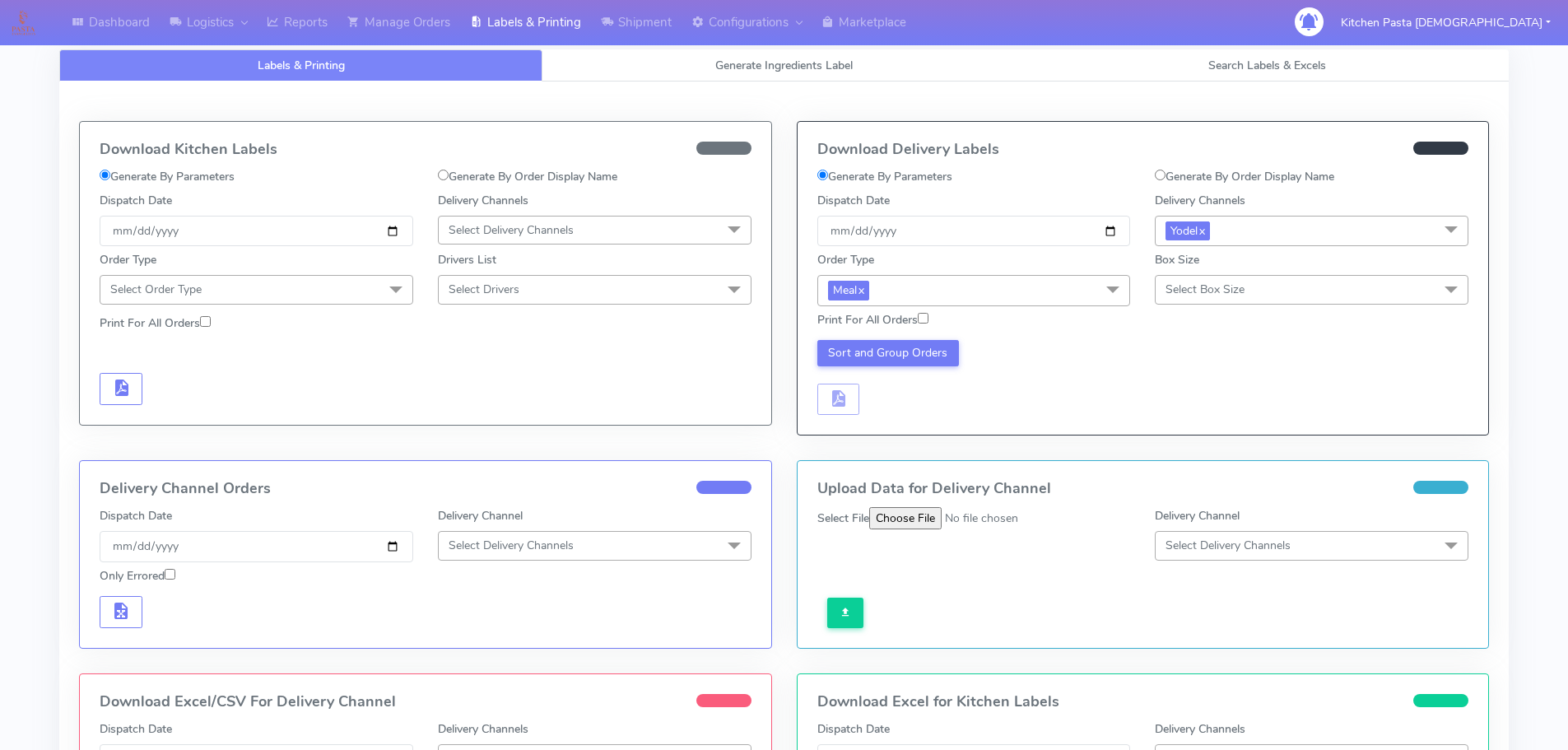
click at [1177, 298] on span "Select Box Size" at bounding box center [1311, 289] width 314 height 29
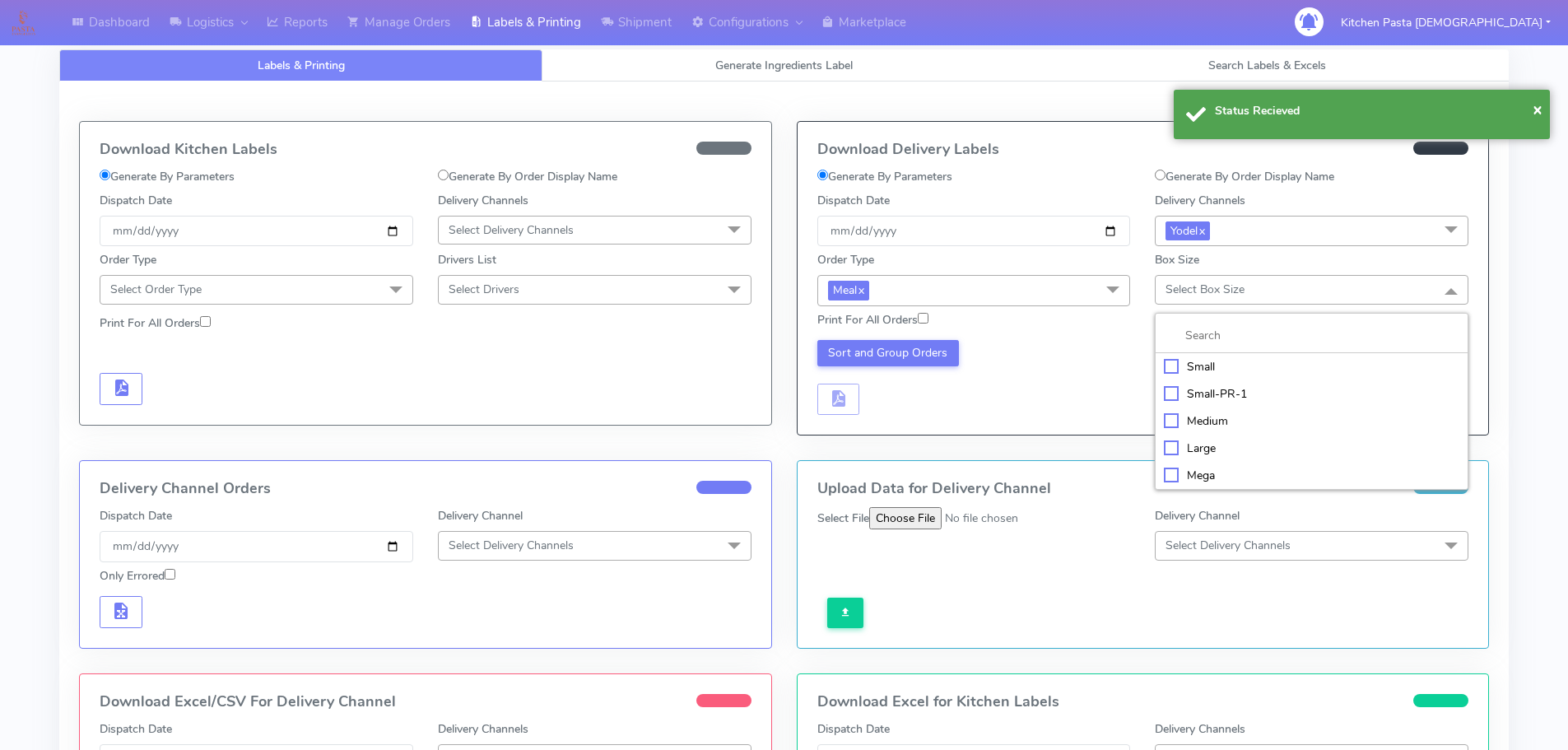
click at [1186, 479] on div "Mega" at bounding box center [1311, 476] width 295 height 18
checkbox input "true"
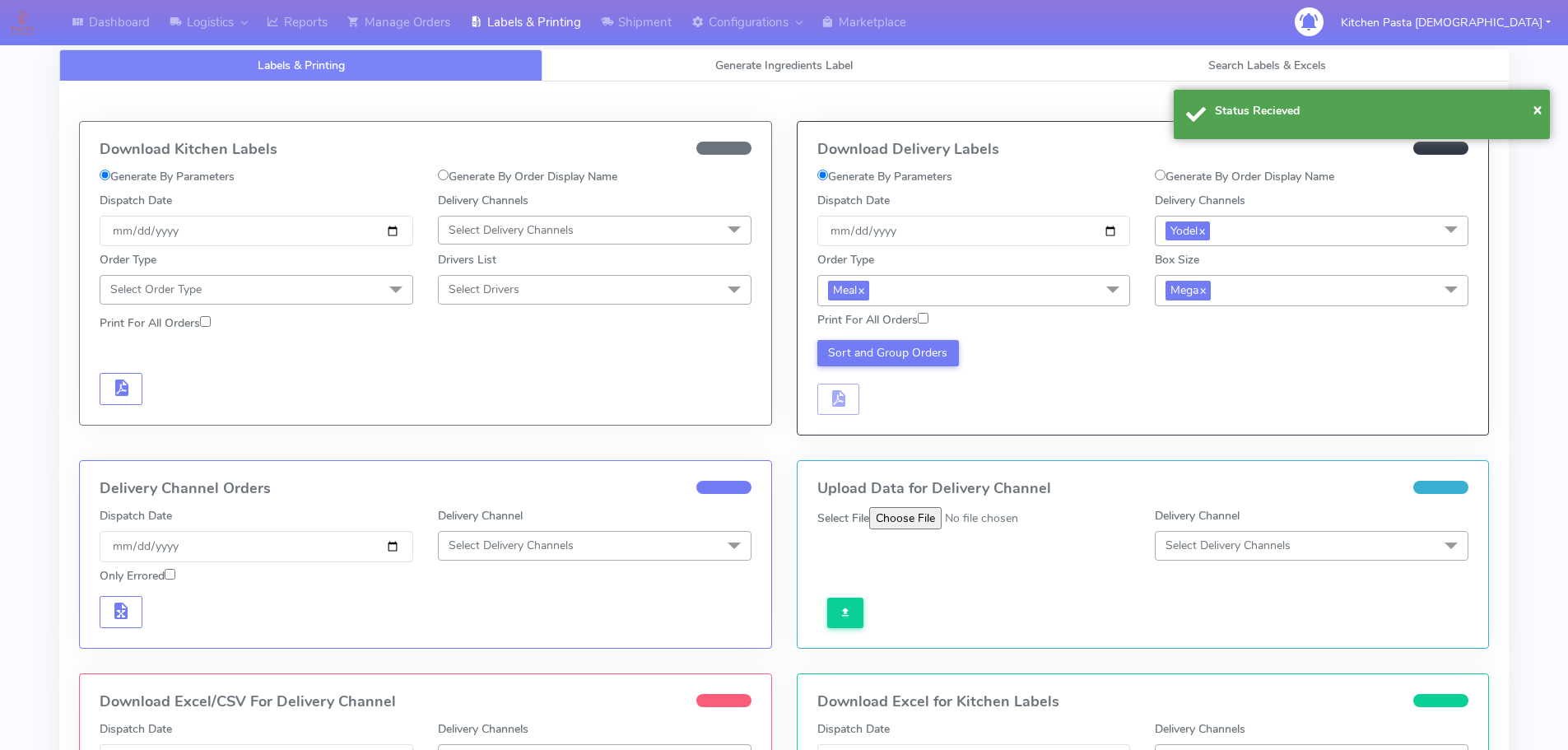
click at [1236, 277] on span "Mega x" at bounding box center [1311, 290] width 314 height 31
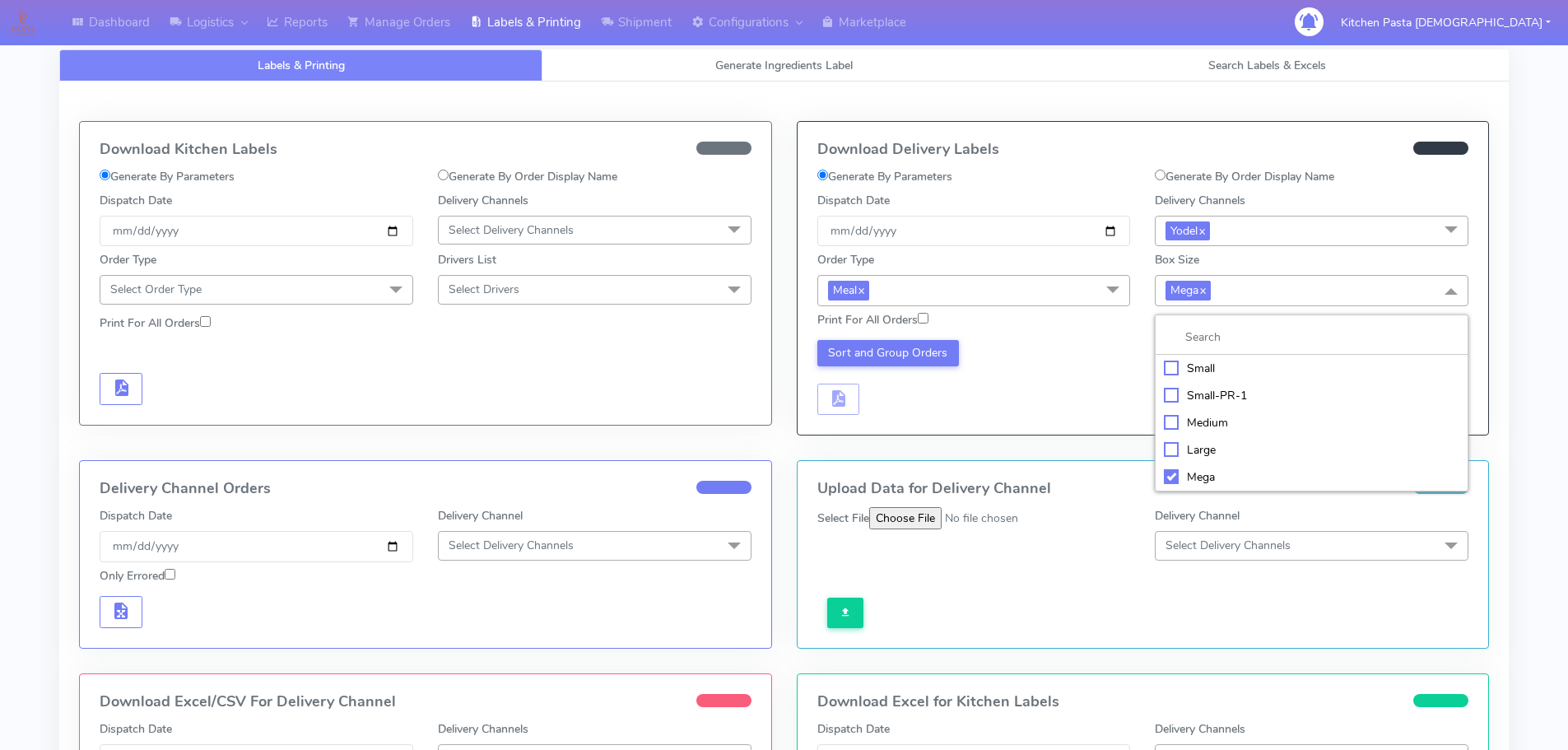
click at [1201, 459] on li "Large" at bounding box center [1311, 450] width 312 height 27
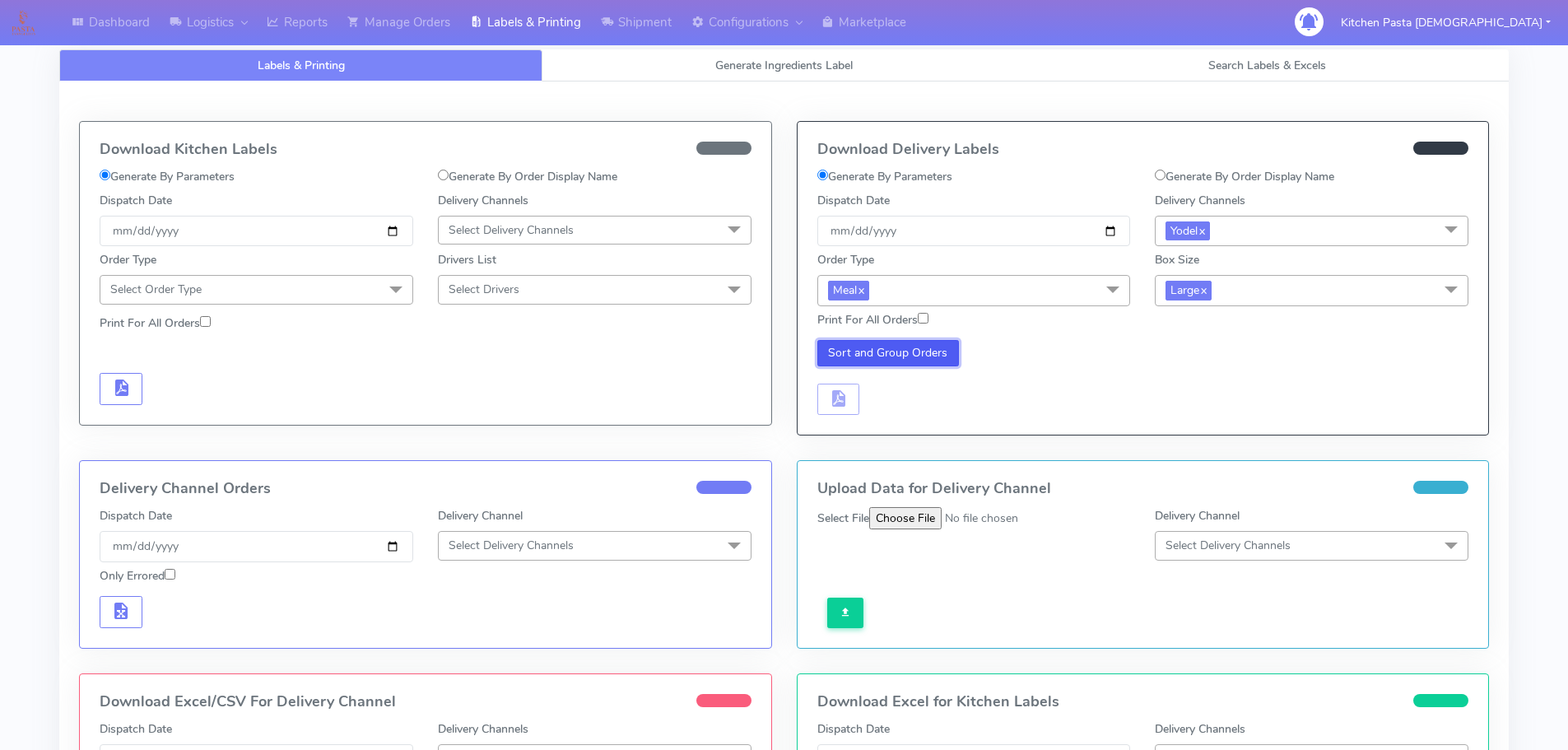
click at [825, 349] on button "Sort and Group Orders" at bounding box center [888, 353] width 142 height 26
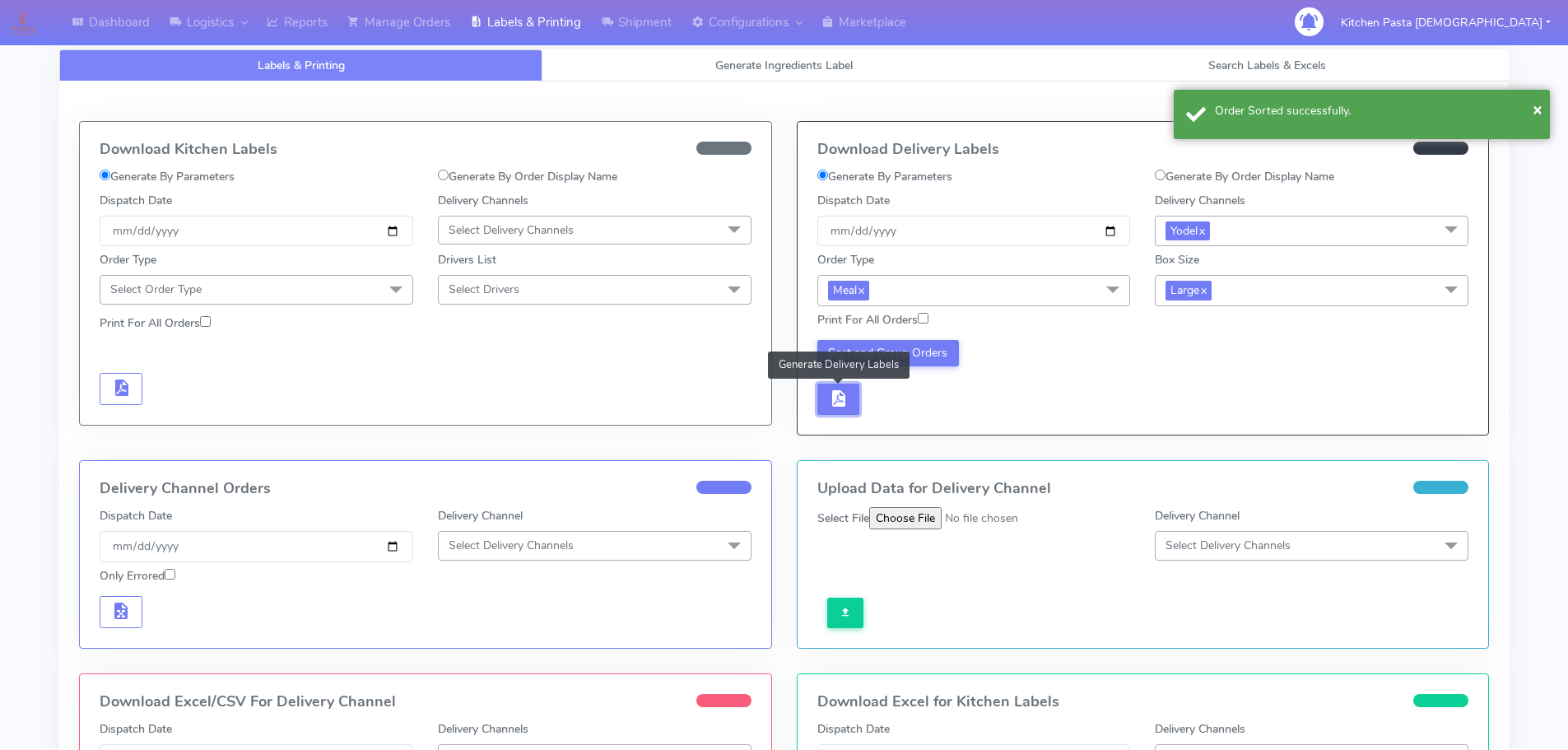
click at [850, 404] on button "button" at bounding box center [839, 400] width 43 height 32
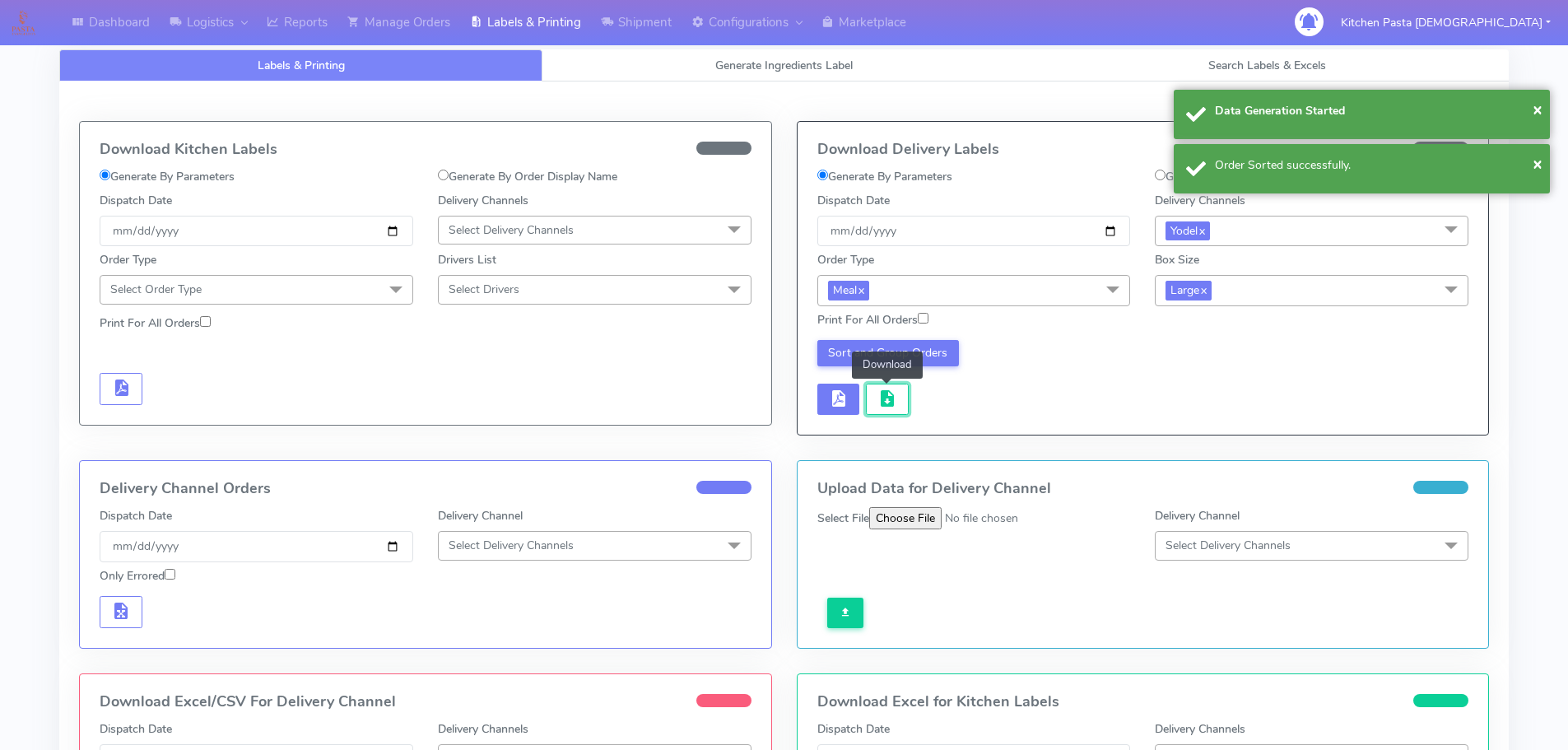
click at [893, 408] on span "button" at bounding box center [887, 402] width 19 height 16
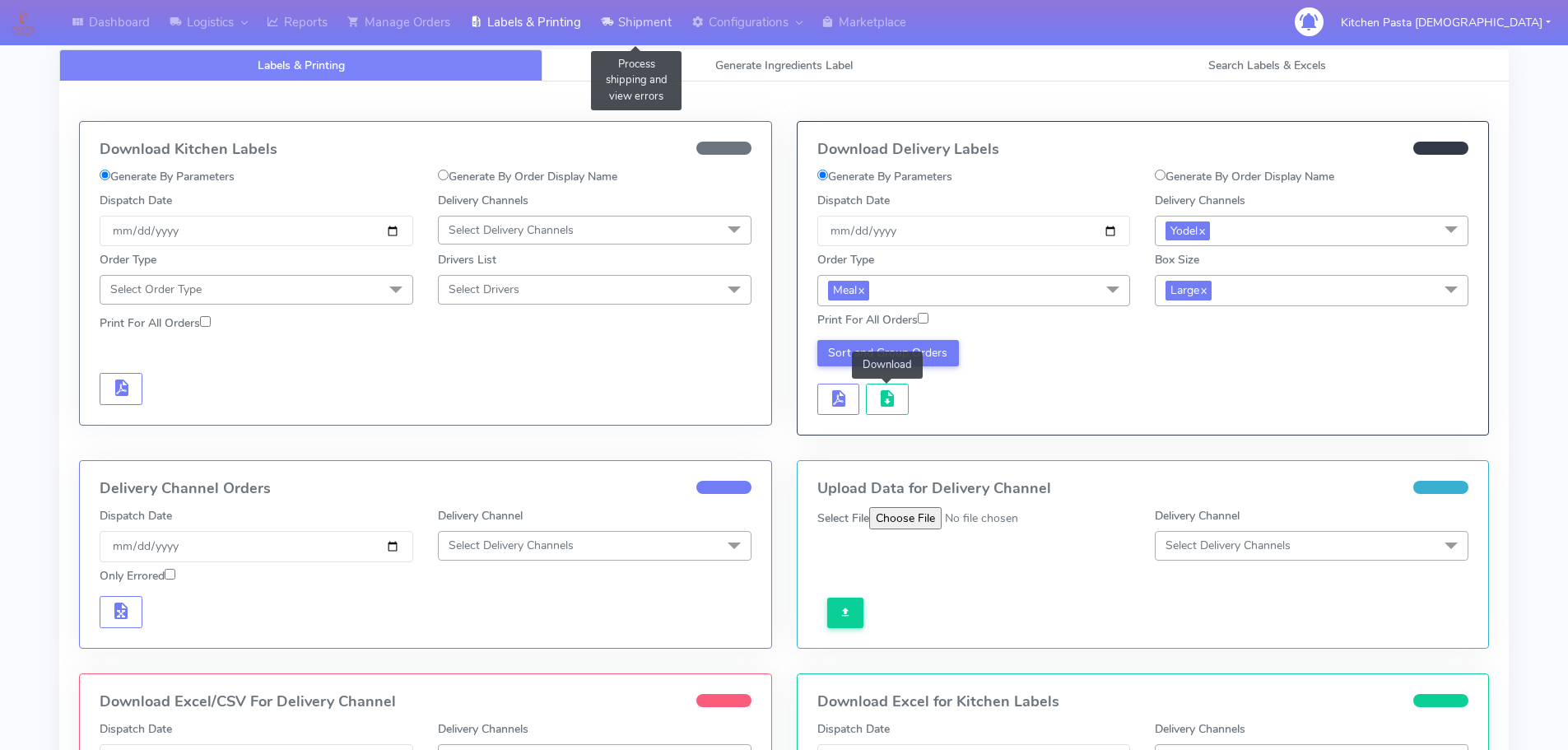
click at [680, 30] on link "Shipment" at bounding box center [636, 22] width 91 height 45
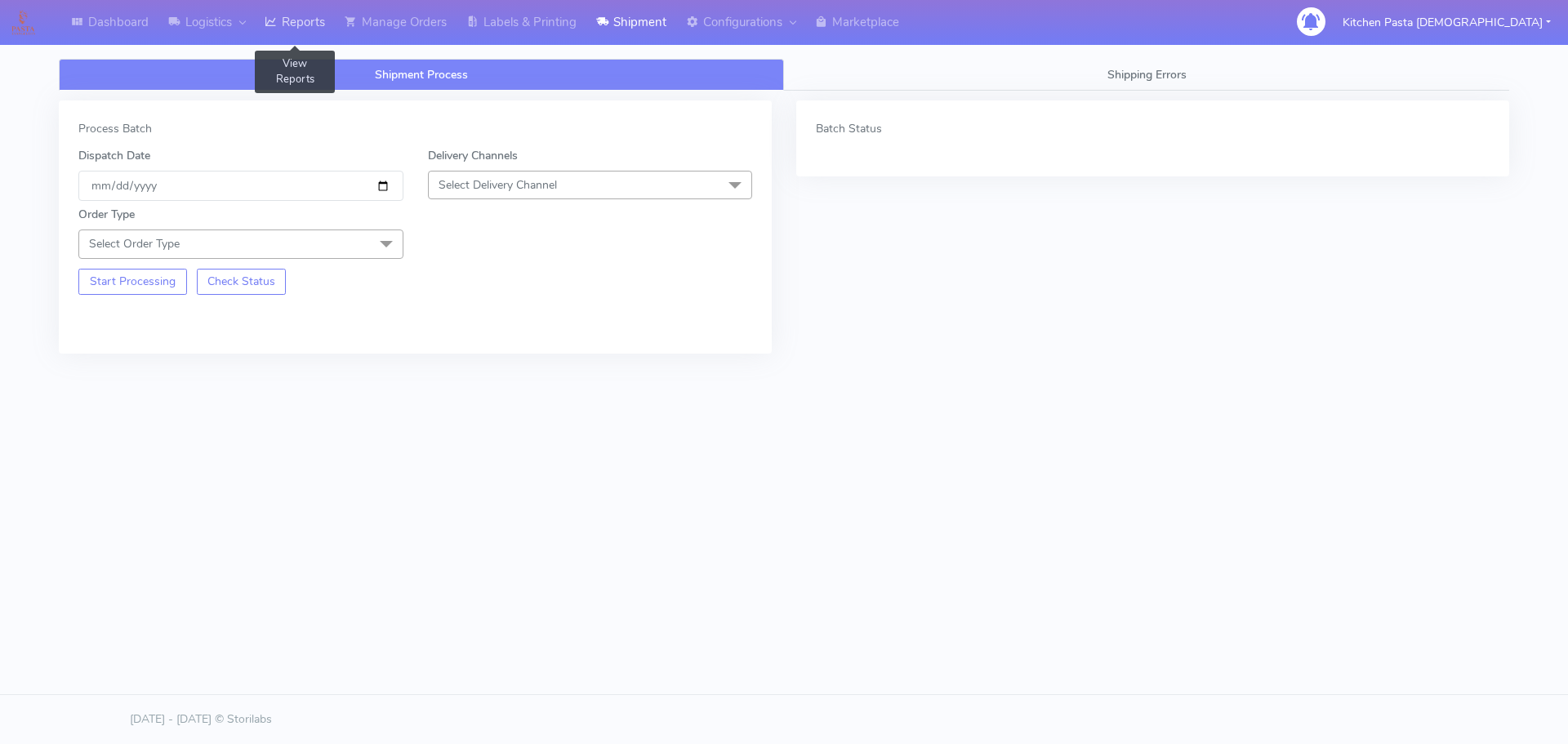
click at [314, 18] on link "Reports" at bounding box center [294, 22] width 80 height 45
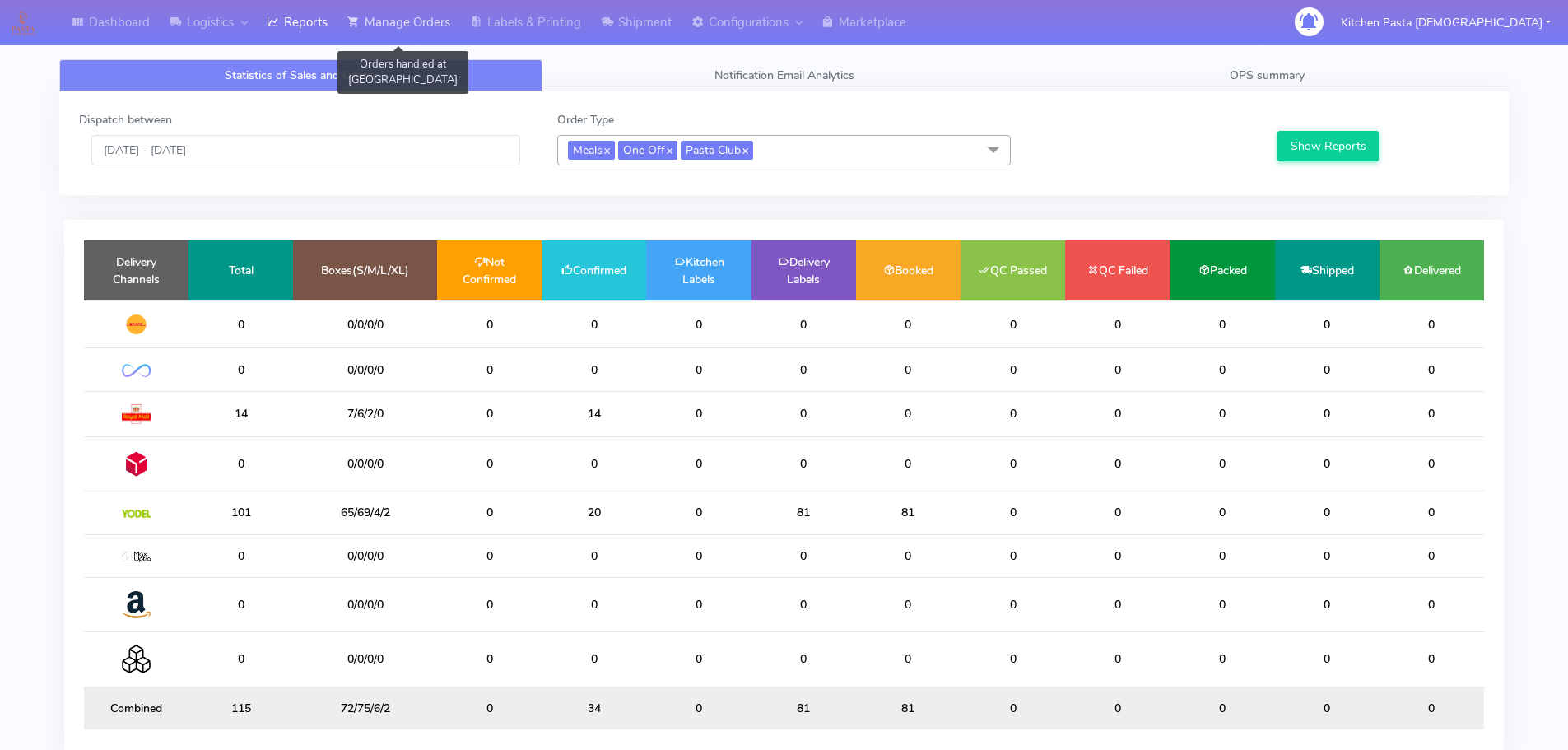
click at [404, 37] on link "Manage Orders" at bounding box center [399, 22] width 123 height 45
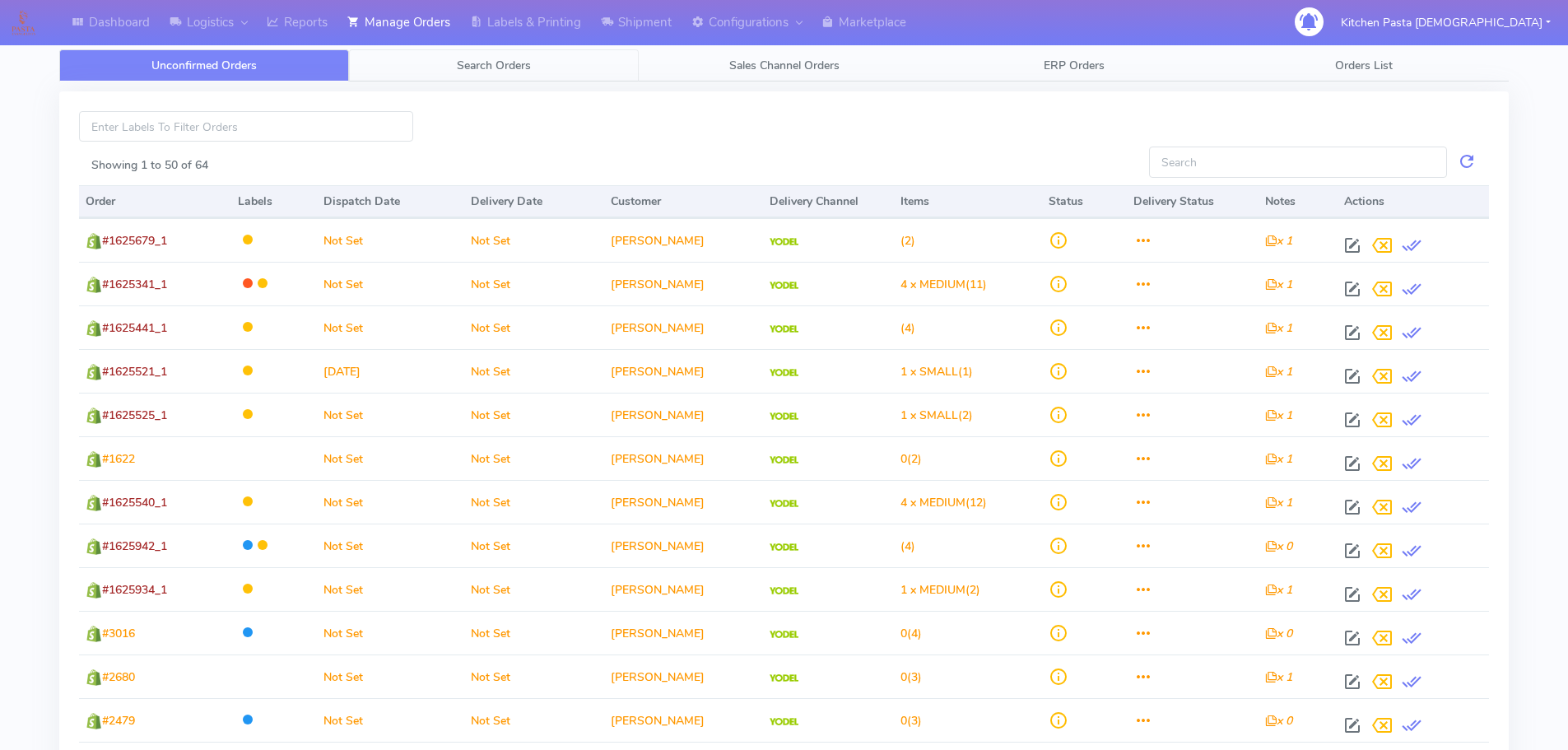
click at [479, 65] on span "Search Orders" at bounding box center [494, 65] width 74 height 16
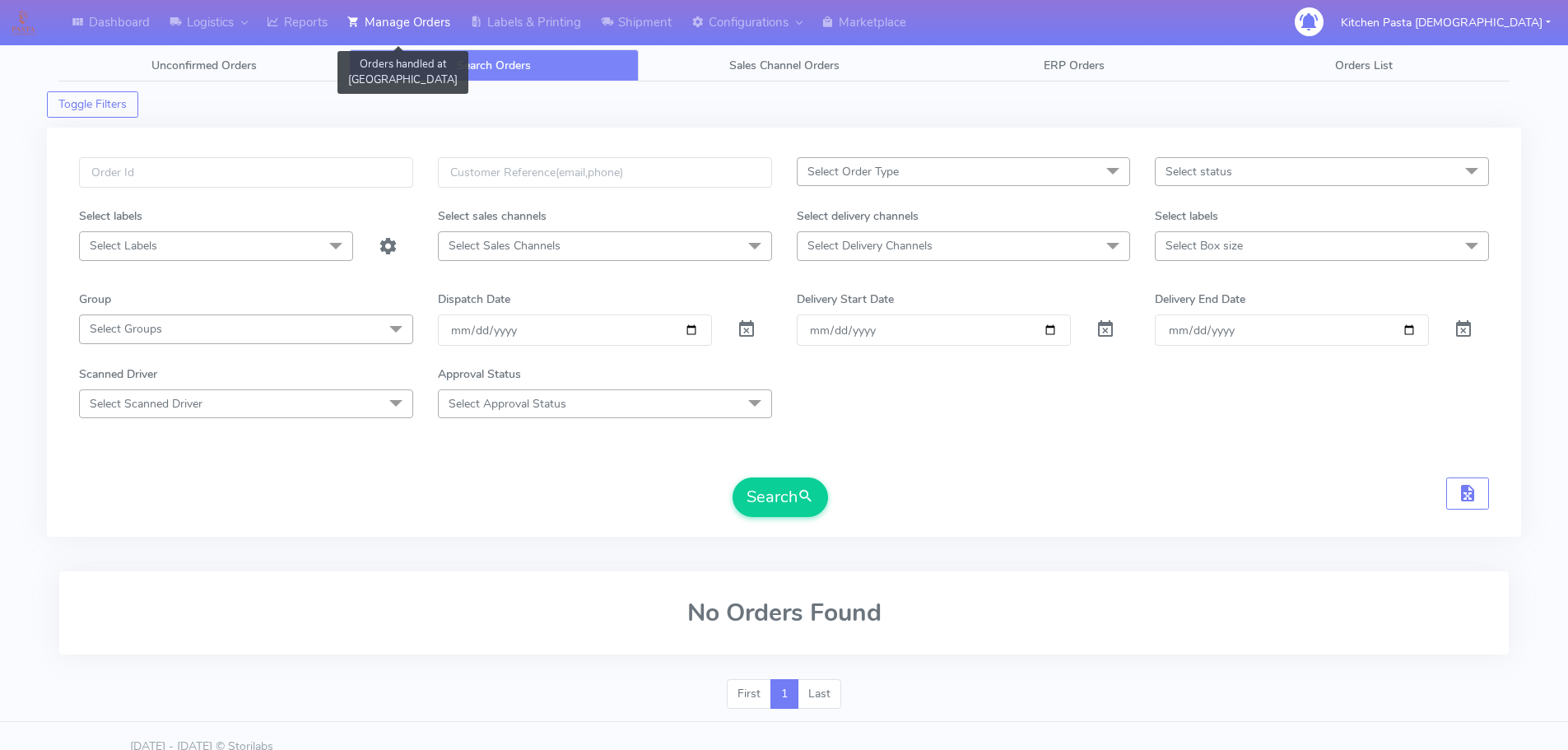
click at [414, 25] on link "Manage Orders" at bounding box center [399, 22] width 123 height 45
click at [273, 19] on icon at bounding box center [273, 22] width 12 height 17
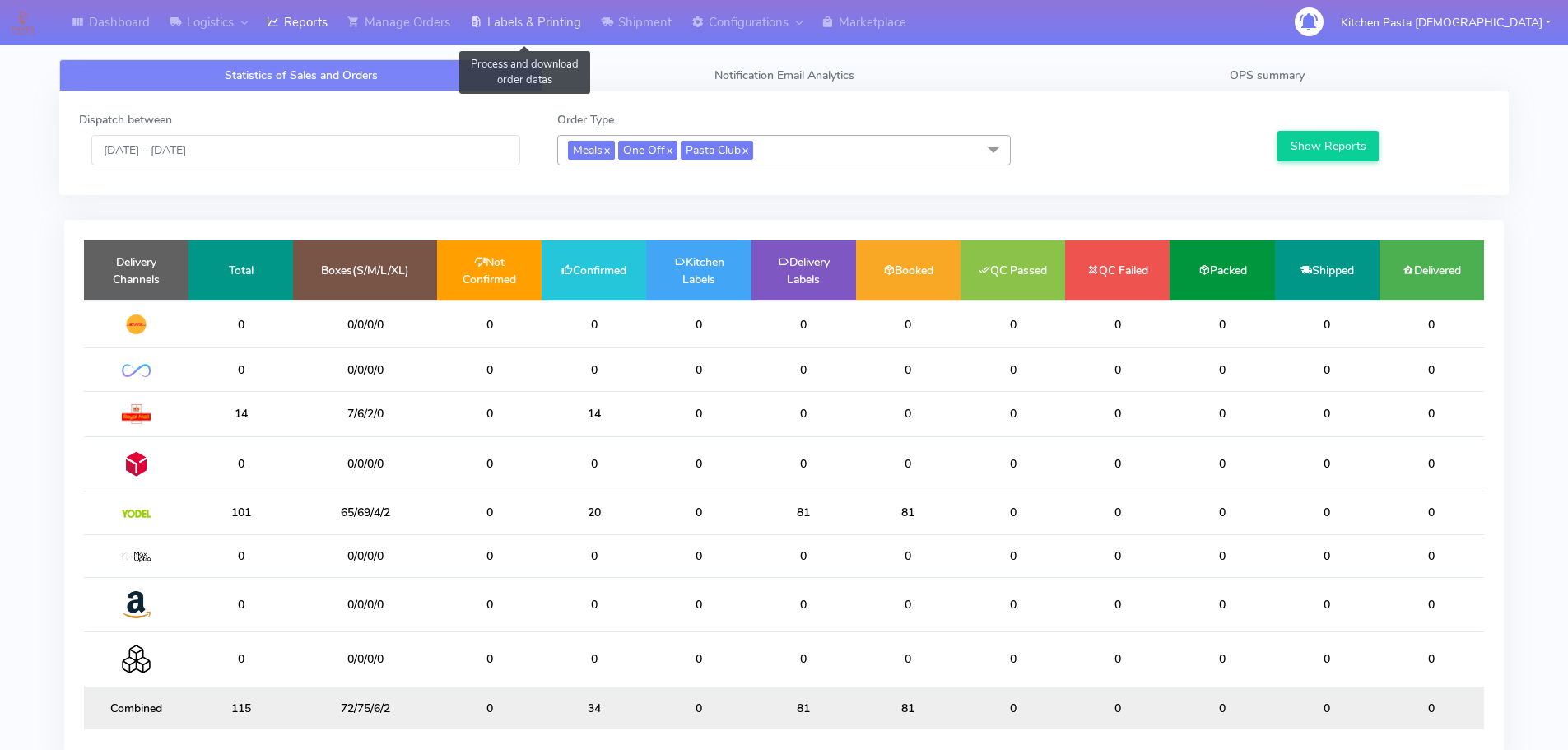
click at [527, 23] on link "Labels & Printing" at bounding box center [526, 22] width 131 height 45
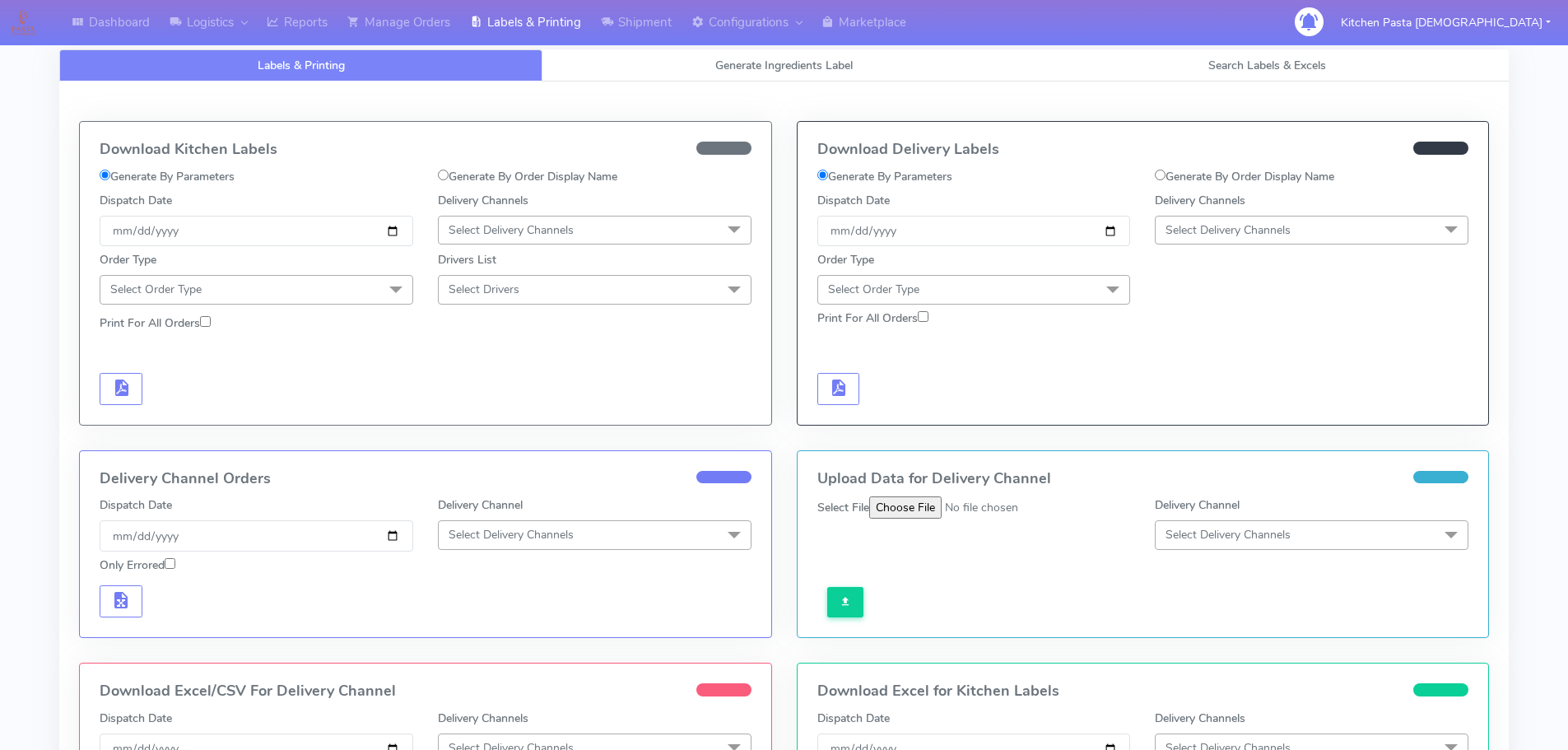
click at [519, 219] on span "Select Delivery Channels" at bounding box center [594, 230] width 314 height 29
click at [507, 351] on li "Royal Mail" at bounding box center [594, 361] width 312 height 27
drag, startPoint x: 388, startPoint y: 310, endPoint x: 392, endPoint y: 297, distance: 13.6
click at [390, 307] on div "Dispatch Date 2025-09-22 Delivery Channels Royal Mail x DHL OnFleet Royal Mail …" at bounding box center [425, 265] width 652 height 146
click at [392, 297] on span at bounding box center [395, 290] width 33 height 31
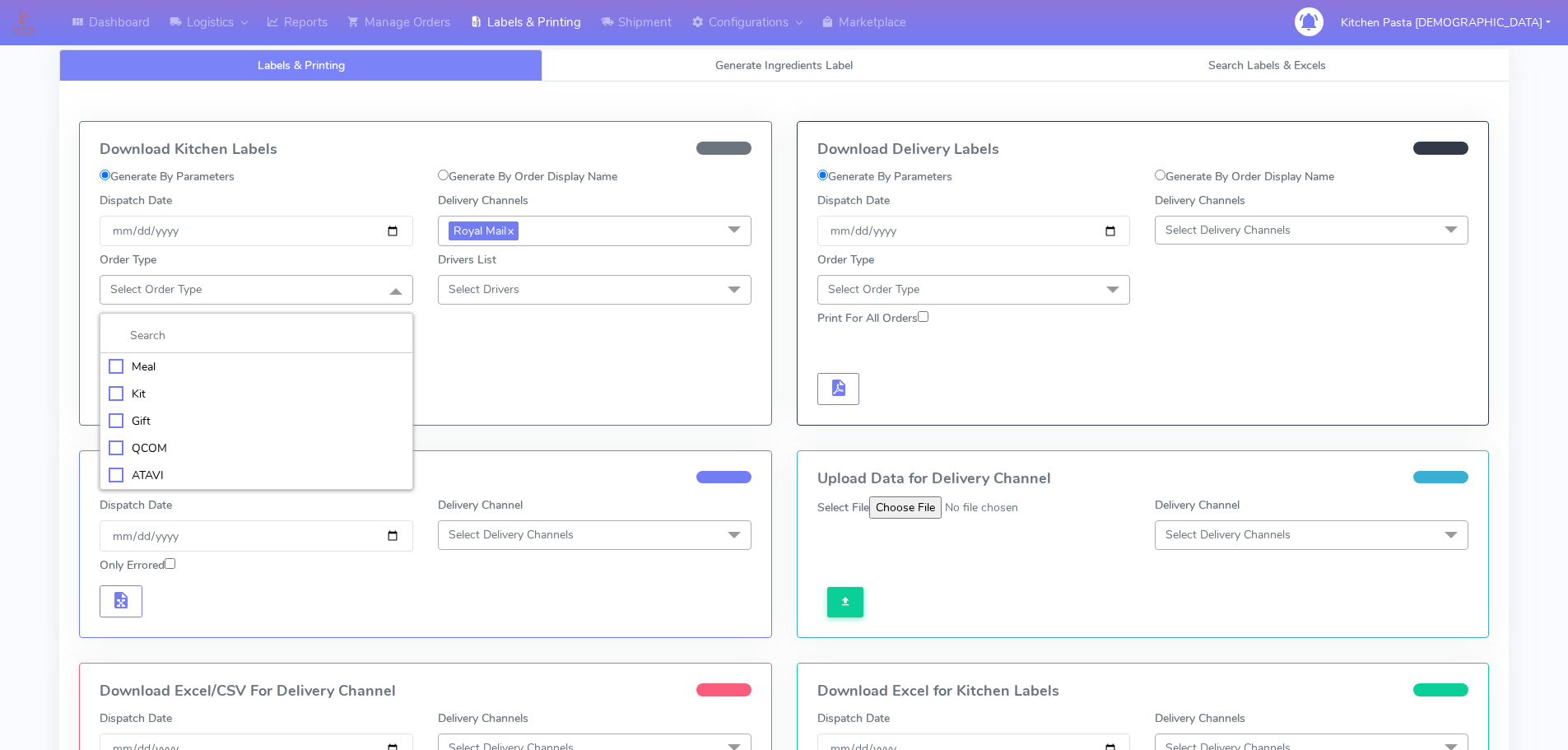
click at [237, 376] on li "Meal" at bounding box center [257, 366] width 312 height 27
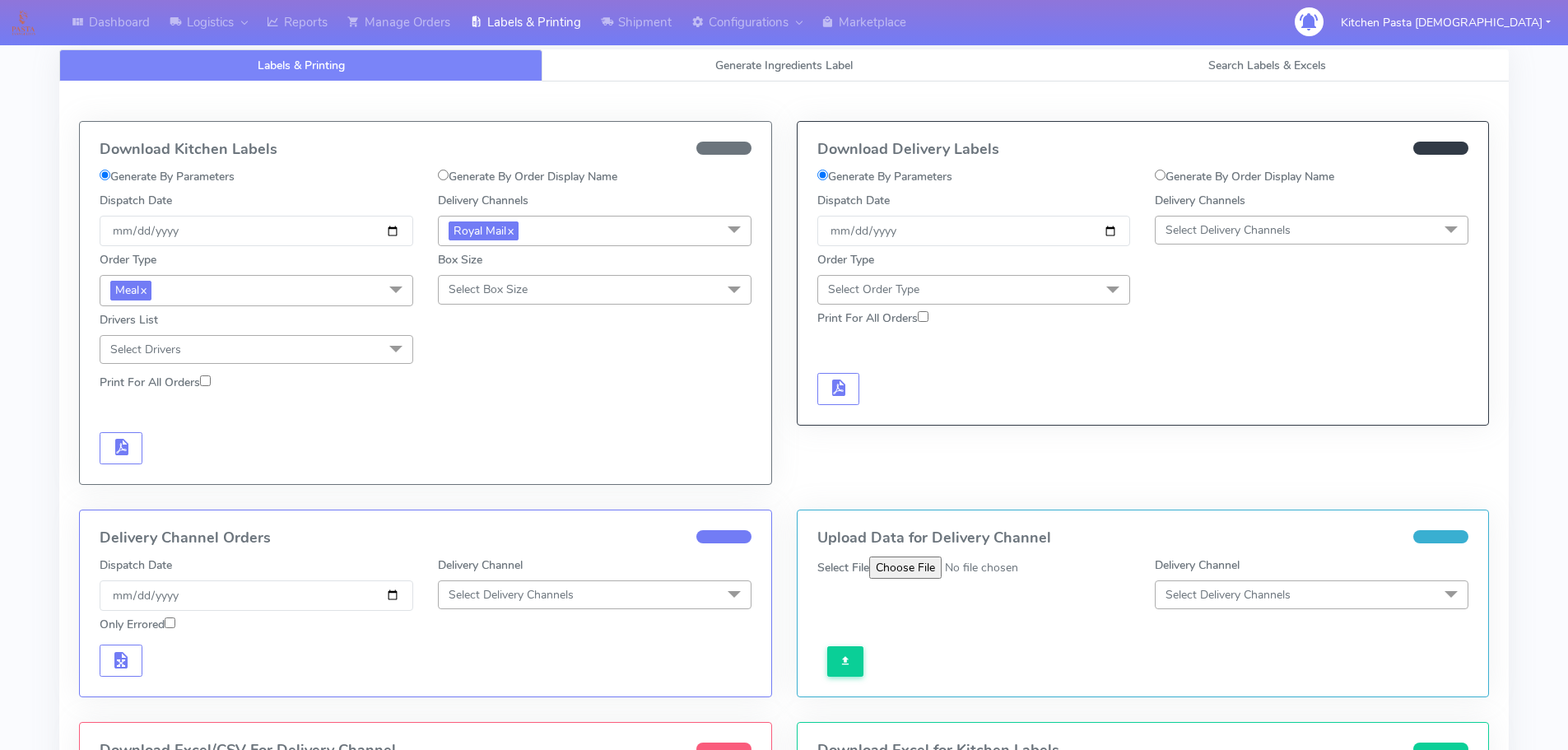
click at [559, 302] on span "Select Box Size" at bounding box center [594, 289] width 314 height 29
click at [488, 451] on div "Large" at bounding box center [594, 448] width 295 height 18
click at [111, 446] on span "button" at bounding box center [121, 451] width 19 height 16
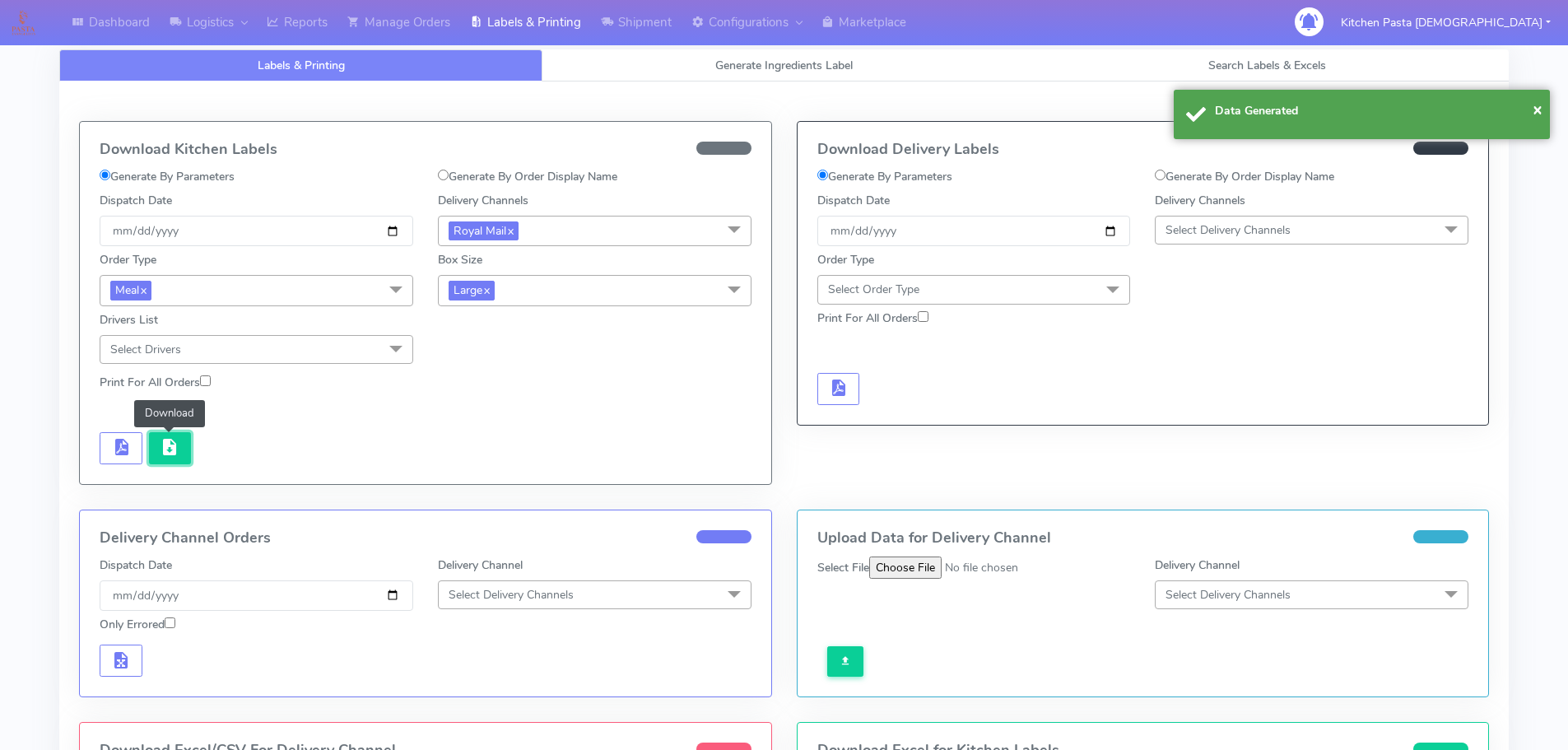
click at [162, 457] on span "button" at bounding box center [169, 451] width 19 height 16
click at [538, 279] on span "Large x" at bounding box center [594, 290] width 314 height 31
click at [480, 412] on li "Medium" at bounding box center [594, 423] width 312 height 27
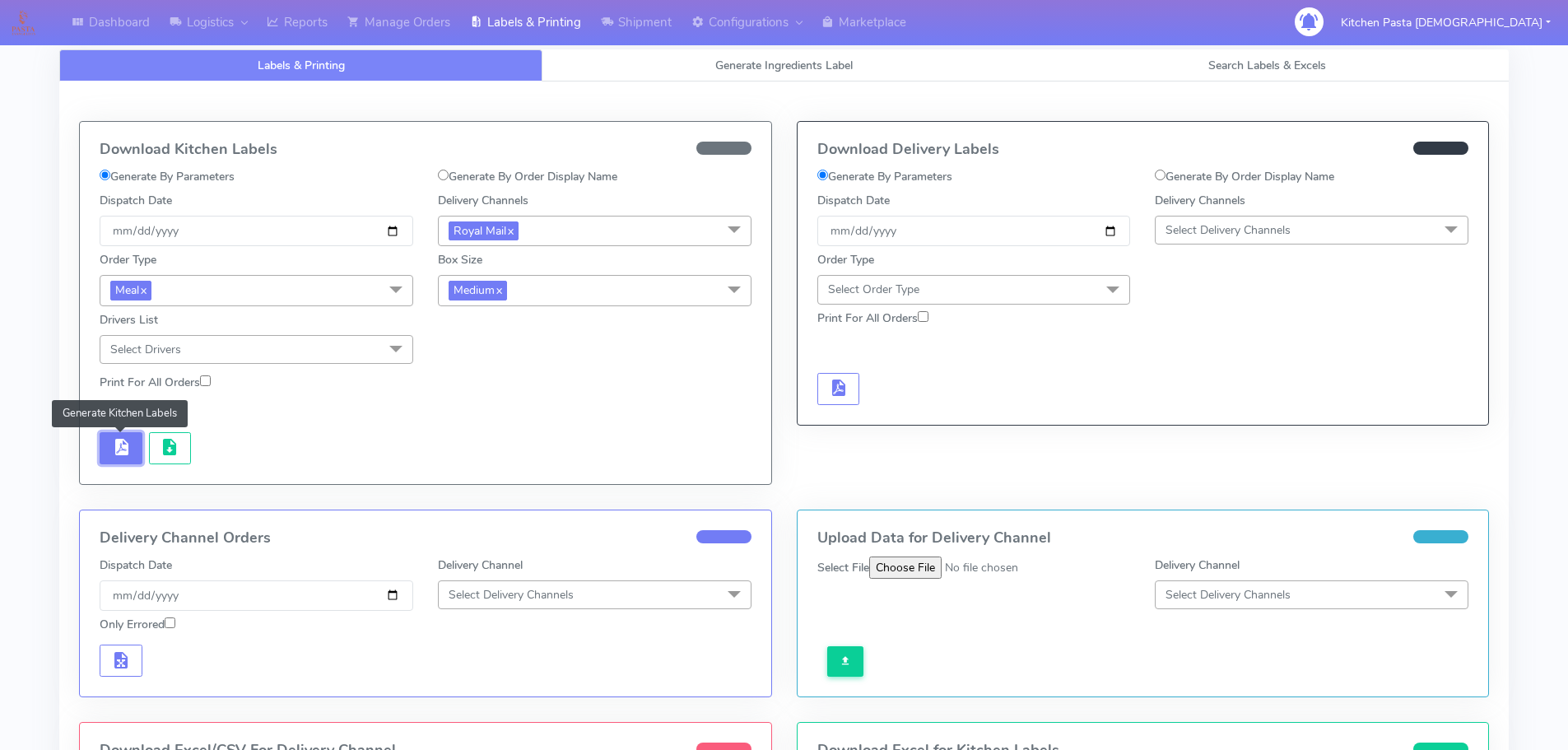
click at [117, 432] on button "button" at bounding box center [121, 448] width 43 height 32
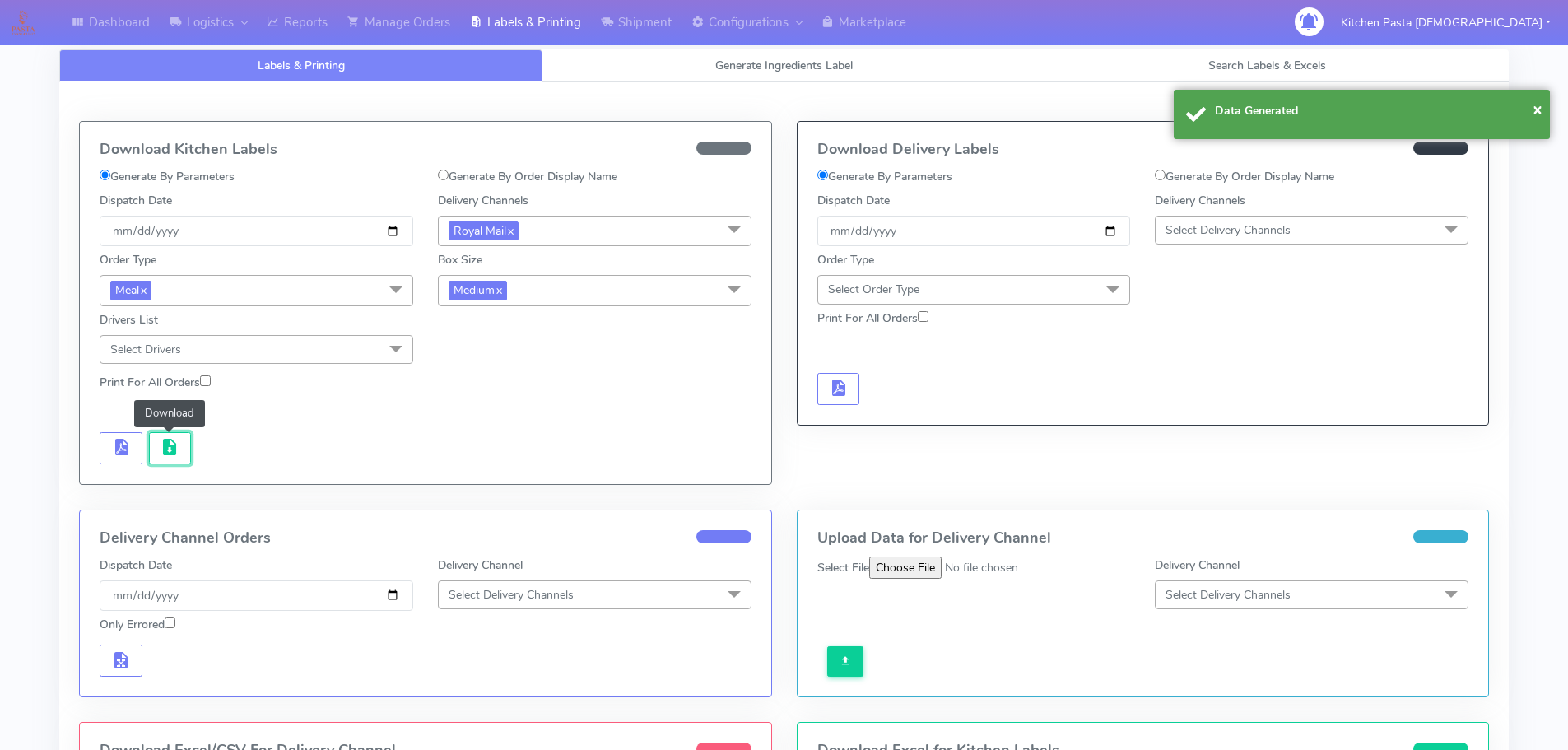
click at [174, 452] on span "button" at bounding box center [169, 451] width 19 height 16
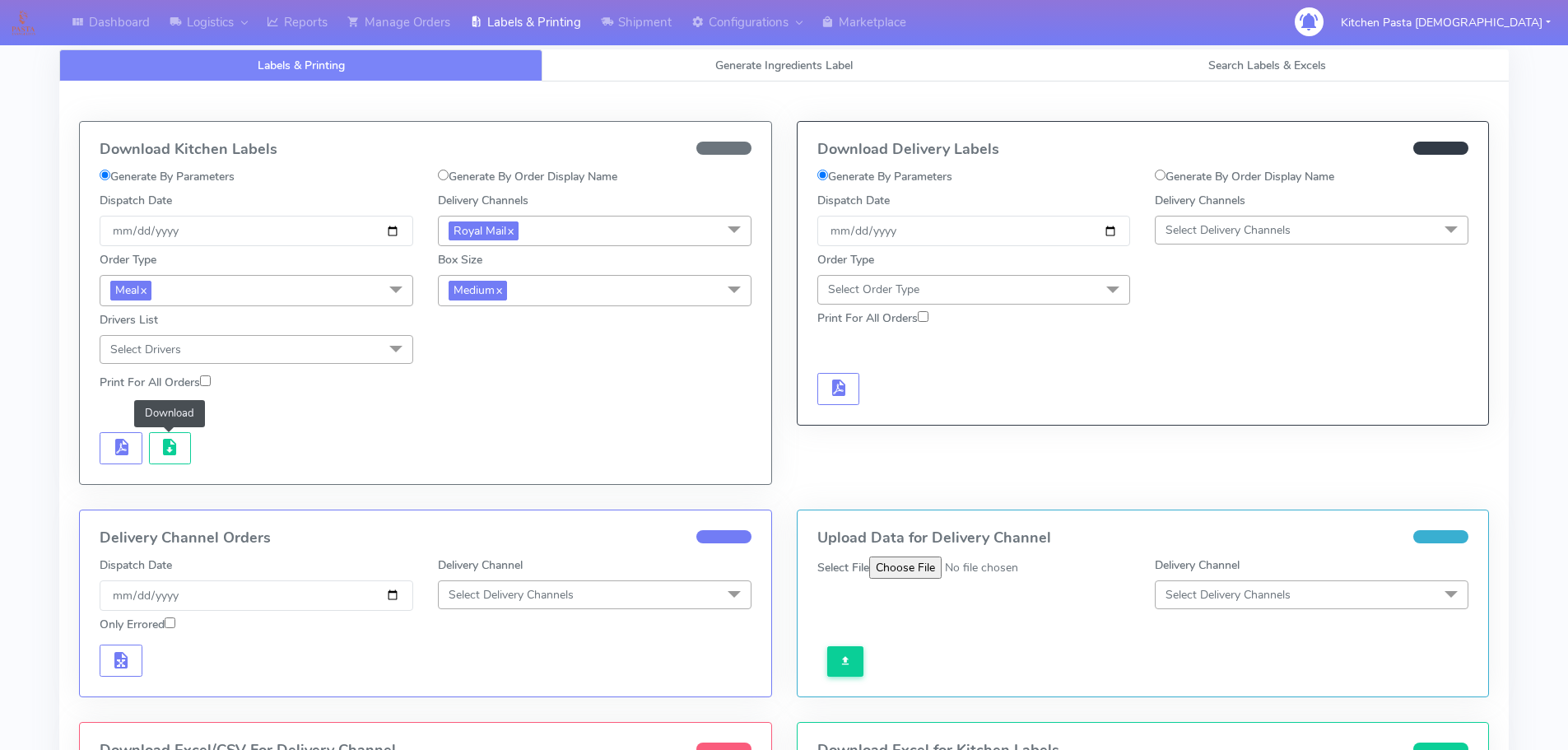
click at [658, 290] on span "Medium x" at bounding box center [594, 290] width 314 height 31
click at [535, 368] on div "Small" at bounding box center [594, 369] width 295 height 18
click at [123, 450] on span "button" at bounding box center [121, 451] width 19 height 16
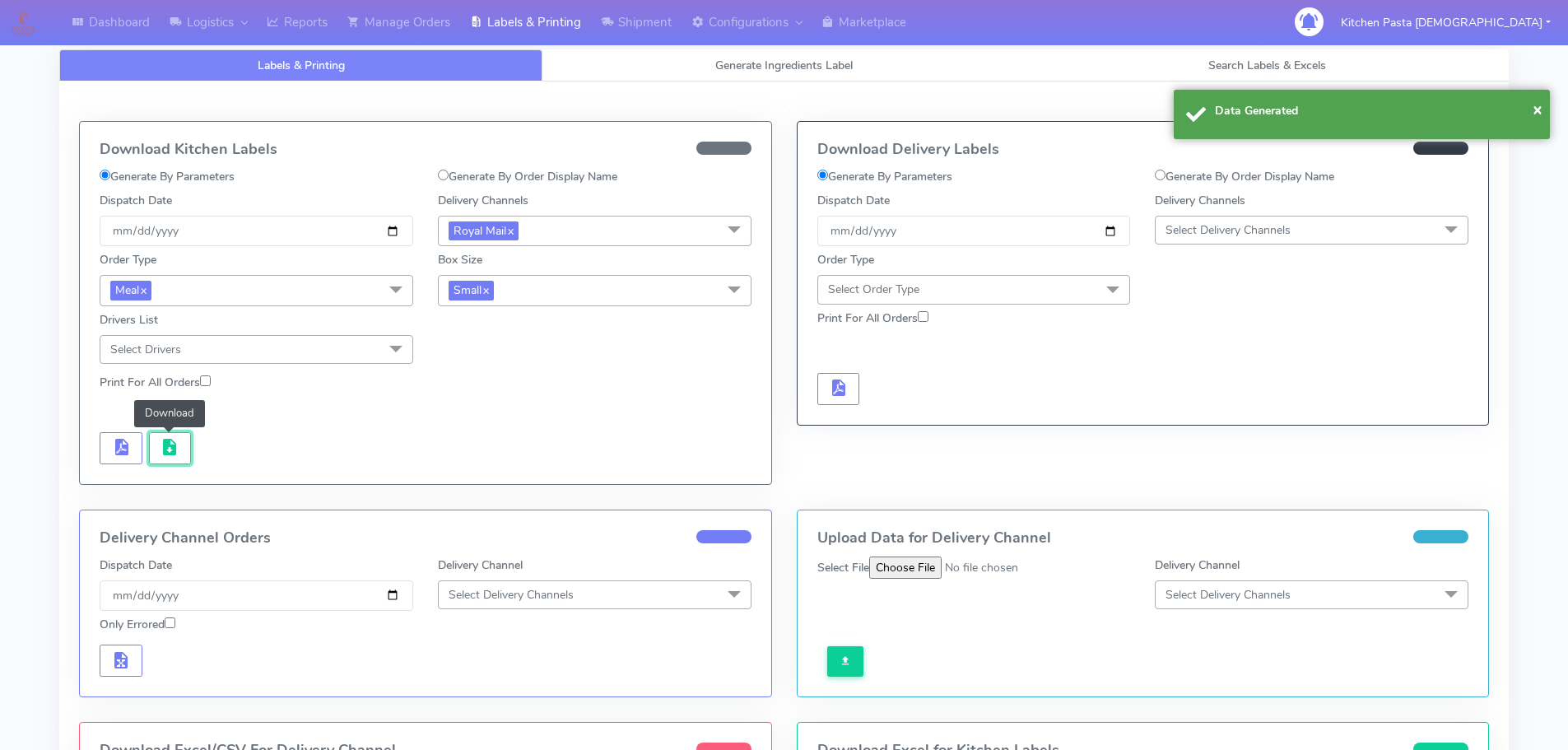
click at [164, 450] on span "button" at bounding box center [169, 451] width 19 height 16
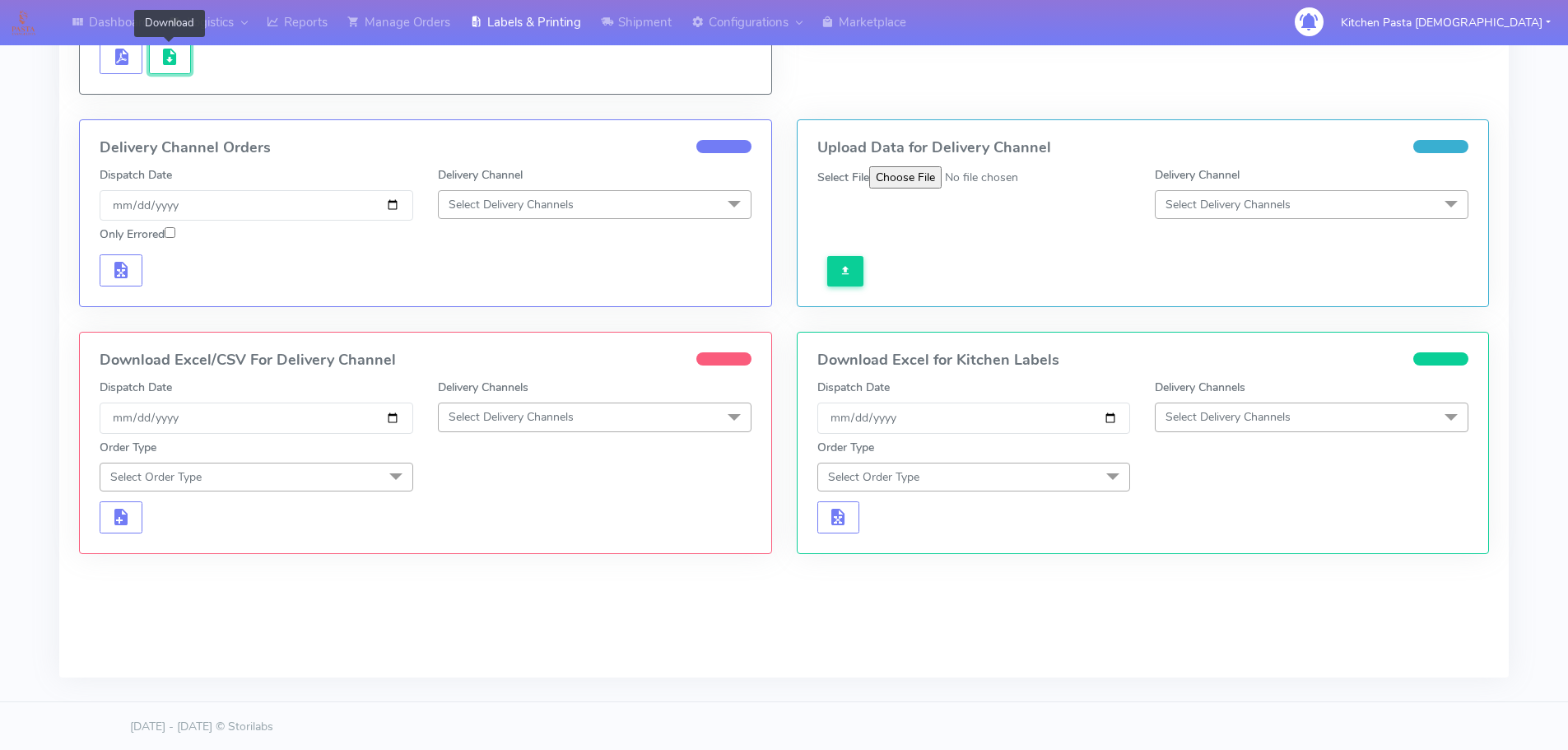
scroll to position [392, 0]
drag, startPoint x: 524, startPoint y: 398, endPoint x: 527, endPoint y: 409, distance: 11.4
click at [524, 398] on div "Delivery Channels Select Delivery Channels DHL OnFleet Royal Mail DPD Yodel Max…" at bounding box center [594, 404] width 339 height 55
click at [531, 411] on span "Select Delivery Channels" at bounding box center [511, 416] width 125 height 16
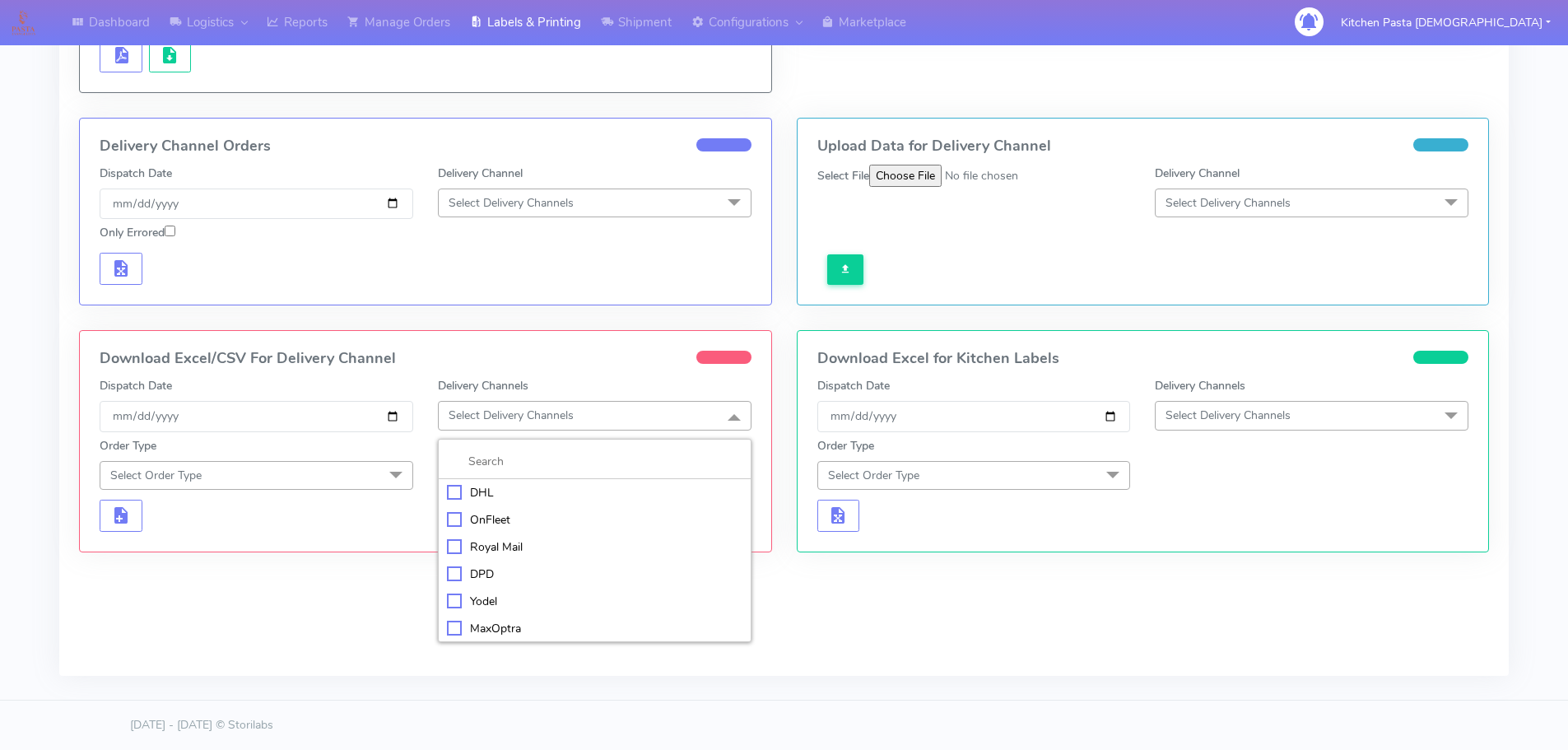
click at [468, 546] on div "Royal Mail" at bounding box center [594, 547] width 295 height 18
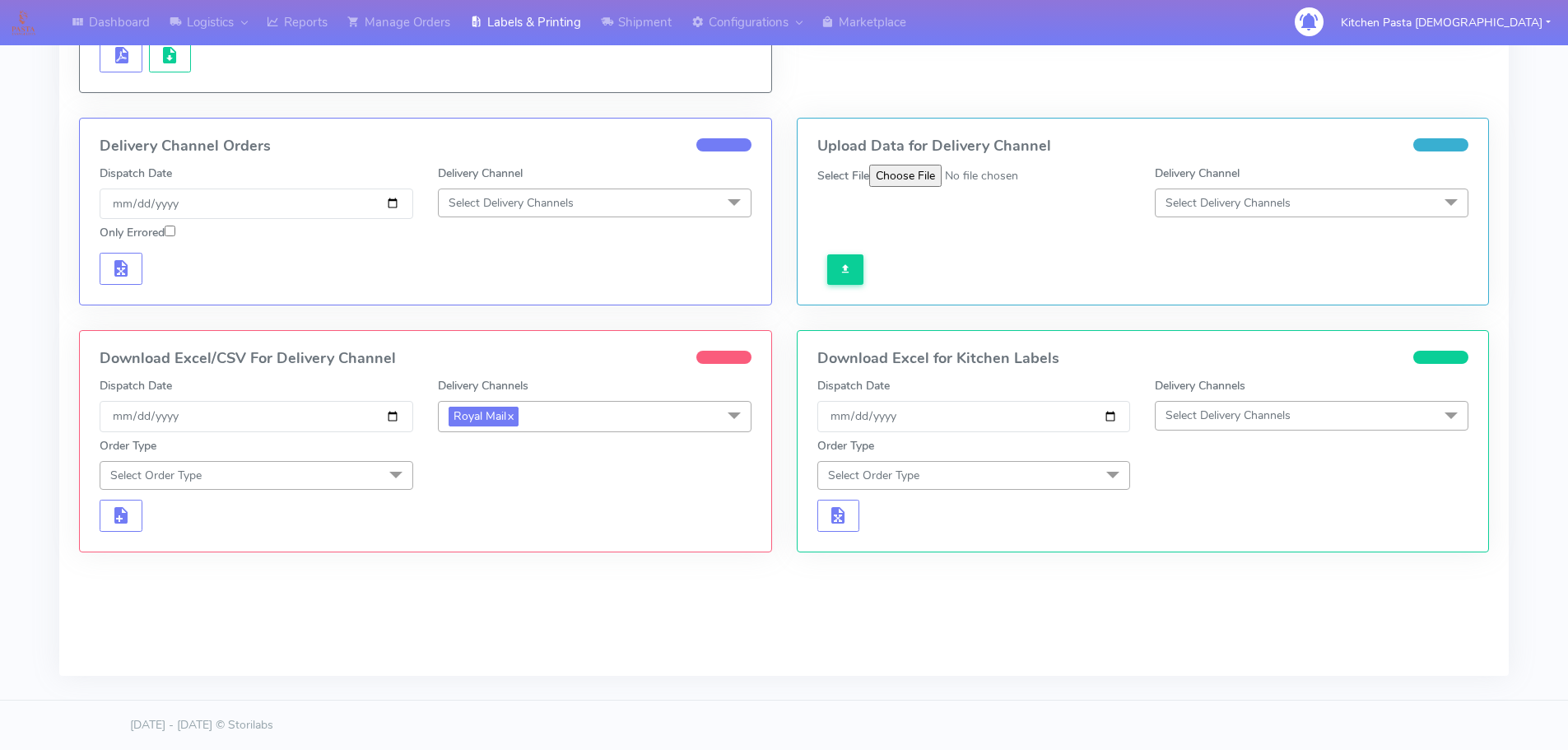
click at [359, 478] on span "Select Order Type" at bounding box center [257, 476] width 314 height 29
drag, startPoint x: 201, startPoint y: 550, endPoint x: 210, endPoint y: 551, distance: 9.1
click at [202, 551] on div "Meal" at bounding box center [256, 552] width 295 height 18
click at [483, 485] on span "Select Box Size" at bounding box center [594, 476] width 314 height 29
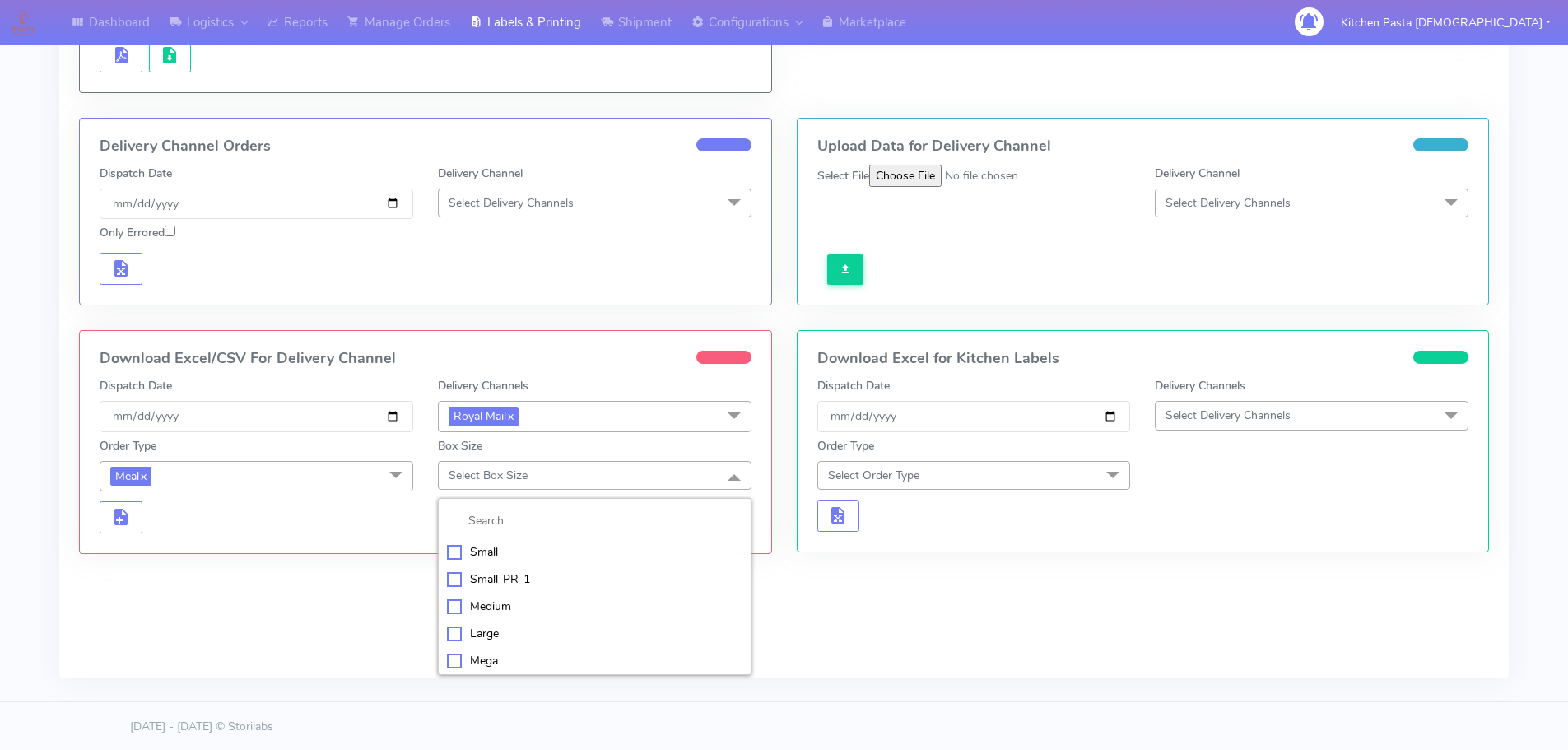
click at [494, 636] on div "Large" at bounding box center [594, 634] width 295 height 18
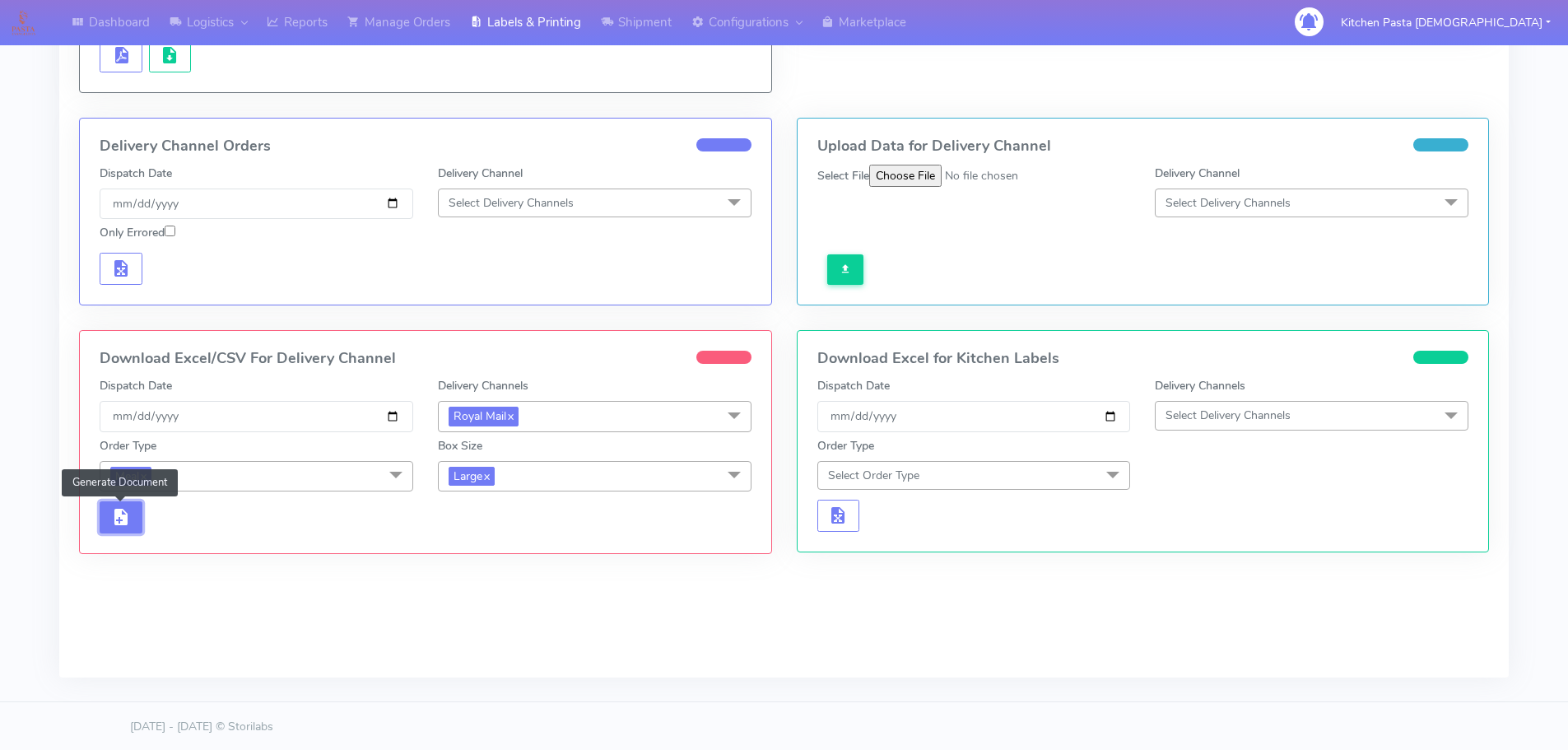
click at [116, 526] on span "button" at bounding box center [121, 521] width 19 height 16
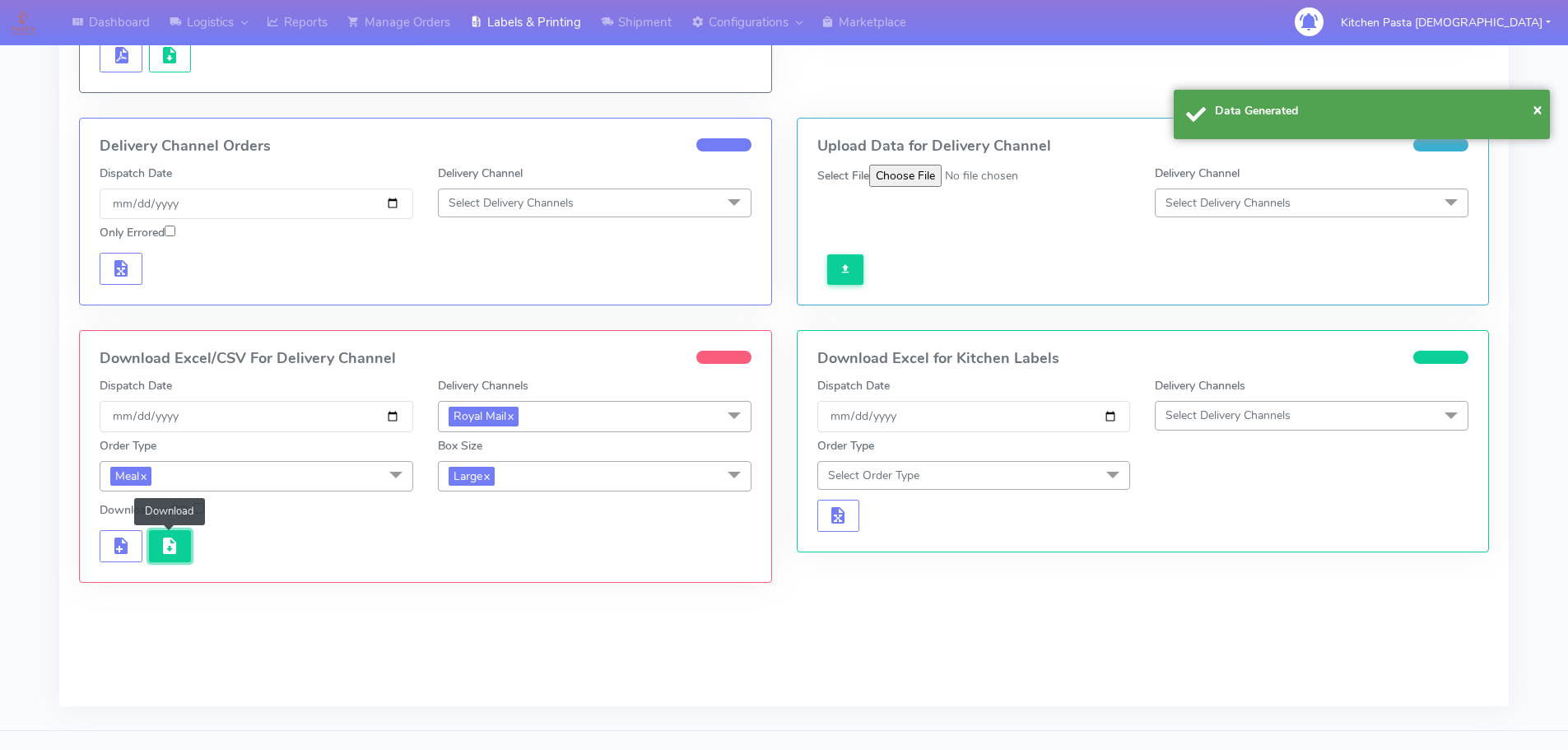
click at [167, 554] on span "button" at bounding box center [169, 550] width 19 height 16
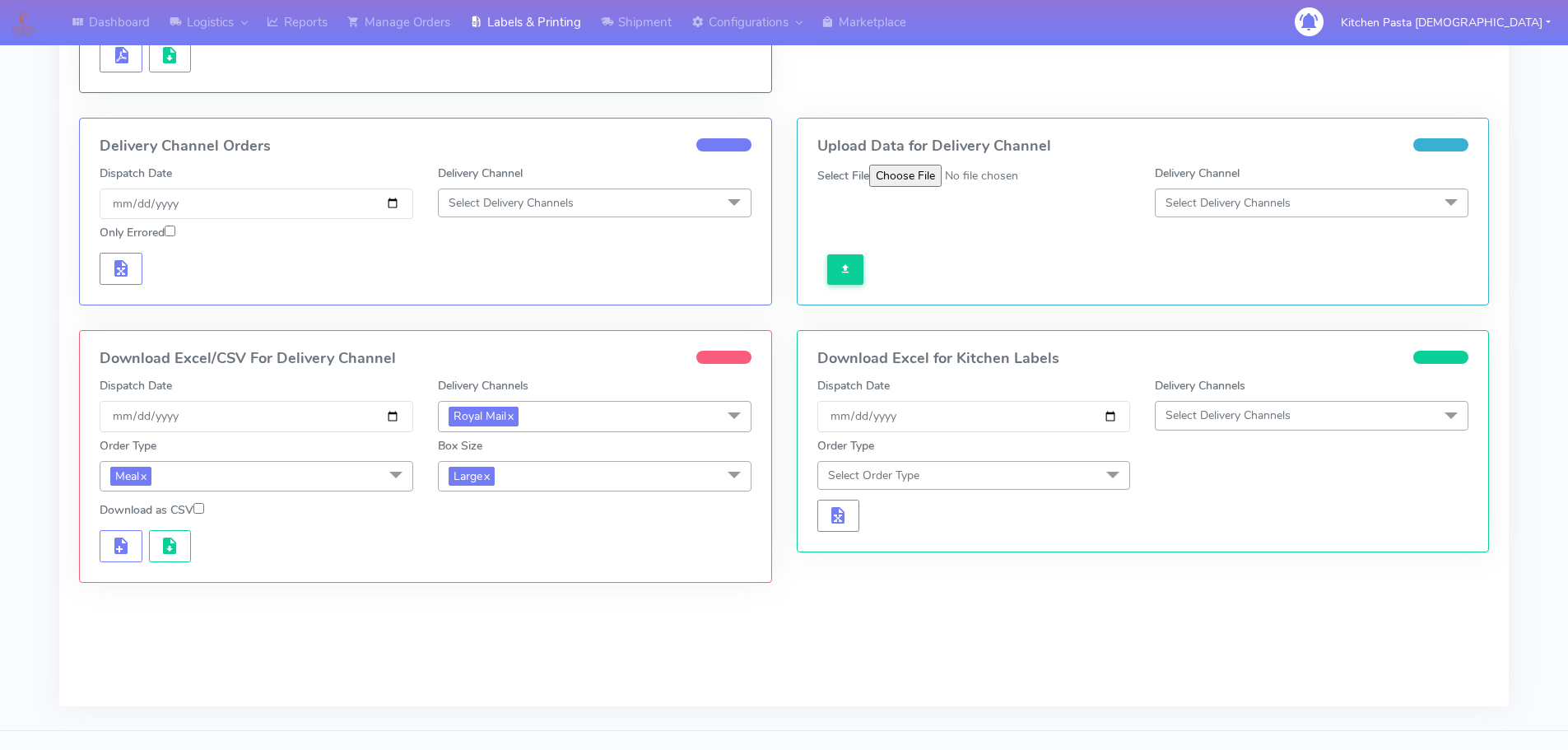
click at [550, 486] on span "Large x" at bounding box center [594, 476] width 314 height 31
click at [507, 609] on div "Medium" at bounding box center [594, 608] width 295 height 18
click at [102, 548] on button "button" at bounding box center [121, 546] width 43 height 32
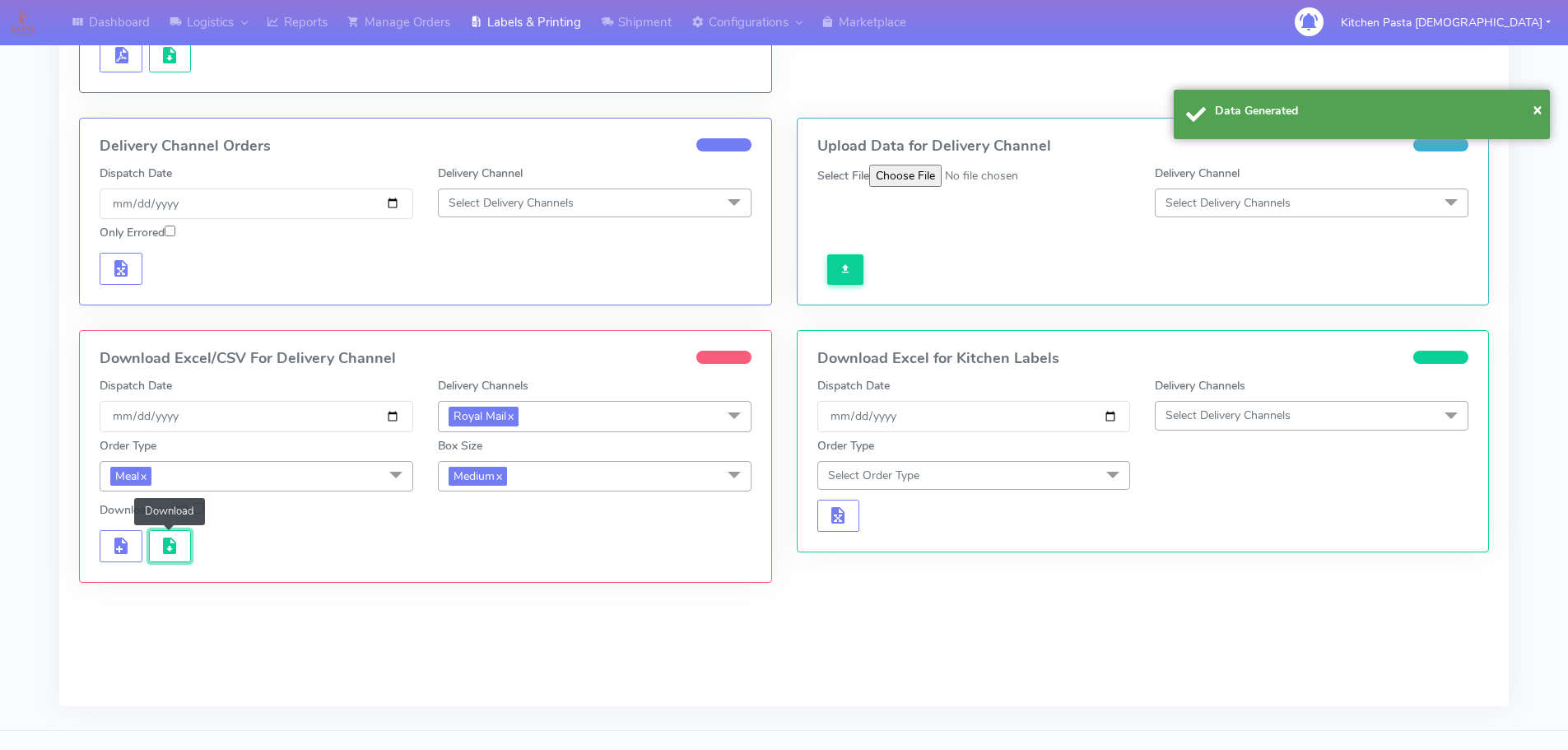
click at [168, 548] on span "button" at bounding box center [169, 550] width 19 height 16
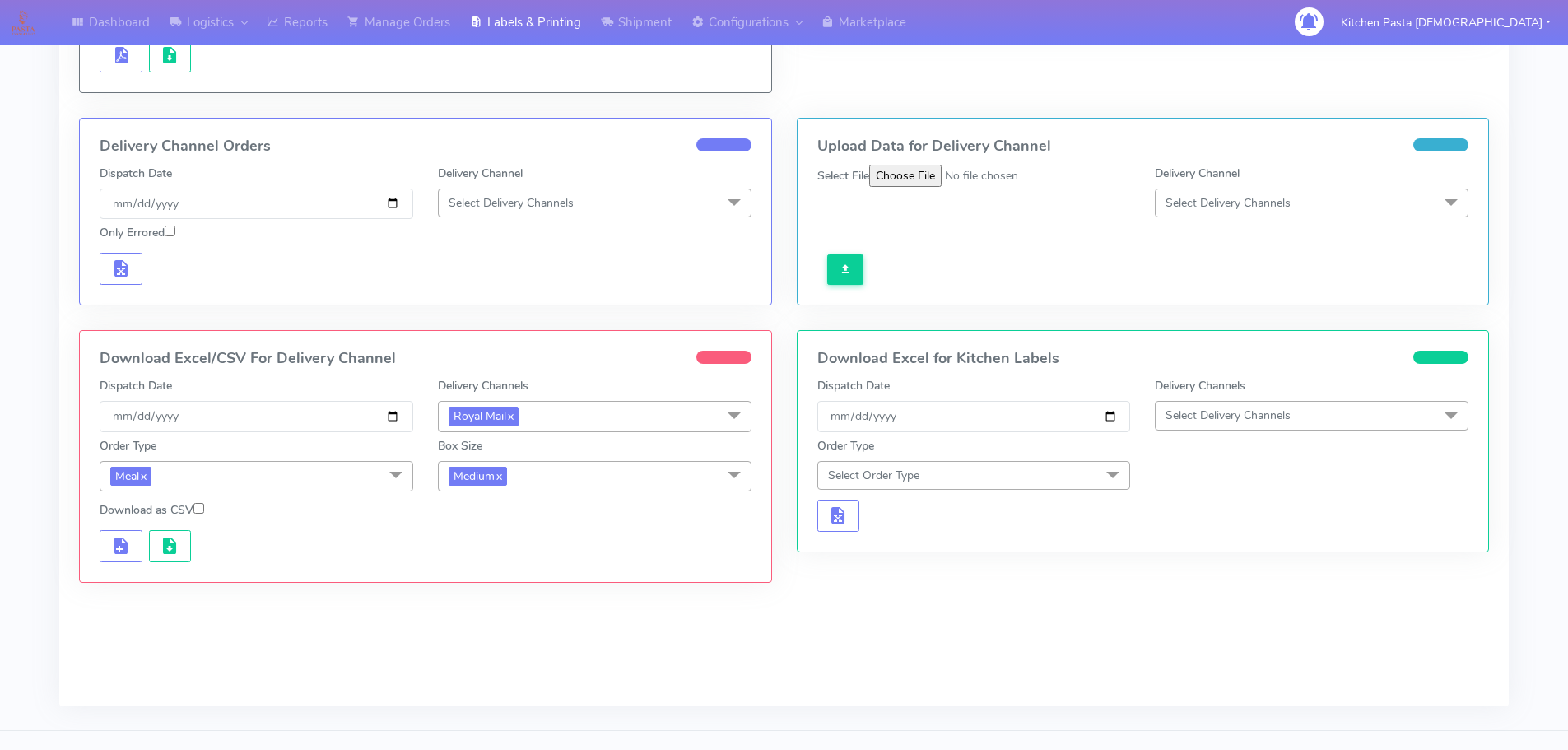
click at [542, 472] on span "Medium x" at bounding box center [594, 476] width 314 height 31
click at [501, 554] on div "Small" at bounding box center [594, 554] width 295 height 18
click at [115, 551] on span "button" at bounding box center [121, 550] width 19 height 16
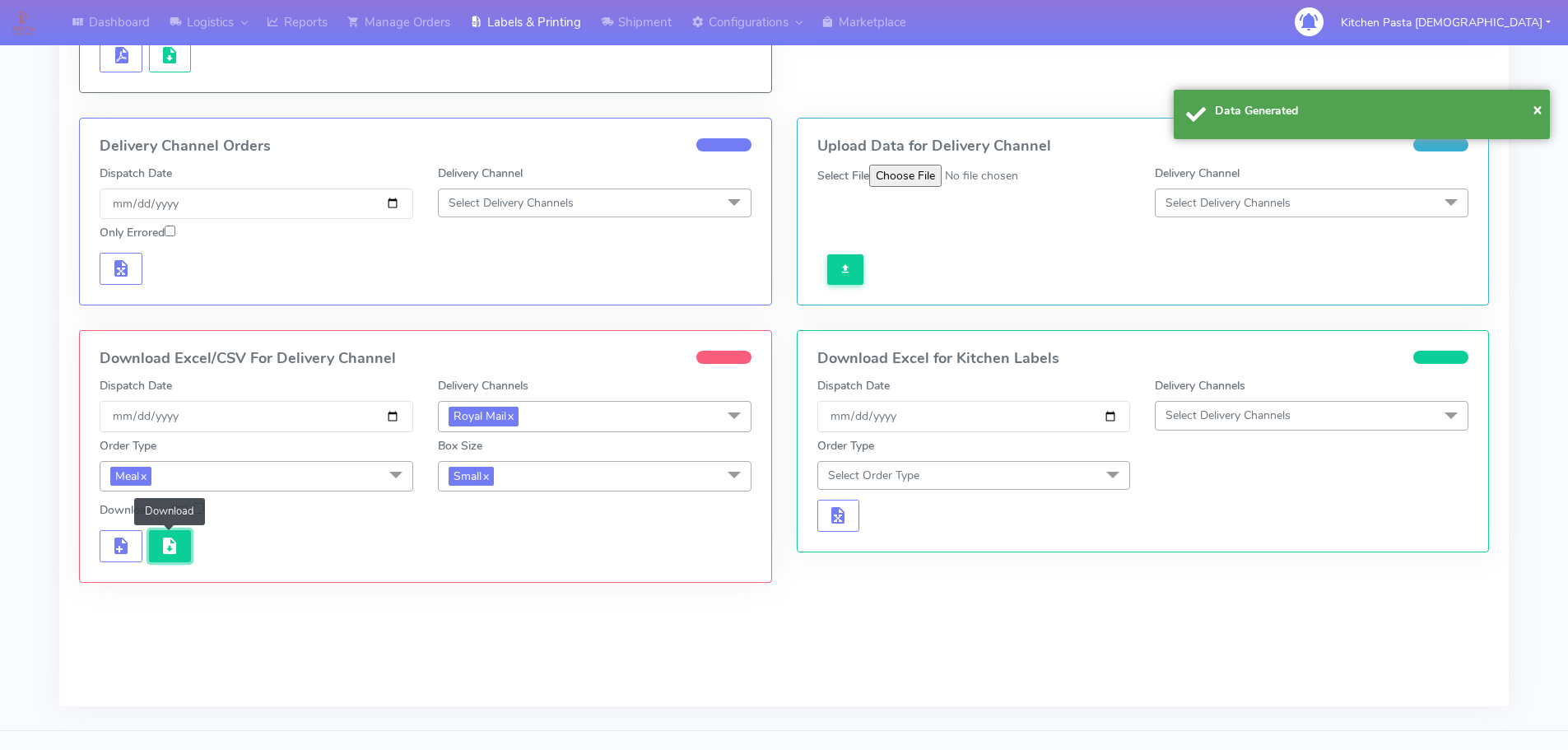
click at [171, 552] on span "button" at bounding box center [169, 550] width 19 height 16
